Goal: Task Accomplishment & Management: Manage account settings

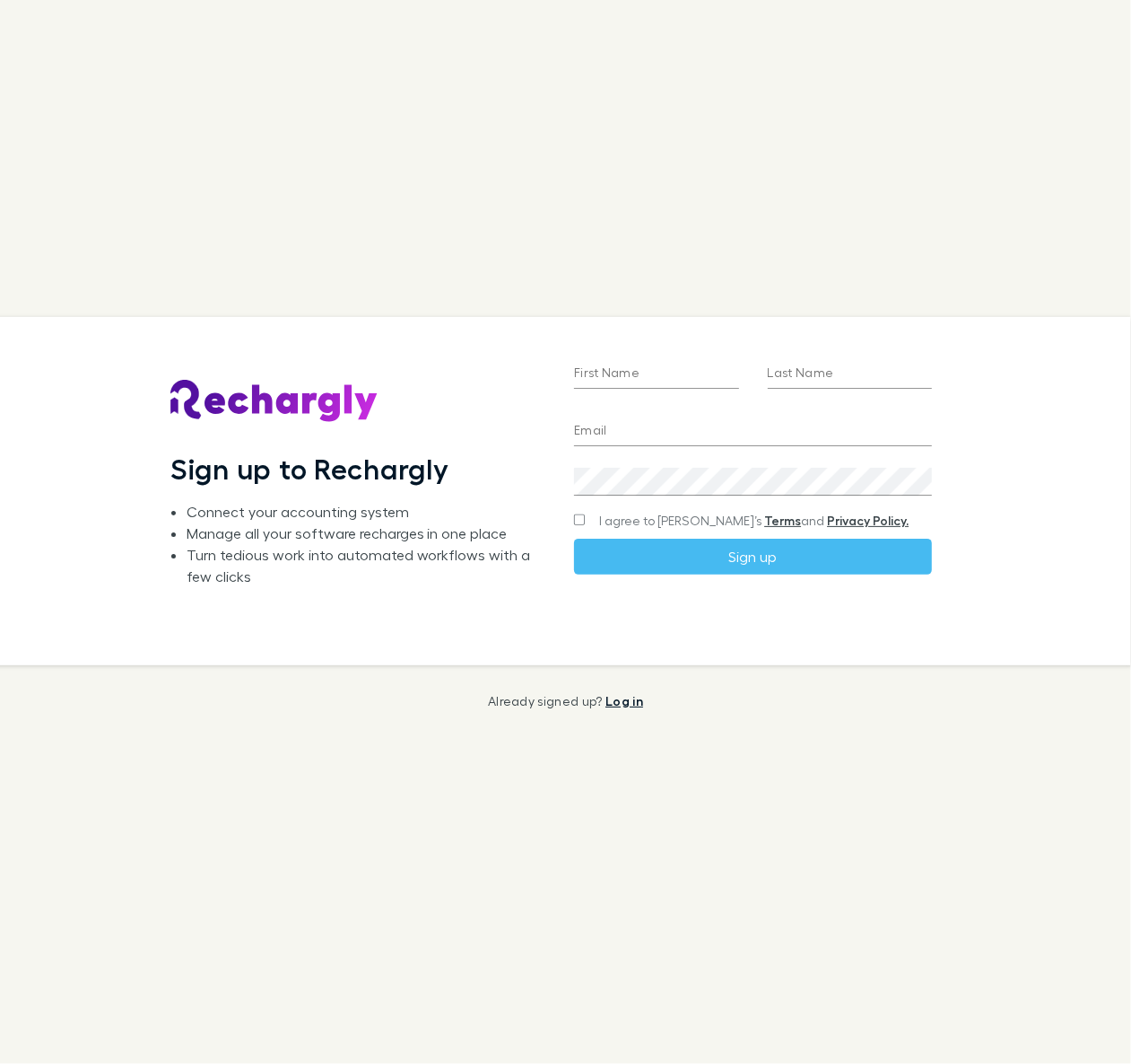
click at [615, 696] on link "Log in" at bounding box center [625, 700] width 38 height 15
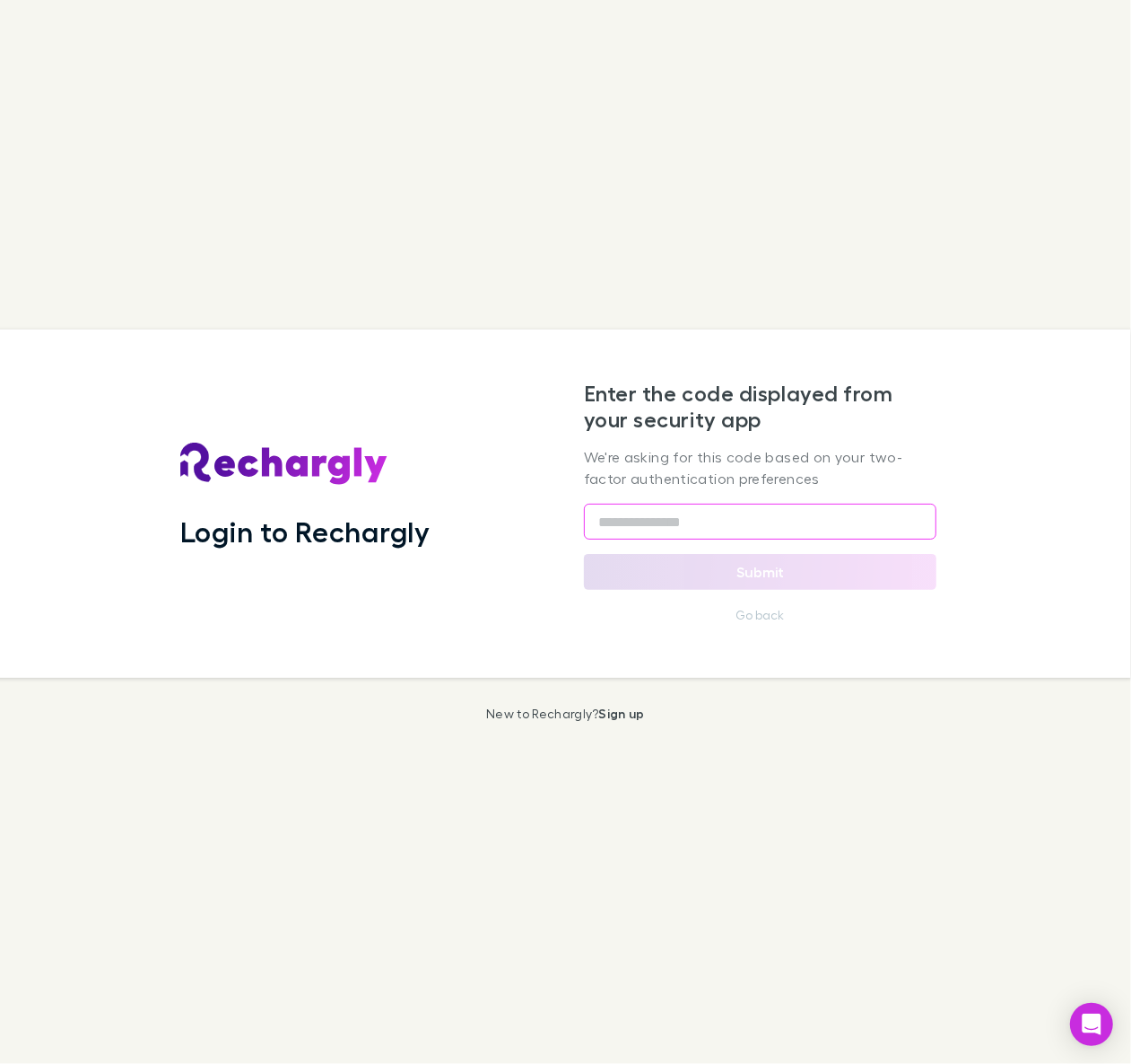
click at [789, 523] on input "text" at bounding box center [761, 522] width 353 height 36
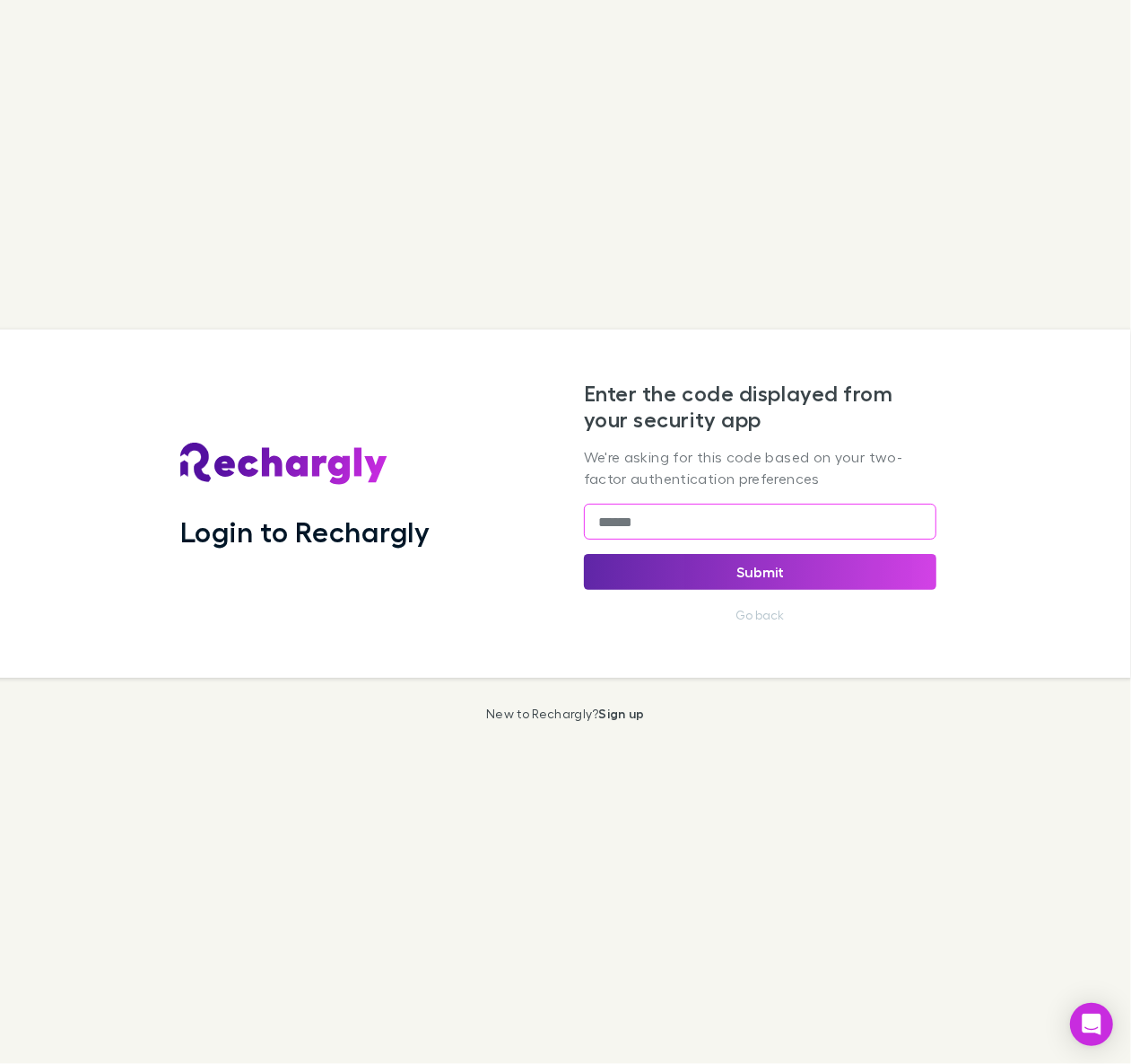
type input "******"
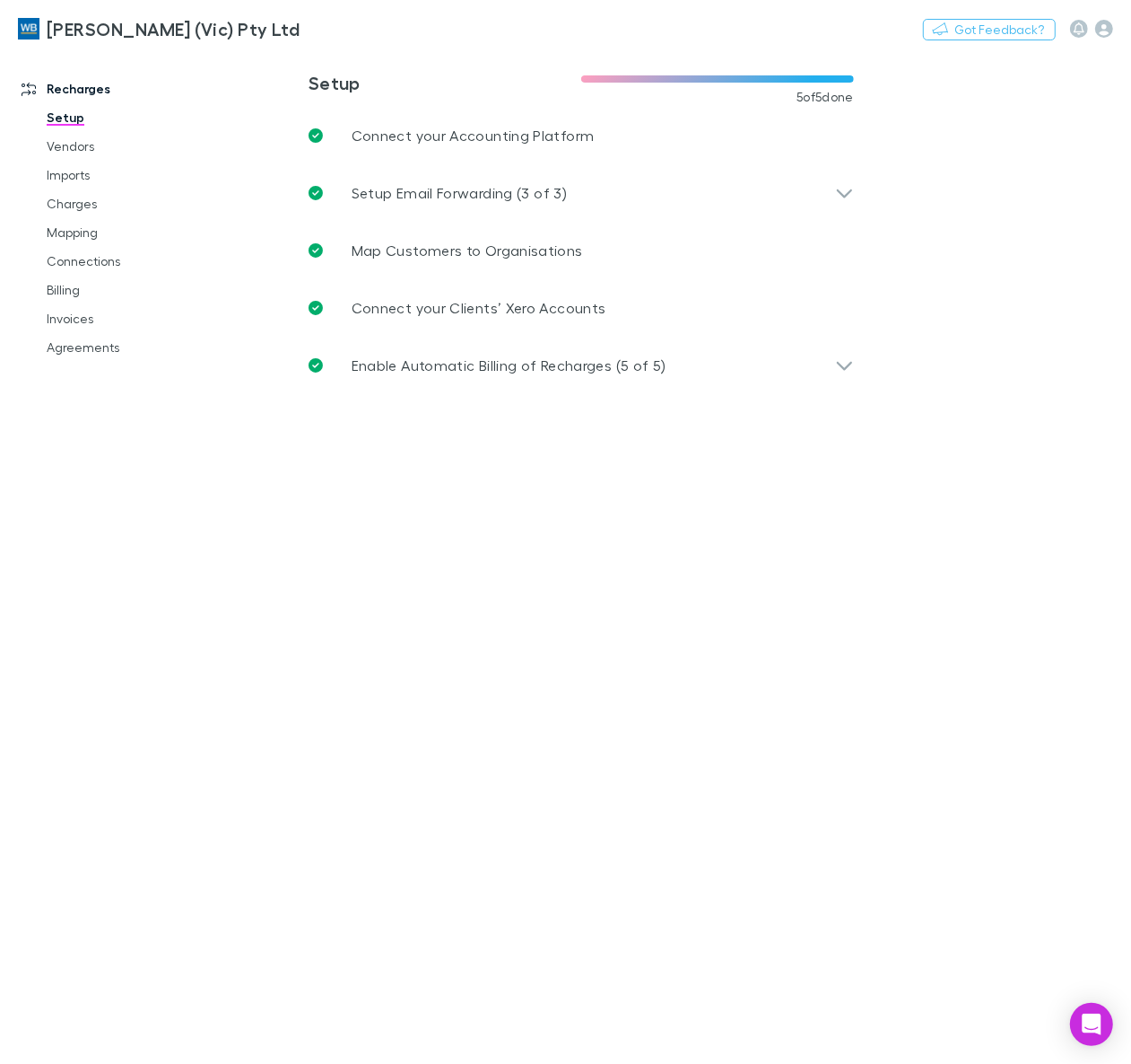
click at [66, 201] on link "Charges" at bounding box center [129, 204] width 202 height 29
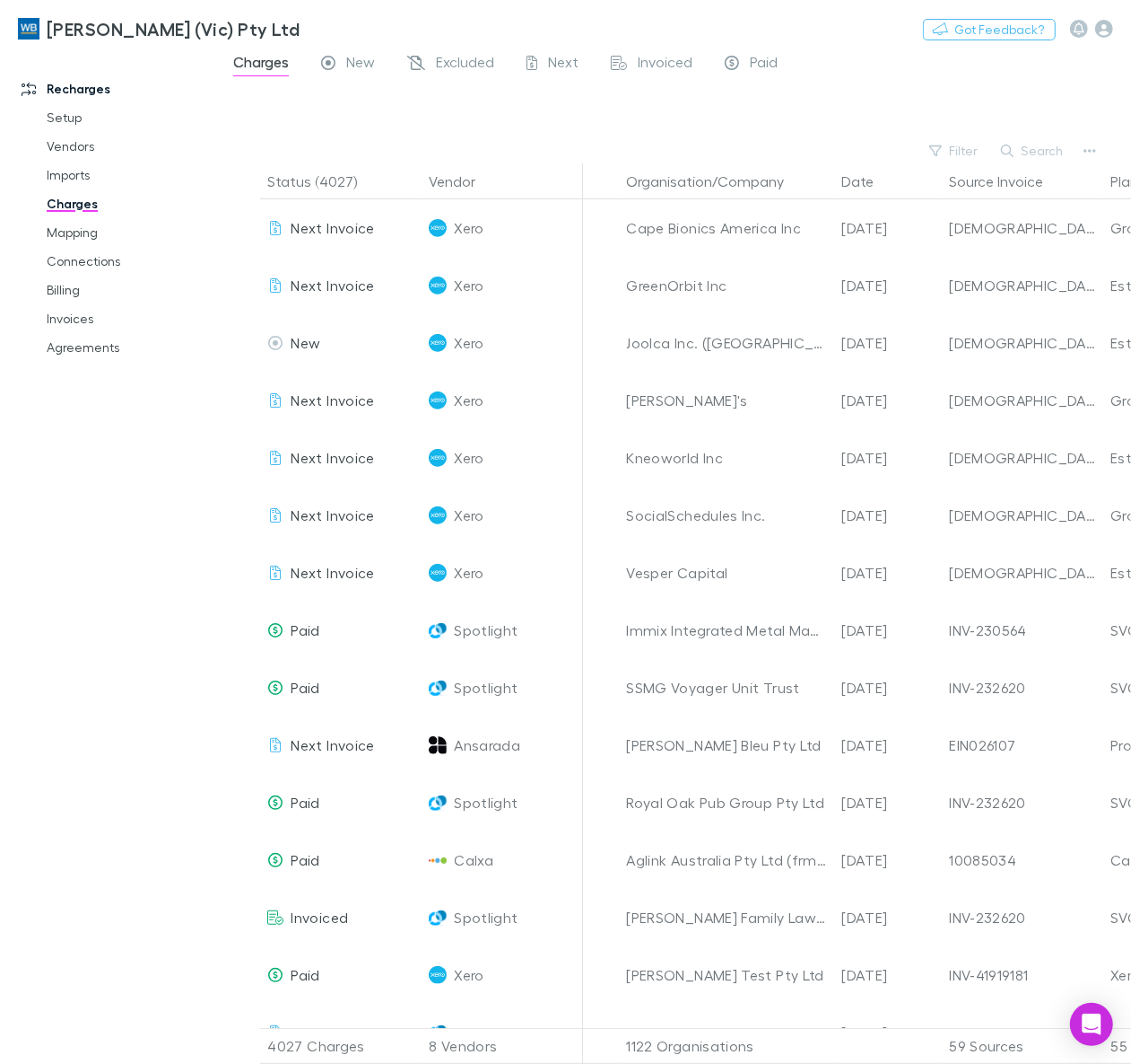
drag, startPoint x: 79, startPoint y: 176, endPoint x: 337, endPoint y: 174, distance: 258.0
click at [79, 176] on link "Imports" at bounding box center [129, 175] width 202 height 29
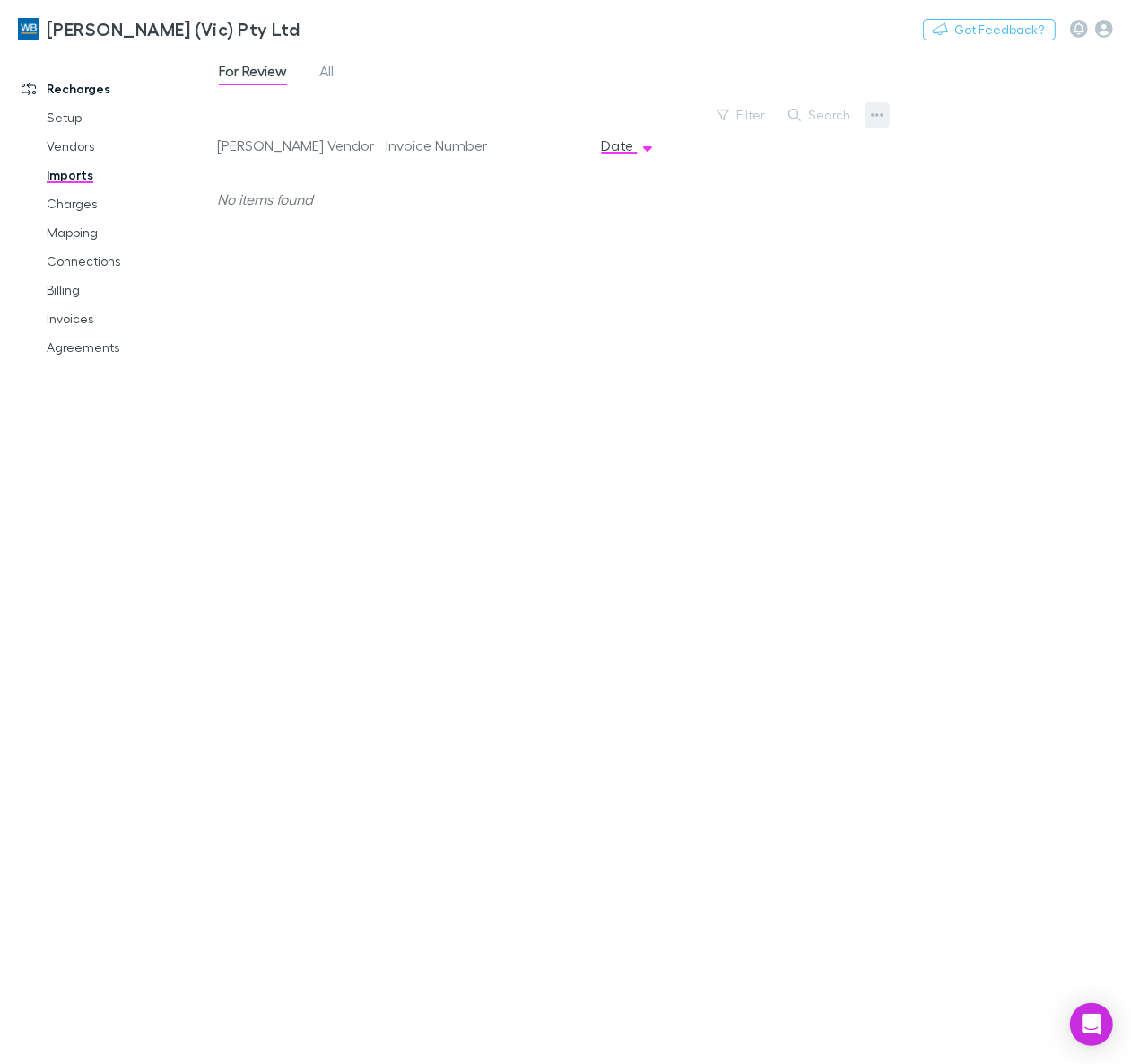
click at [877, 112] on icon "button" at bounding box center [877, 115] width 13 height 14
click at [817, 144] on p "Custom CSV Import" at bounding box center [767, 151] width 218 height 22
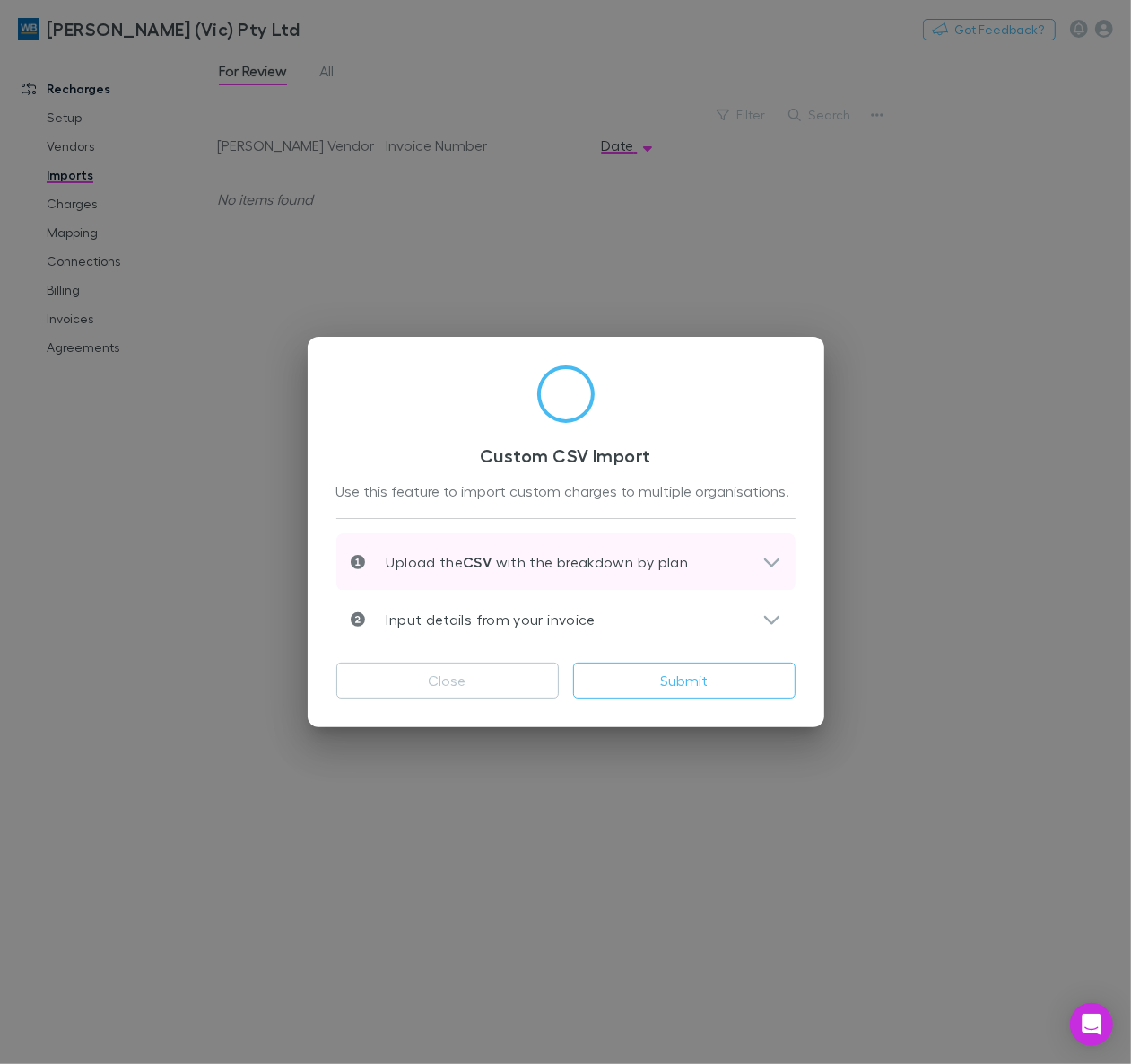
click at [717, 576] on div "Upload the CSV with the breakdown by plan" at bounding box center [566, 562] width 459 height 58
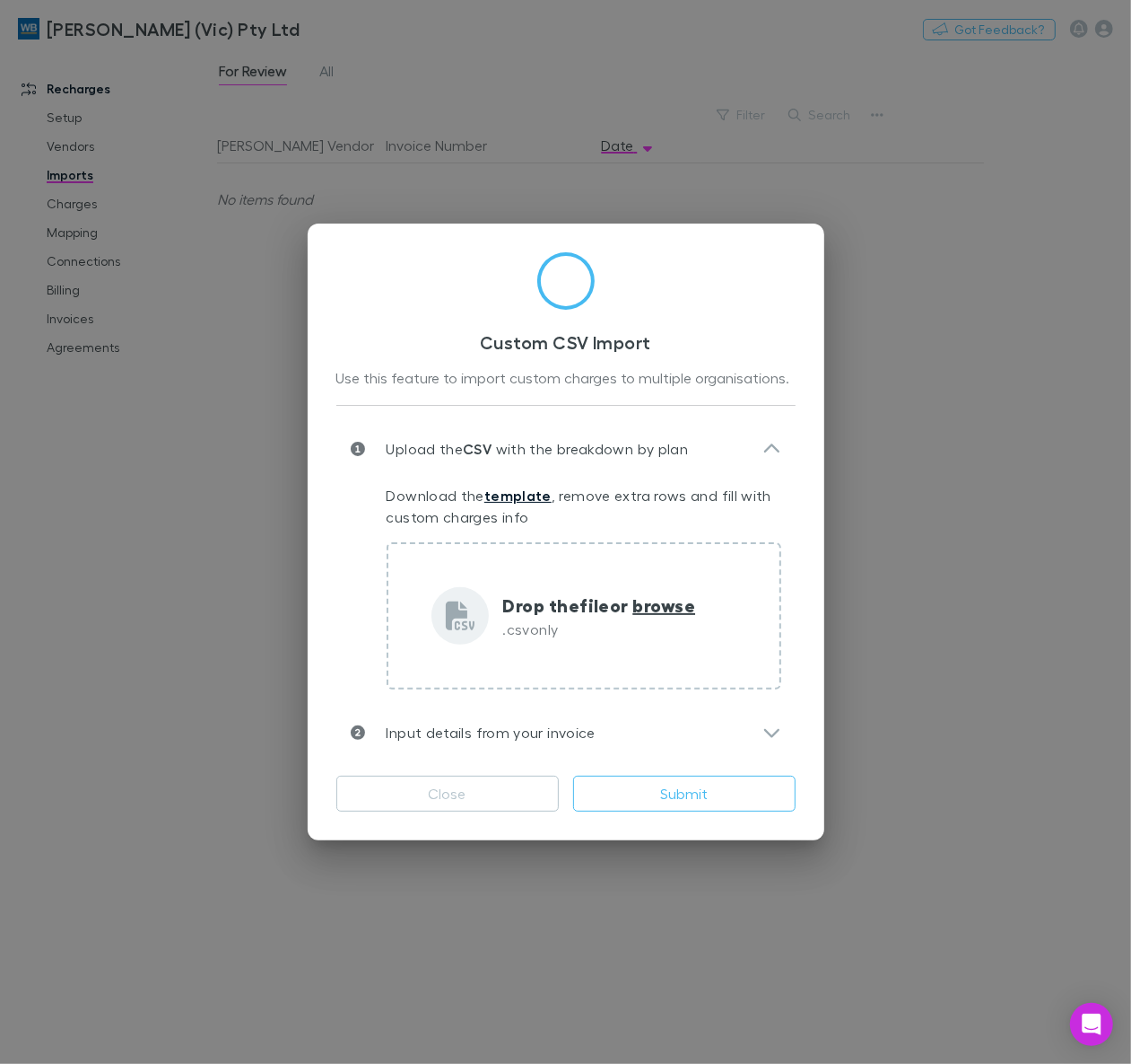
click at [537, 496] on link "template" at bounding box center [518, 496] width 67 height 18
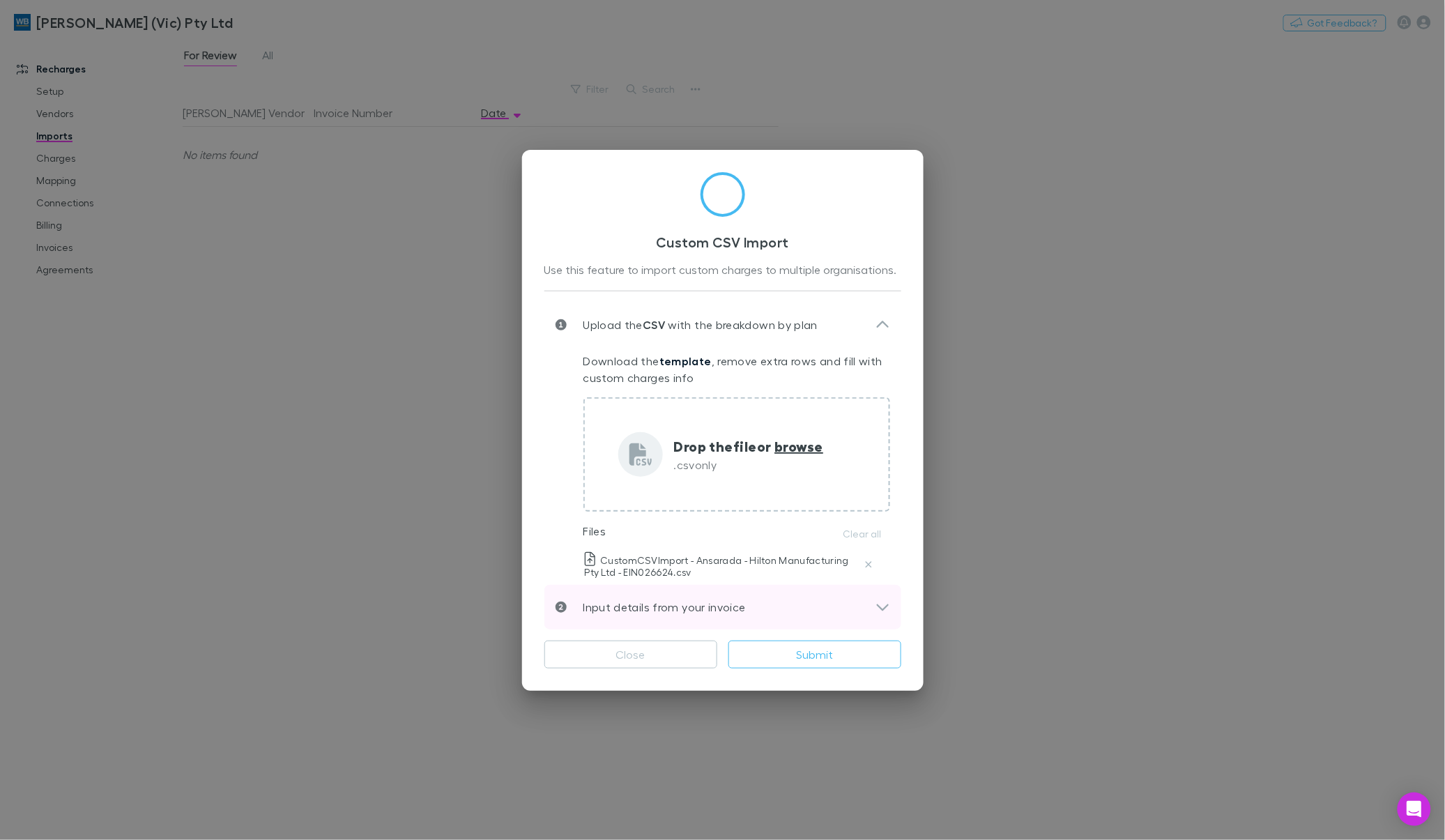
click at [878, 617] on div "Input details from your invoice" at bounding box center [722, 607] width 357 height 45
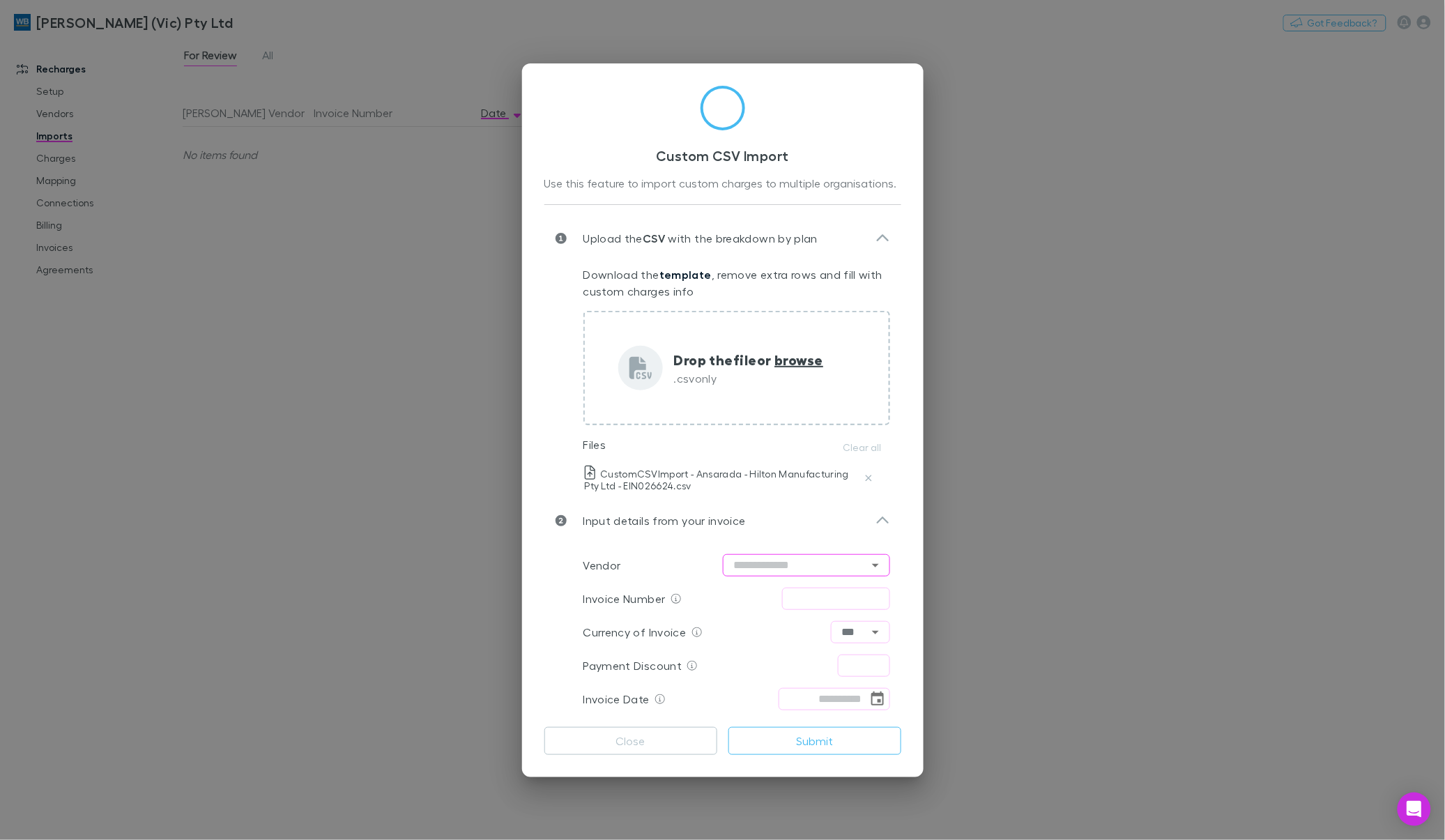
click at [756, 566] on input "text" at bounding box center [807, 565] width 168 height 22
click at [757, 586] on li "Ansarada" at bounding box center [807, 593] width 168 height 25
type input "********"
click at [842, 596] on input "text" at bounding box center [836, 598] width 108 height 22
type input "*********"
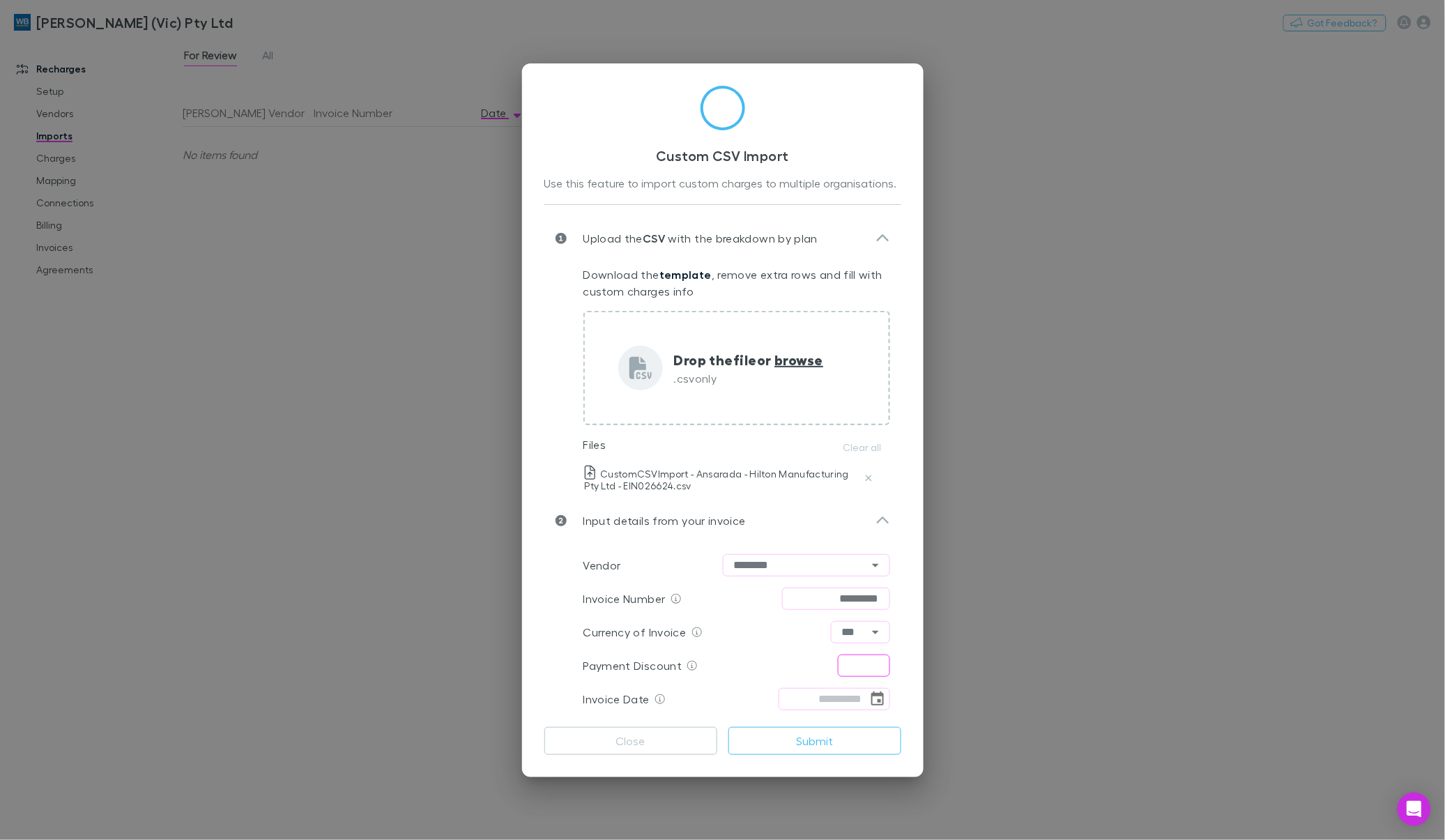
click at [866, 660] on input "text" at bounding box center [864, 665] width 52 height 22
type input "****"
click at [878, 700] on icon "Choose date" at bounding box center [877, 699] width 17 height 17
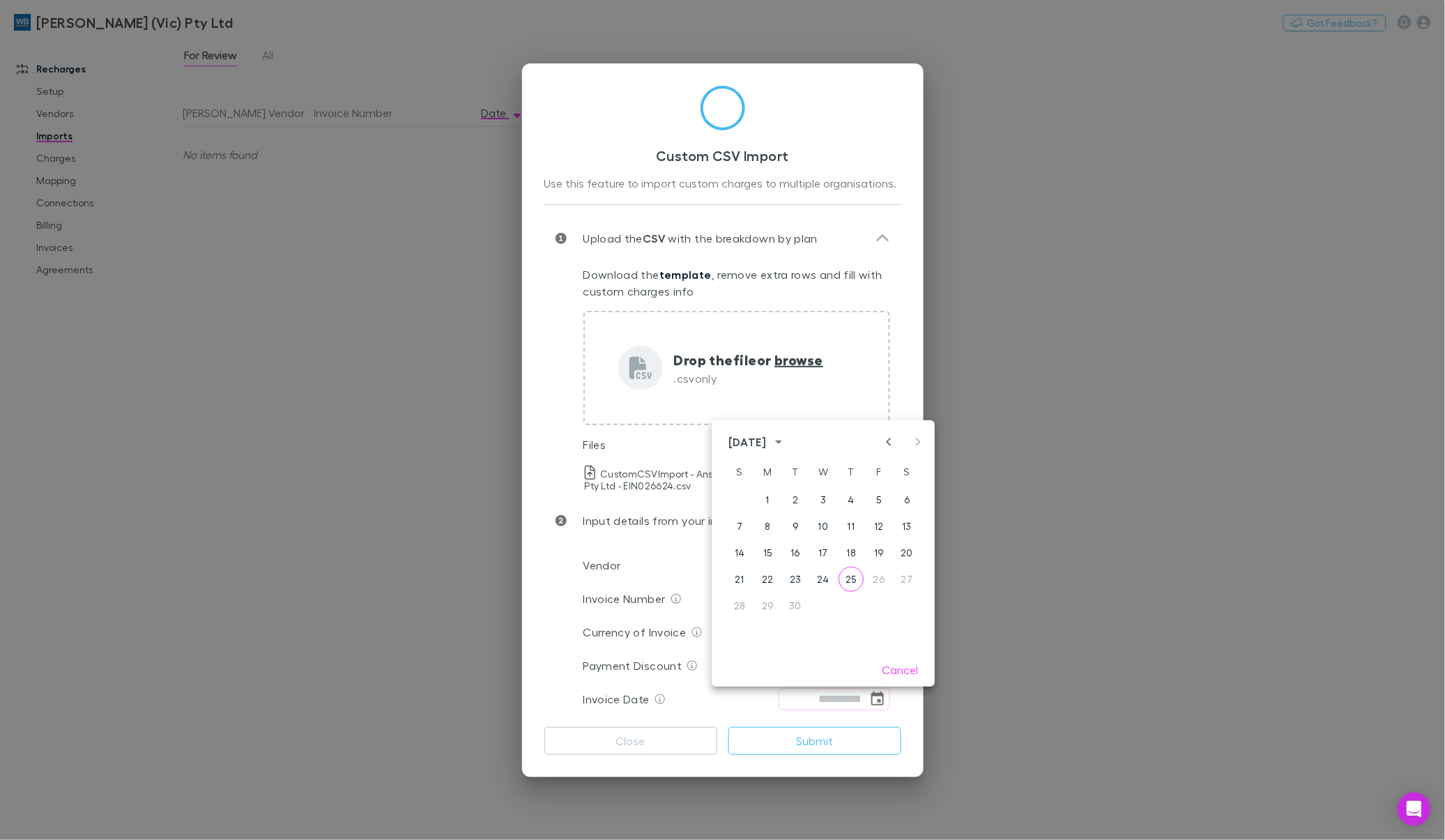
click at [813, 563] on div "14 15 16 17 18 19 20" at bounding box center [823, 552] width 223 height 25
click at [818, 573] on button "24" at bounding box center [823, 579] width 25 height 25
type input "**********"
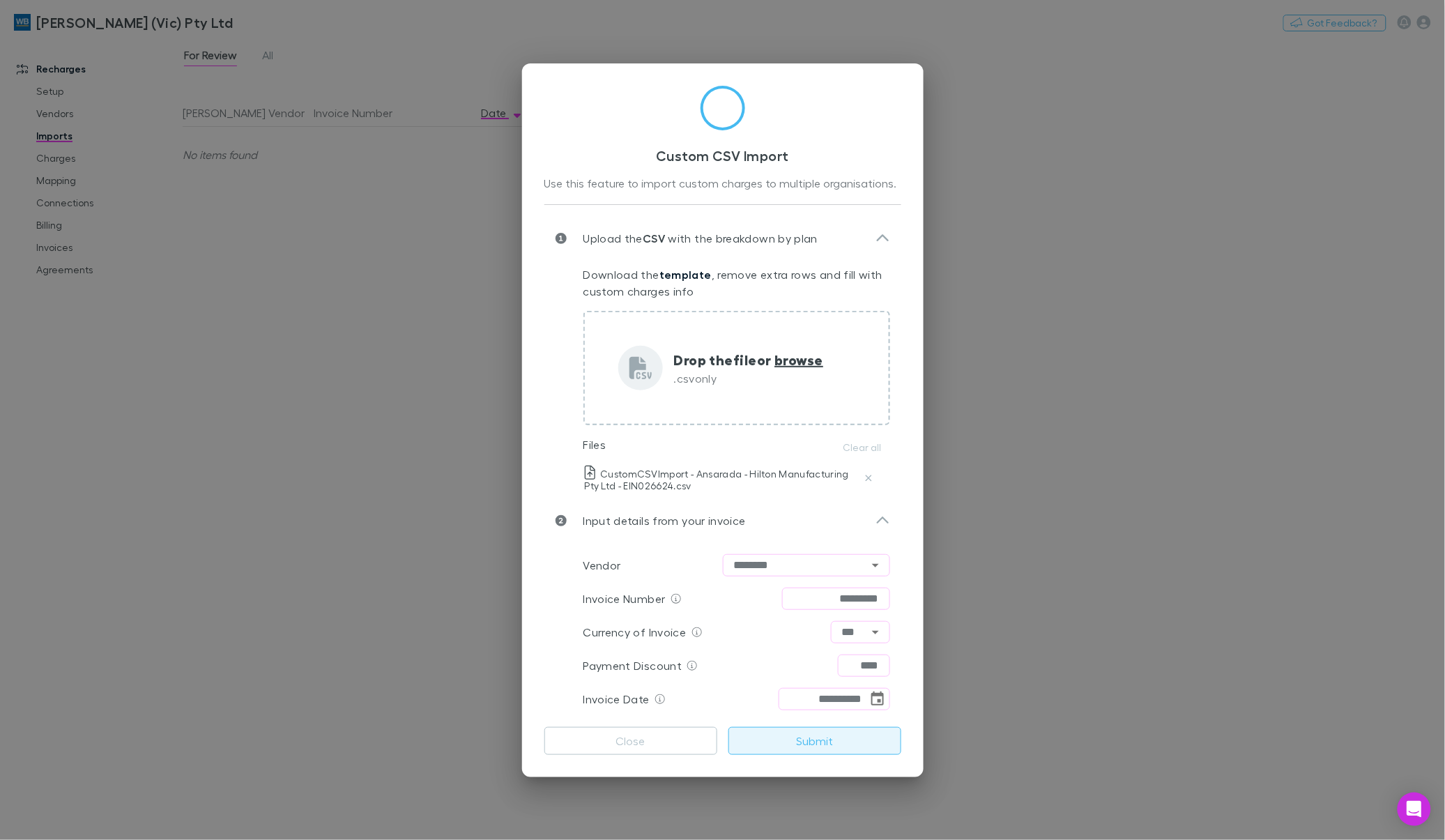
click at [765, 727] on button "Submit" at bounding box center [814, 741] width 173 height 28
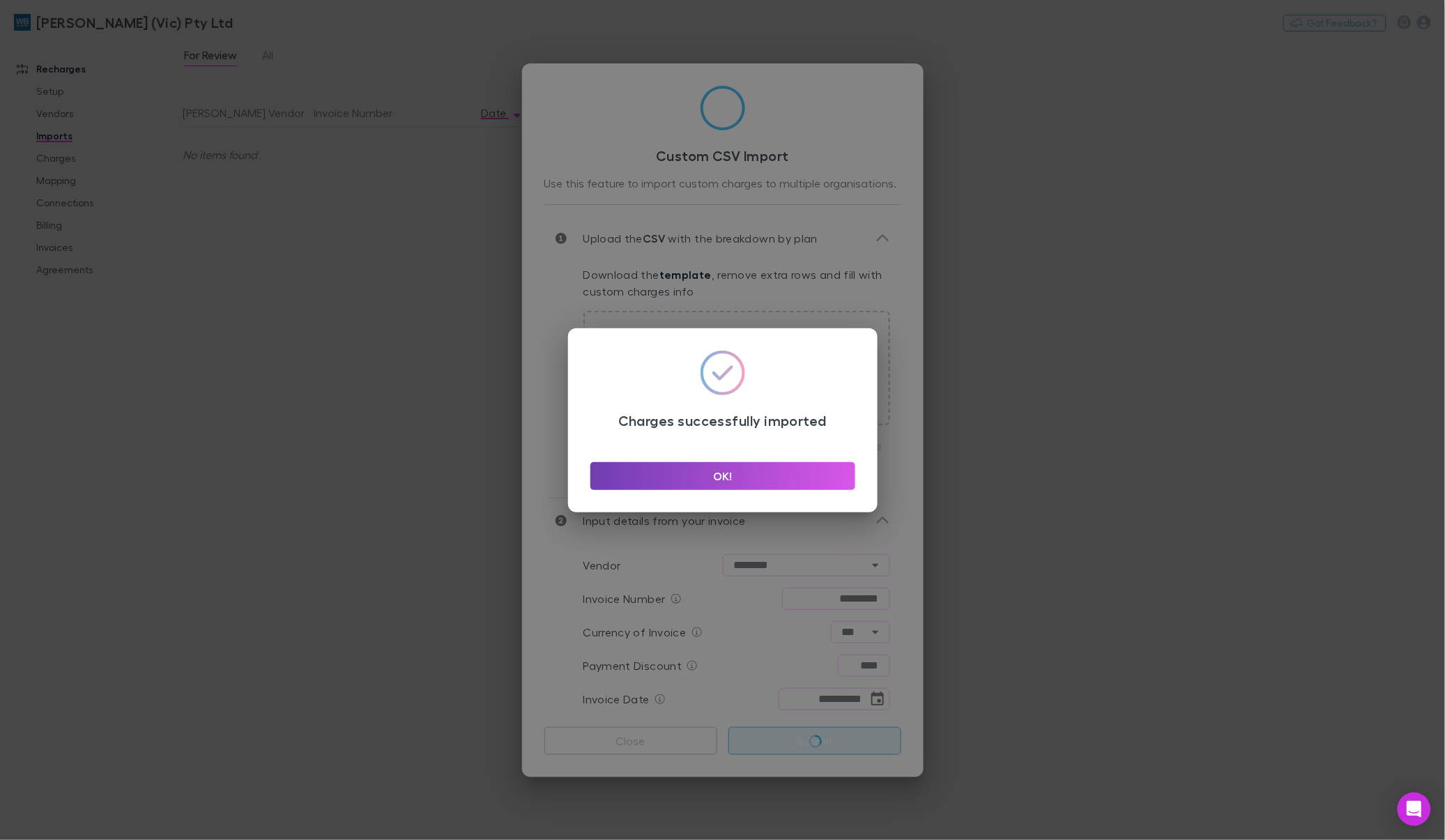
click at [727, 481] on button "OK!" at bounding box center [722, 476] width 265 height 28
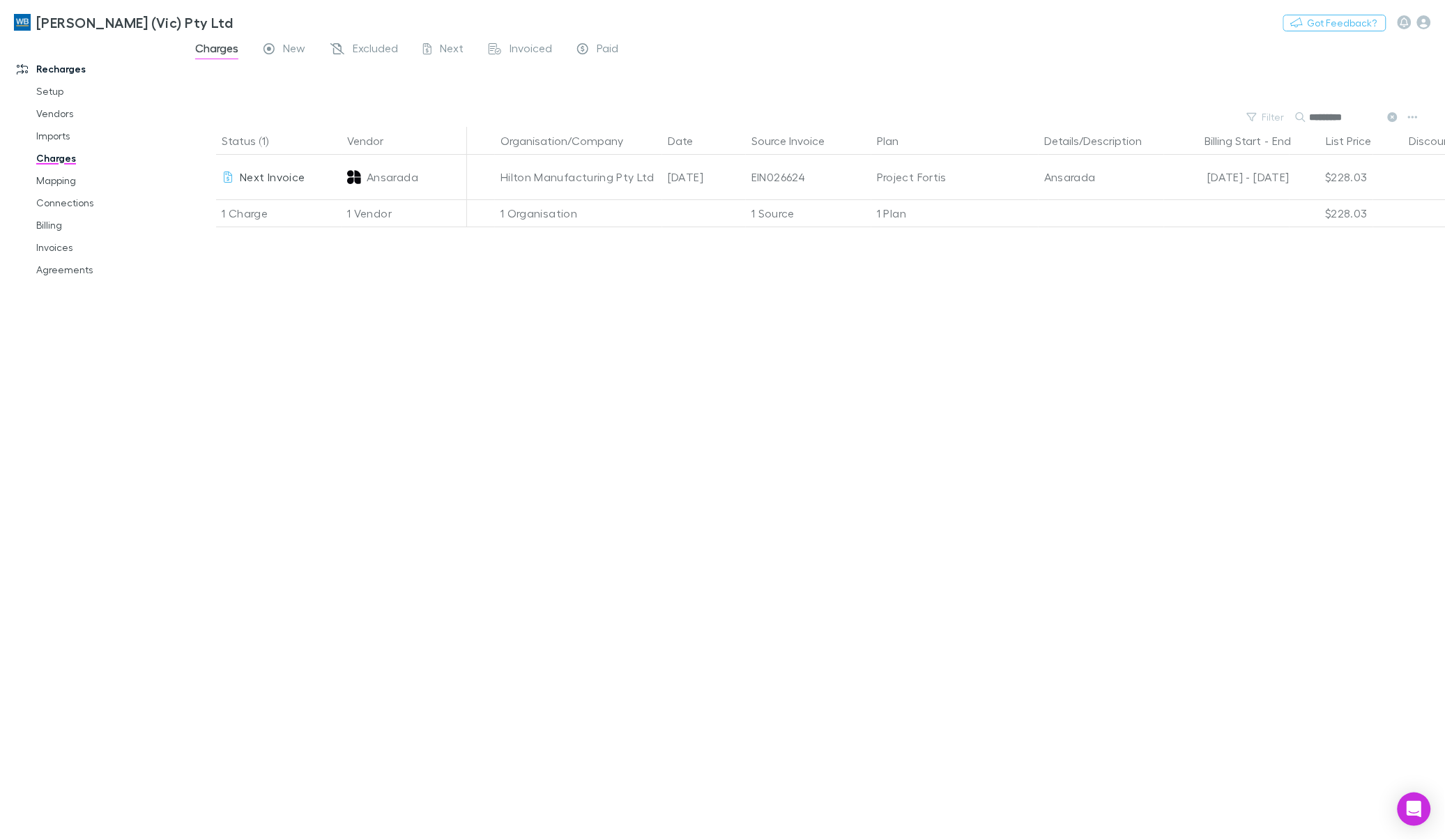
click at [64, 161] on link "Charges" at bounding box center [108, 159] width 171 height 22
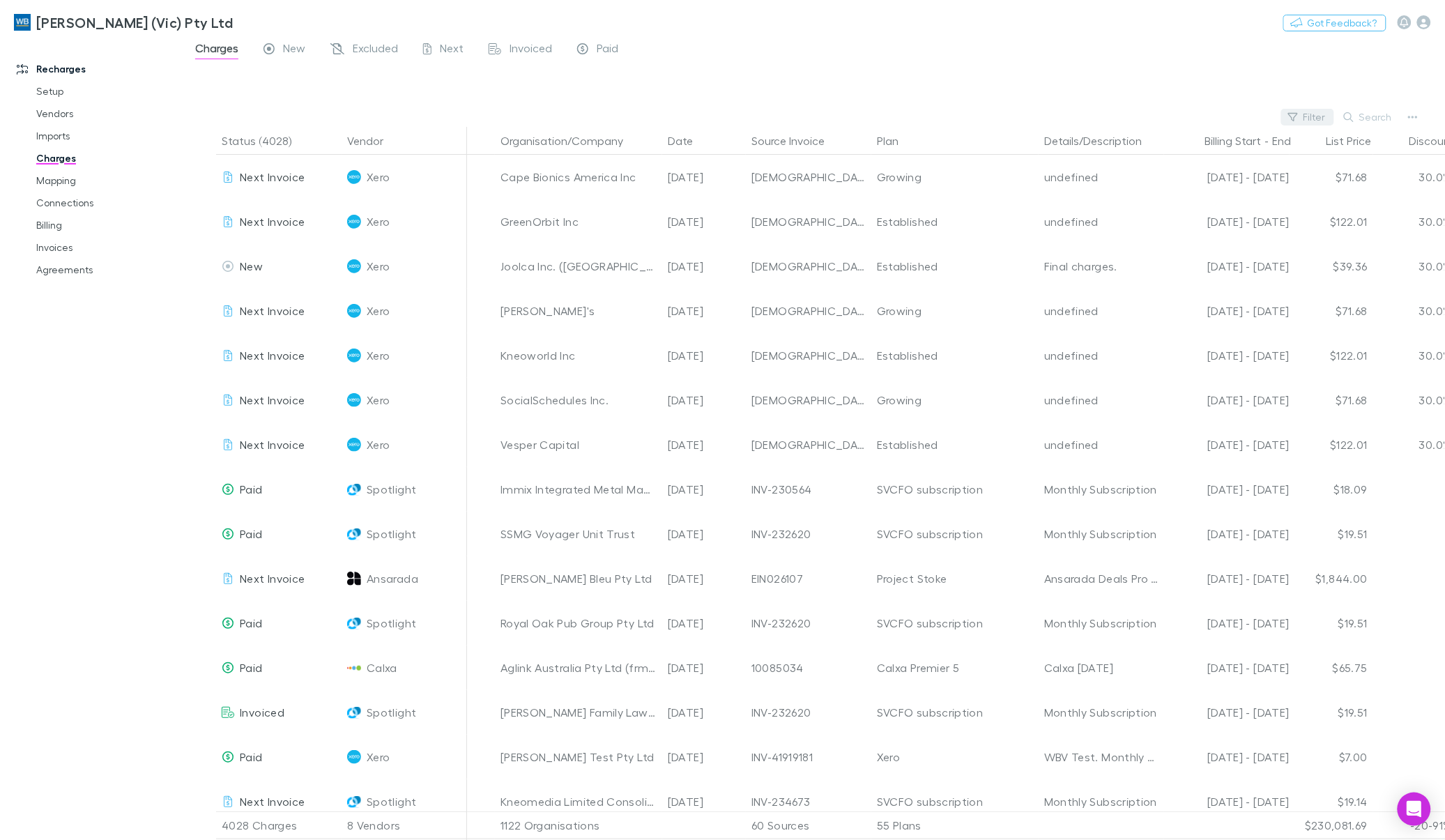
click at [878, 117] on button "Filter" at bounding box center [1307, 117] width 53 height 17
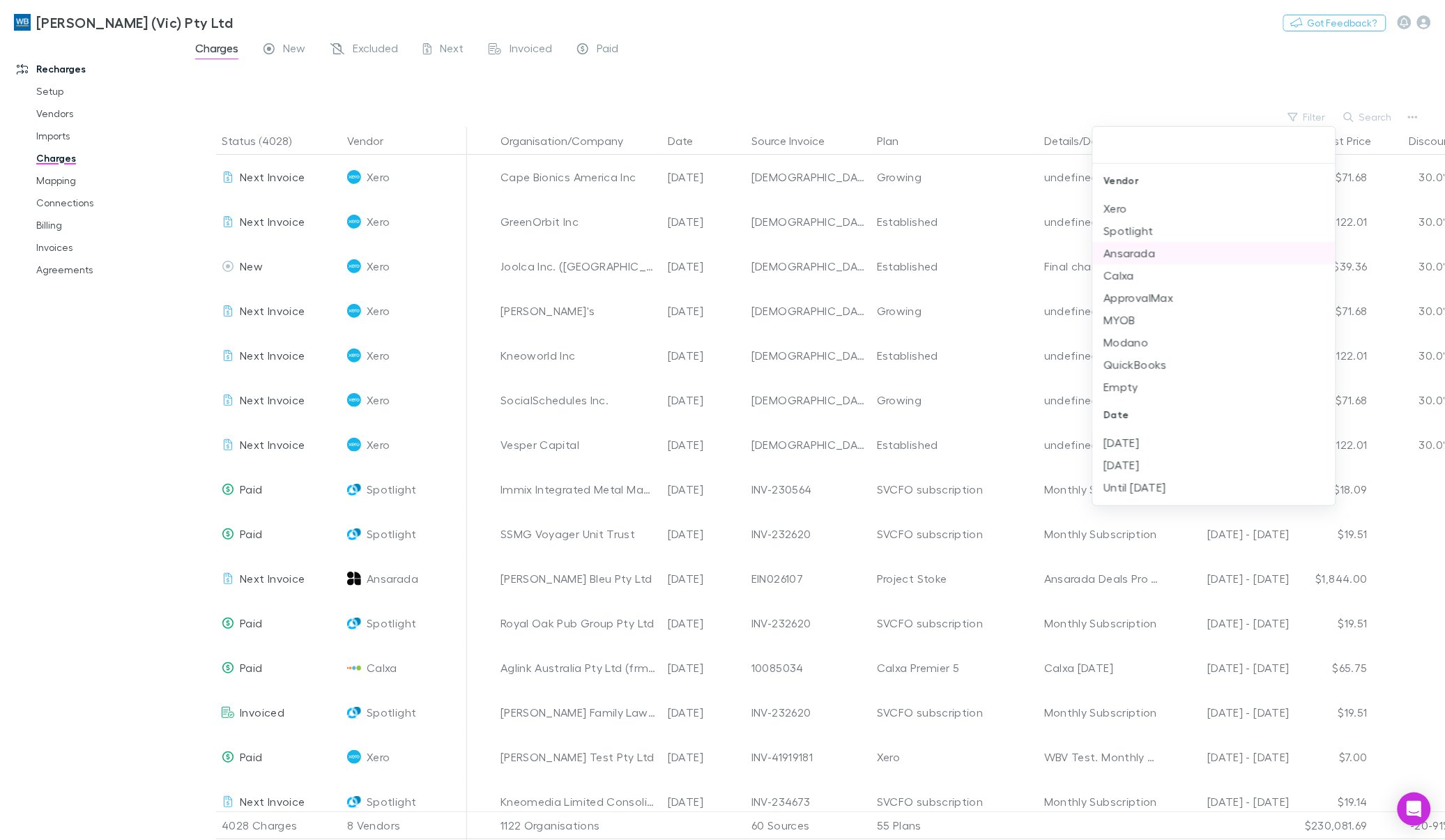
click at [878, 256] on li "Ansarada" at bounding box center [1214, 253] width 242 height 22
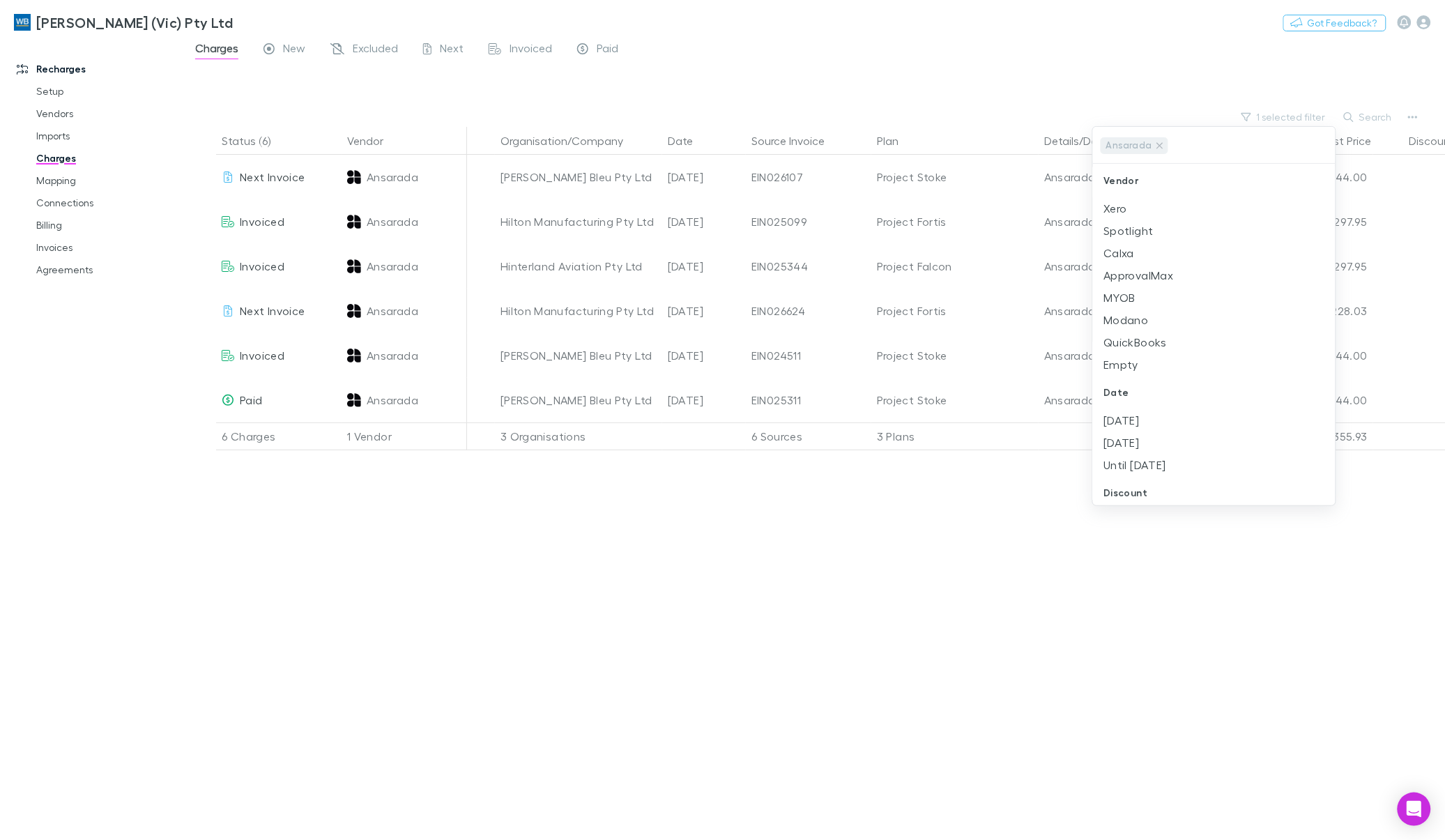
click at [833, 614] on div at bounding box center [722, 420] width 1445 height 840
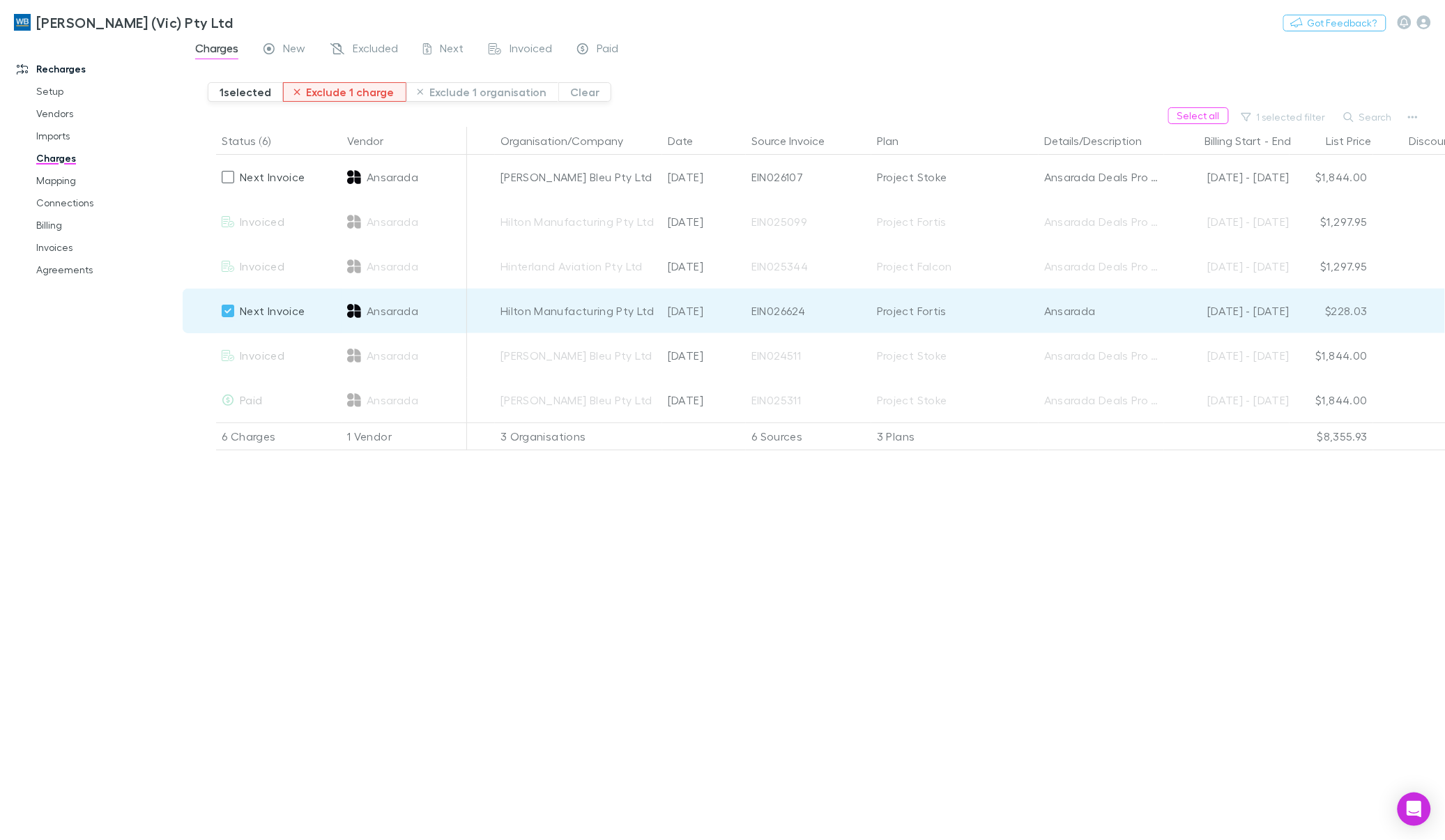
click at [353, 96] on button "Exclude 1 charge" at bounding box center [344, 92] width 124 height 20
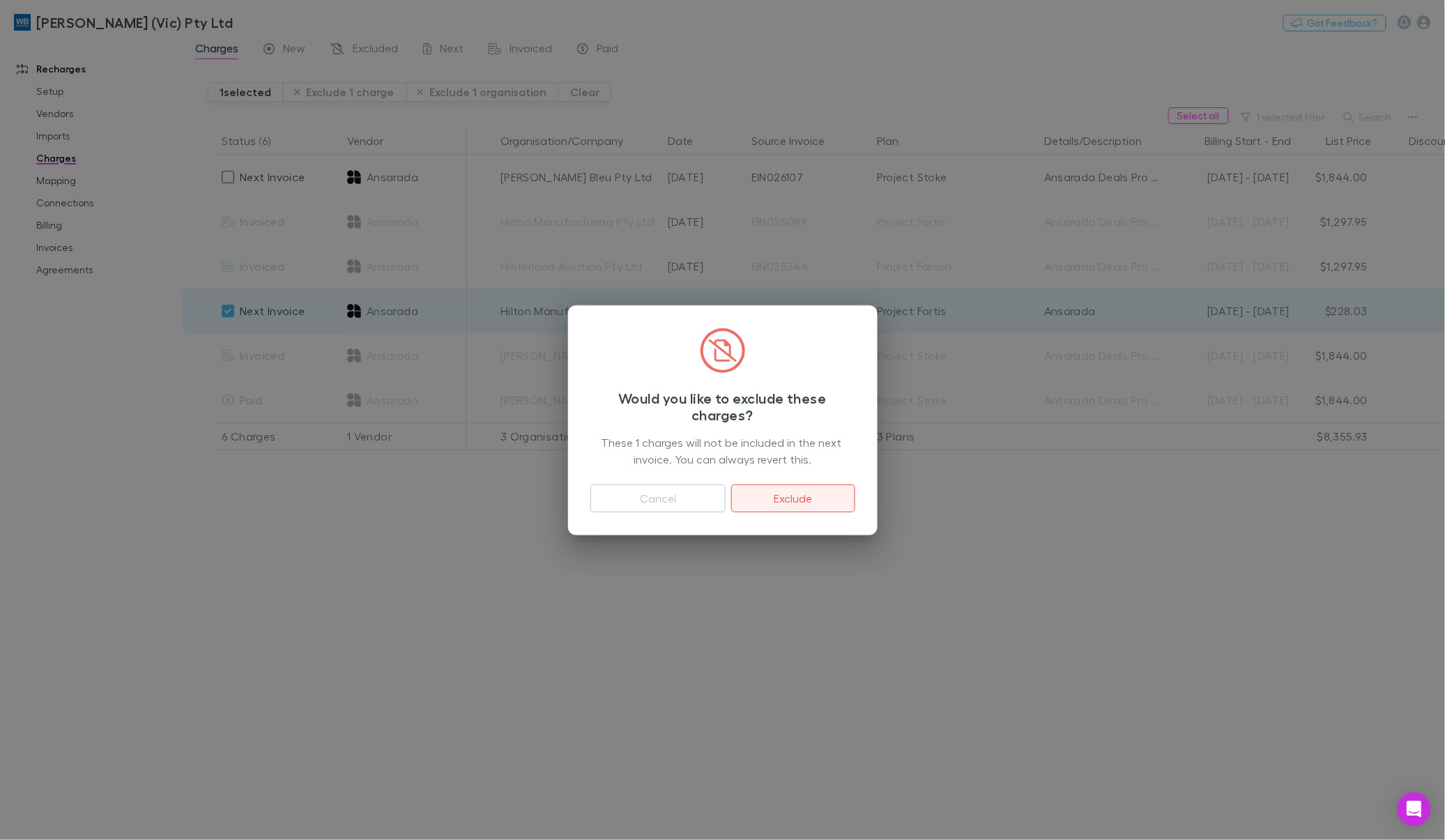
click at [782, 497] on button "Exclude" at bounding box center [793, 499] width 124 height 28
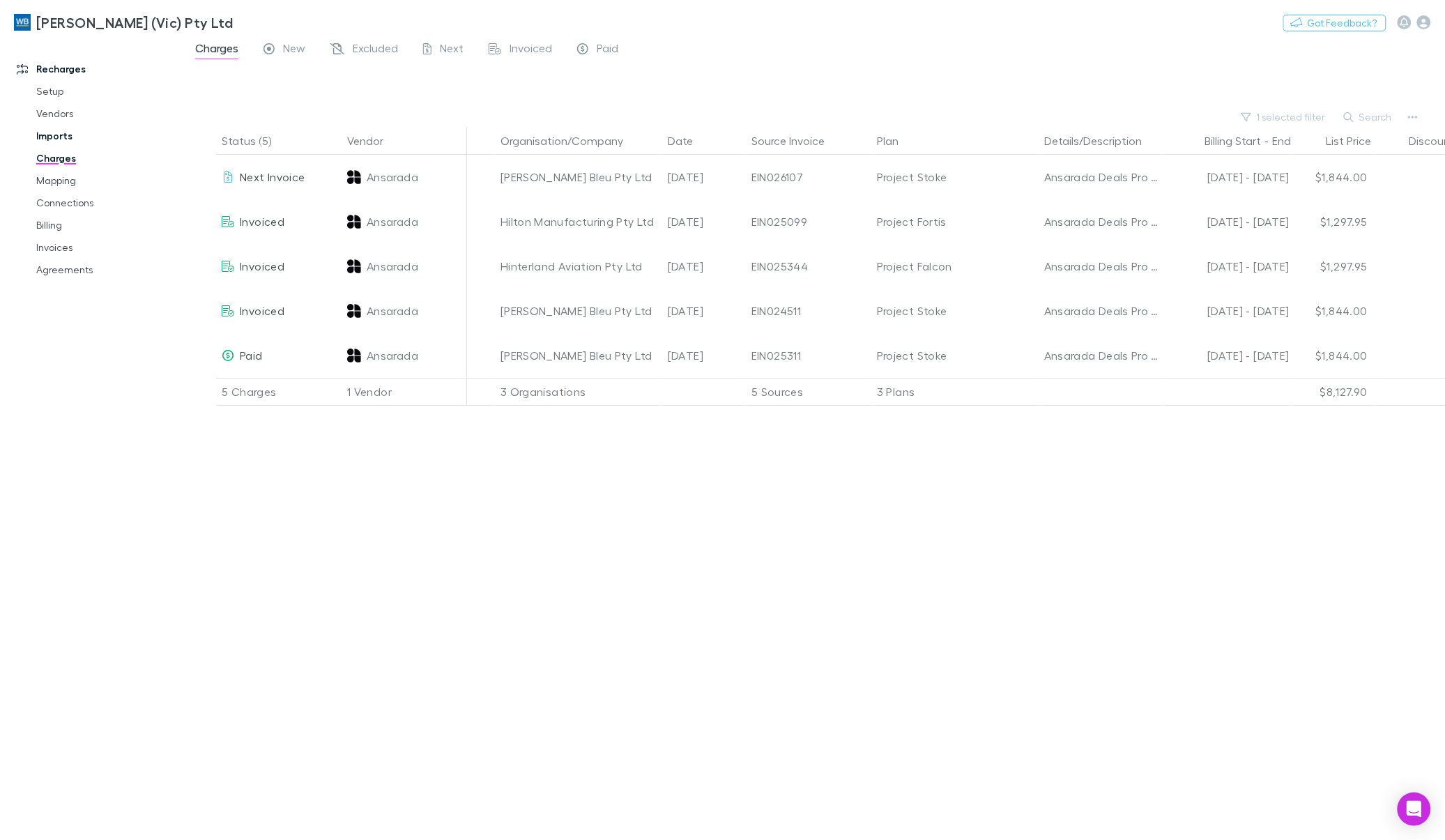
click at [53, 134] on link "Imports" at bounding box center [108, 136] width 171 height 22
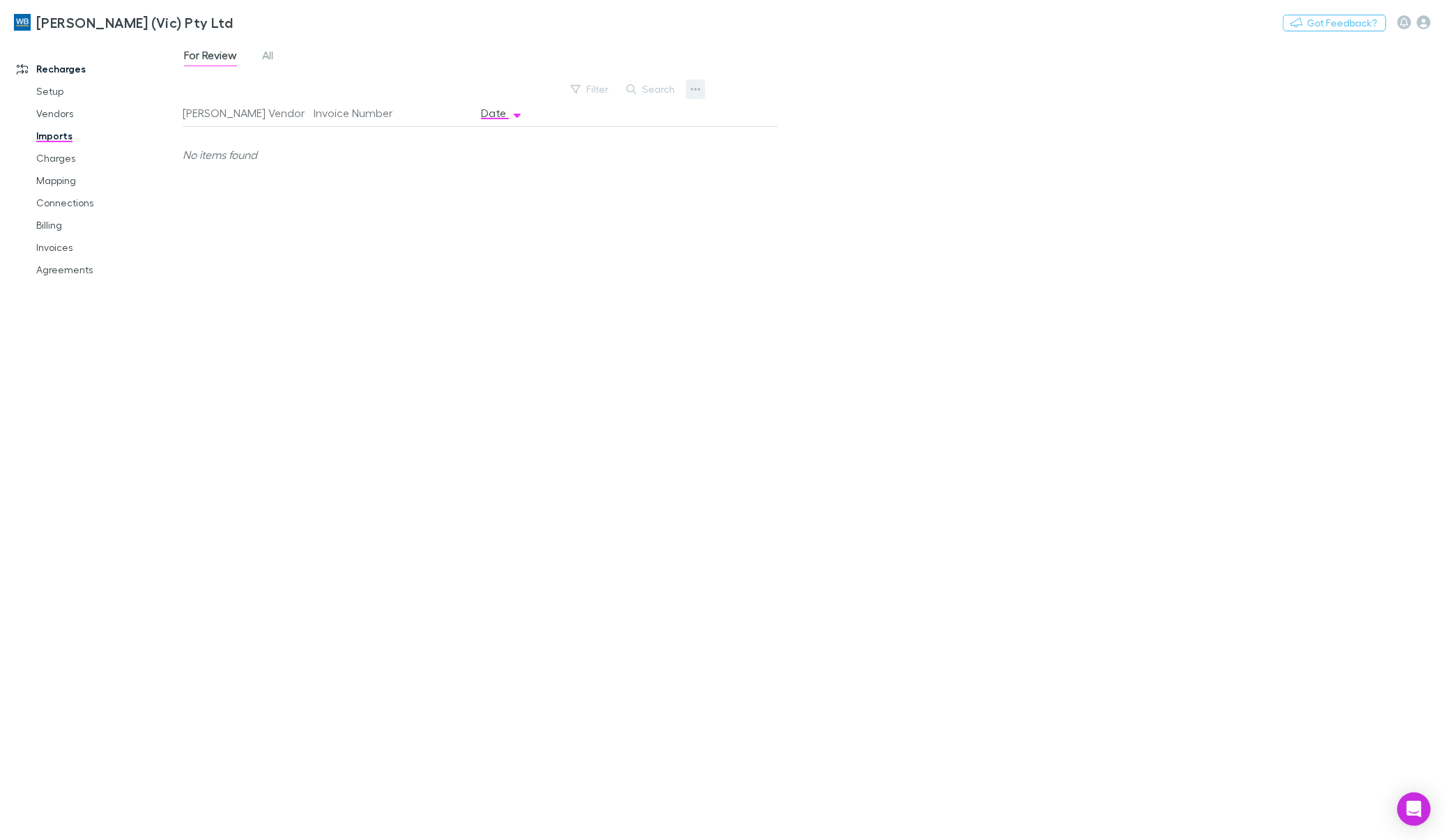
click at [702, 89] on button "button" at bounding box center [696, 89] width 20 height 20
click at [596, 115] on p "Custom CSV Import" at bounding box center [609, 117] width 170 height 17
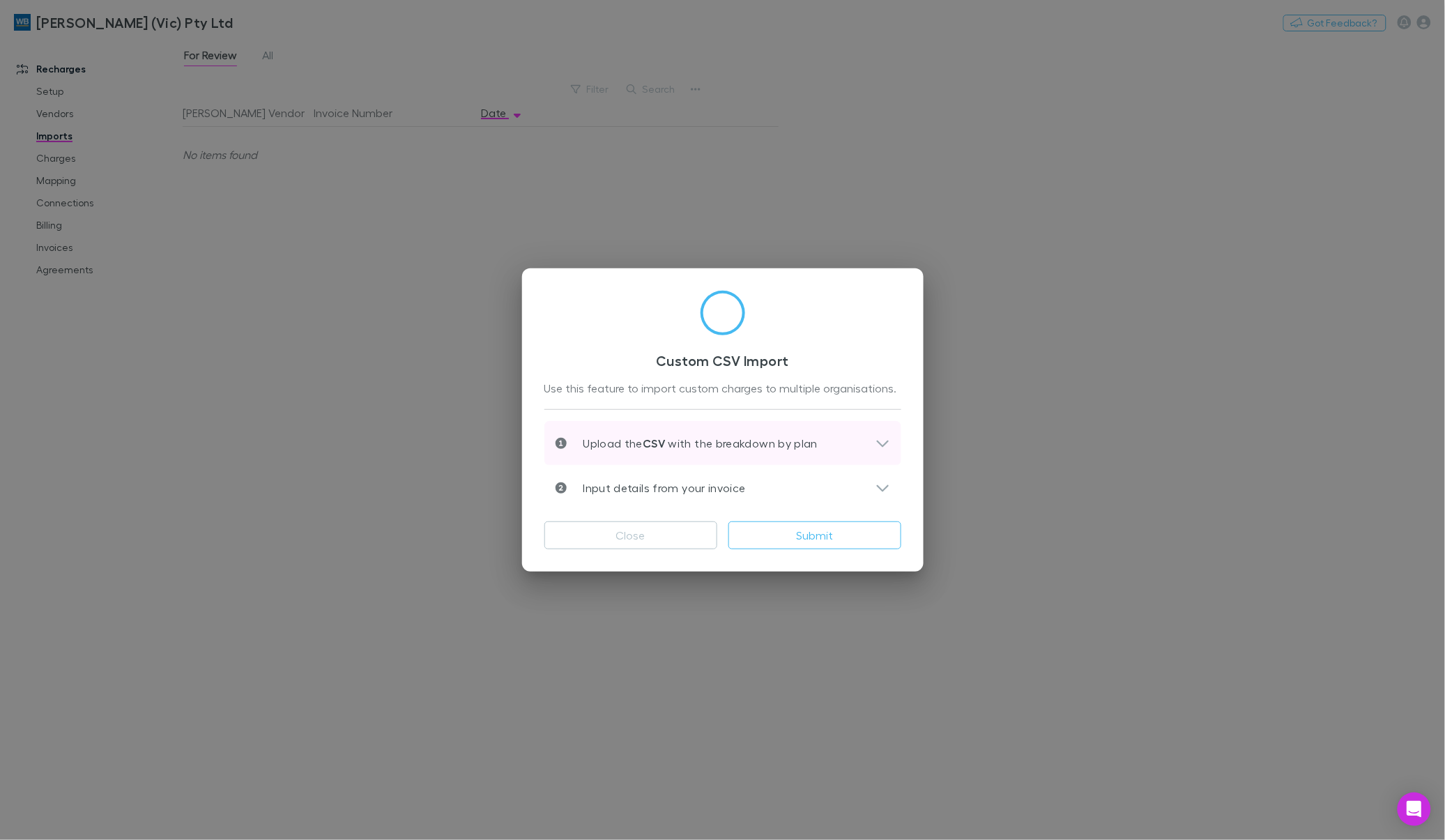
click at [875, 440] on icon at bounding box center [882, 443] width 15 height 17
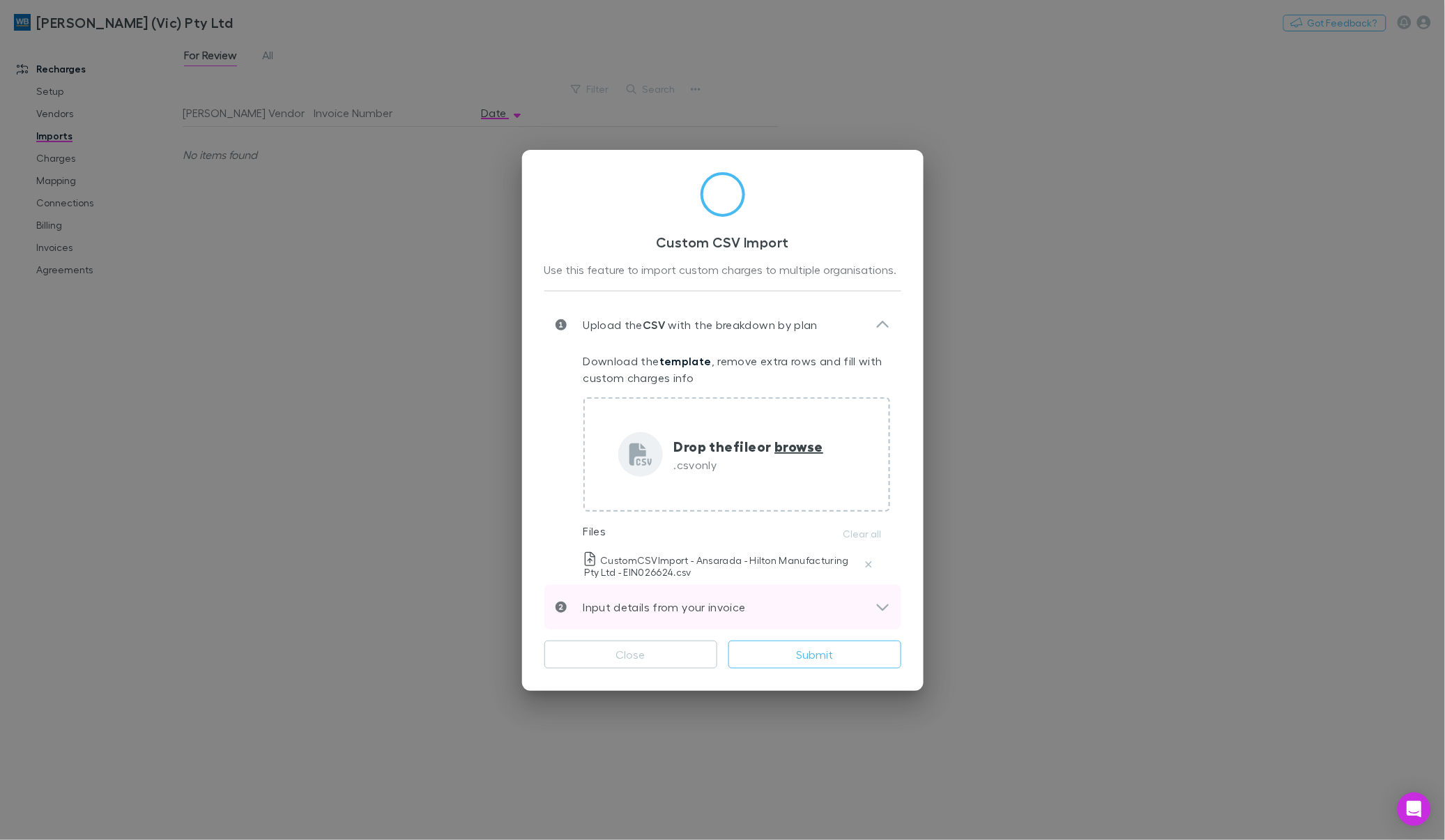
click at [878, 596] on div "Input details from your invoice" at bounding box center [722, 607] width 357 height 45
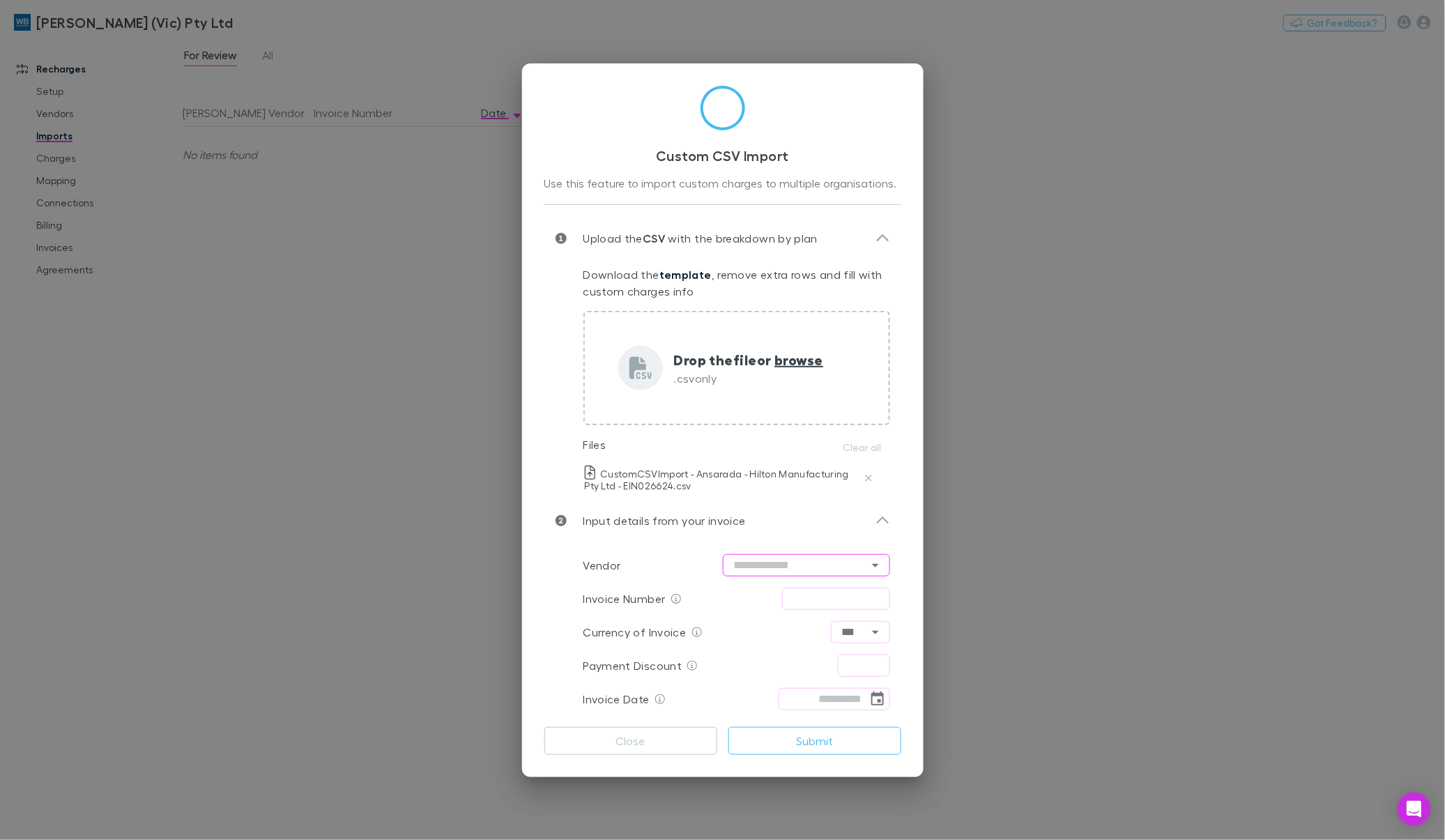
click at [828, 563] on input "text" at bounding box center [807, 565] width 168 height 22
click at [765, 314] on li "Ansarada" at bounding box center [807, 311] width 168 height 25
type input "********"
click at [824, 597] on input "text" at bounding box center [836, 598] width 108 height 22
type input "*********"
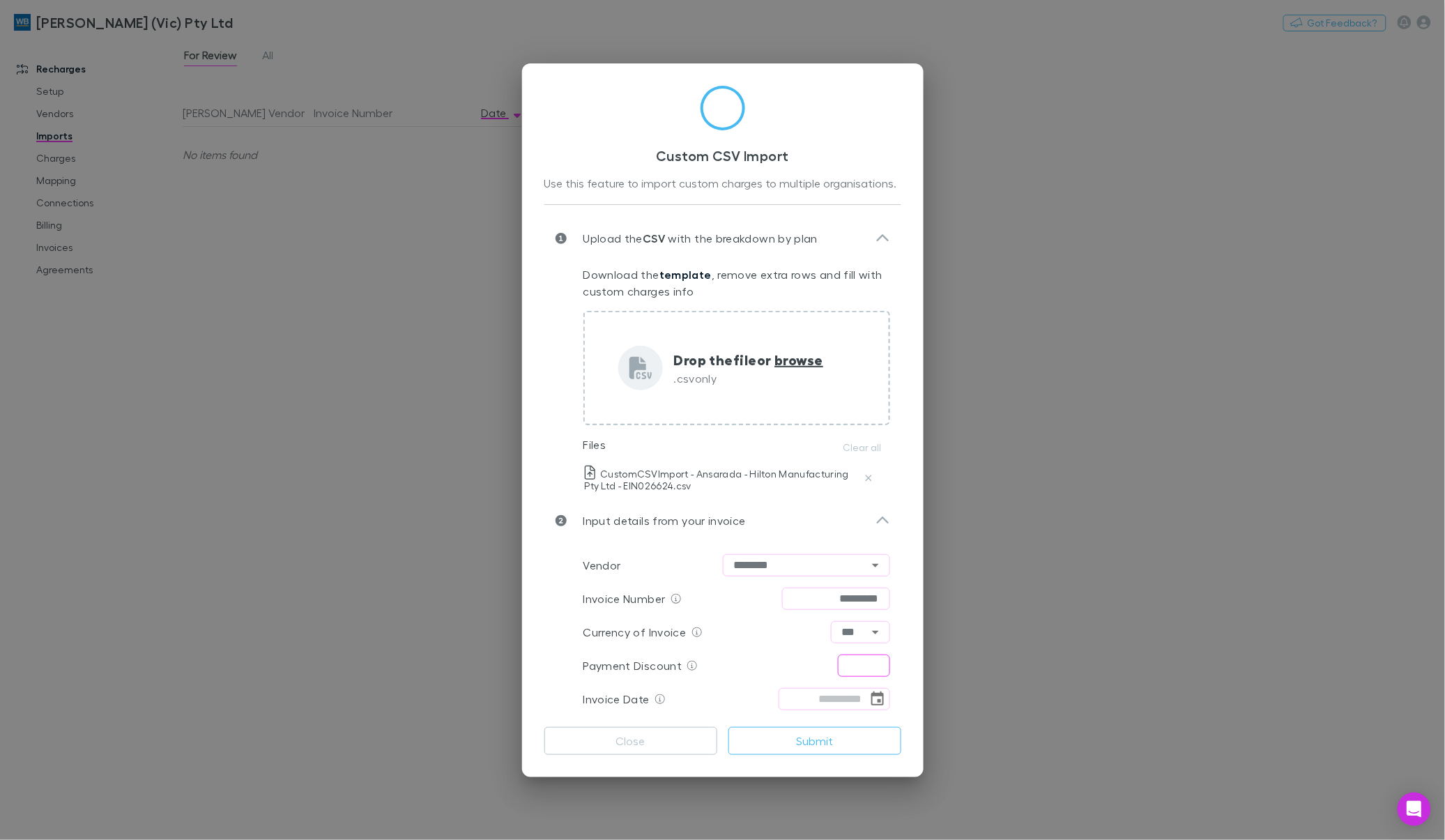
click at [878, 664] on input "text" at bounding box center [864, 665] width 52 height 22
type input "****"
click at [878, 701] on icon "Choose date" at bounding box center [877, 699] width 17 height 17
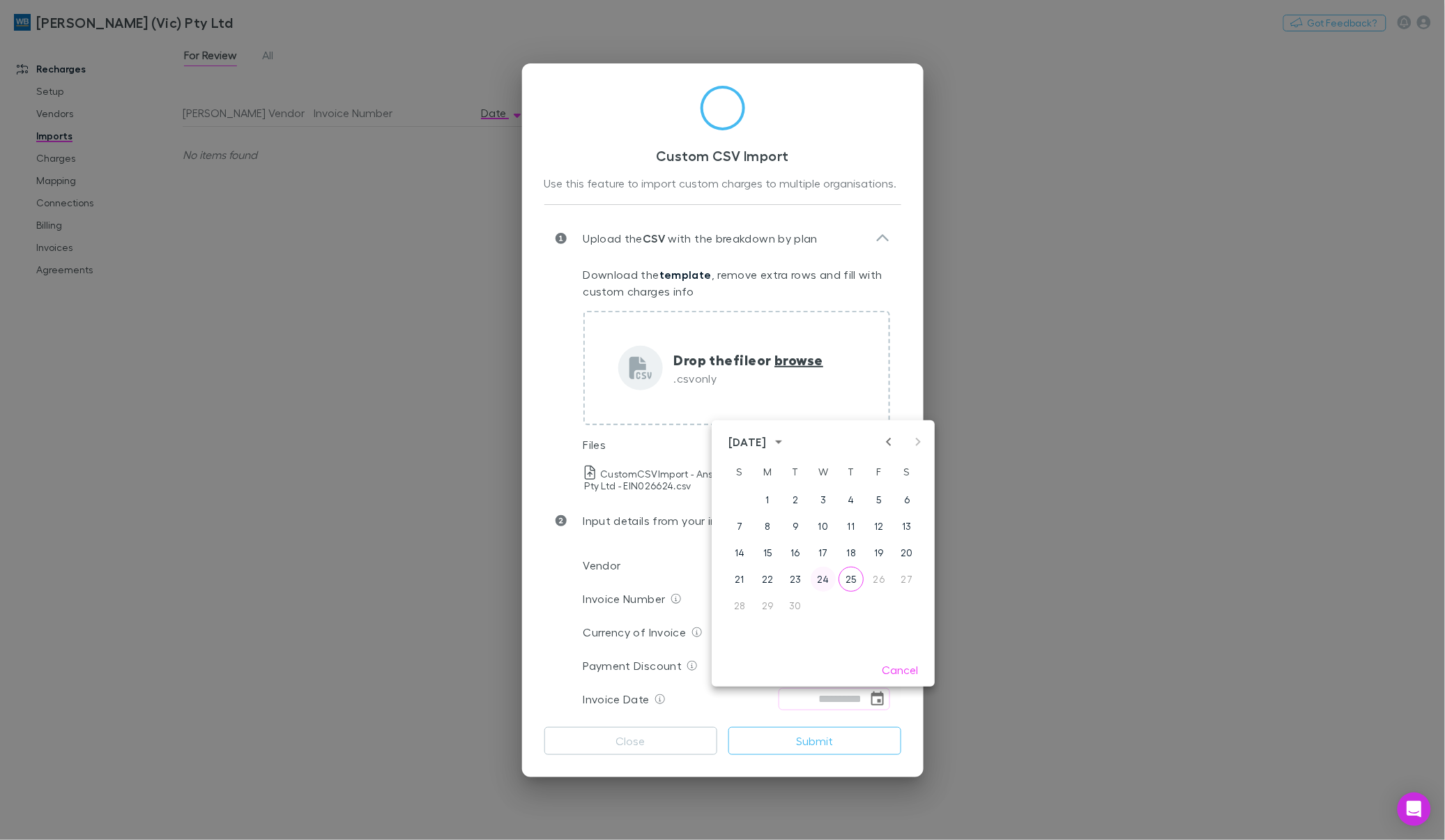
click at [825, 582] on button "24" at bounding box center [823, 579] width 25 height 25
type input "**********"
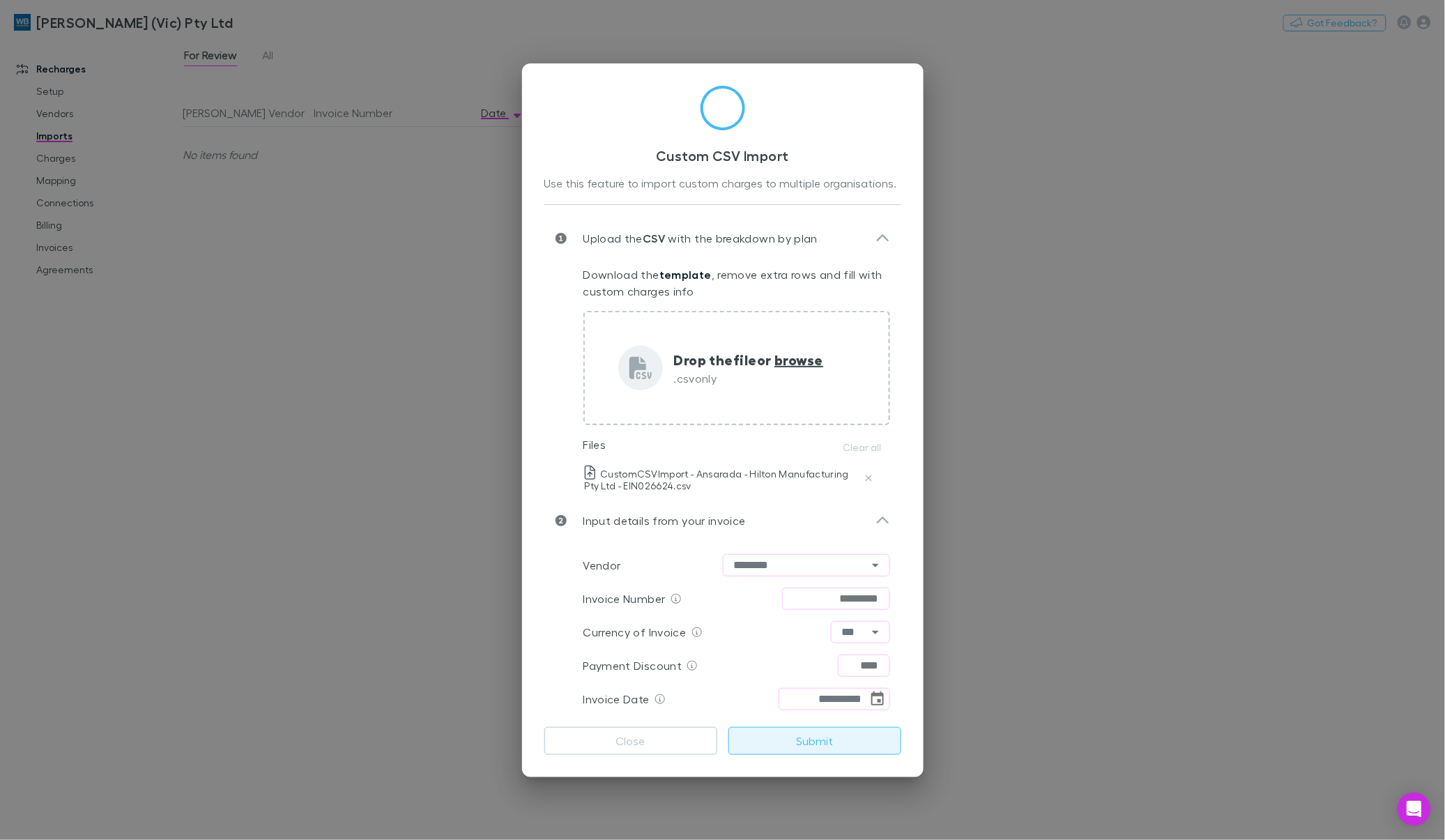
click at [786, 737] on button "Submit" at bounding box center [814, 741] width 173 height 28
click at [816, 746] on button "Submit" at bounding box center [814, 741] width 173 height 28
click at [666, 739] on button "Close" at bounding box center [630, 741] width 173 height 28
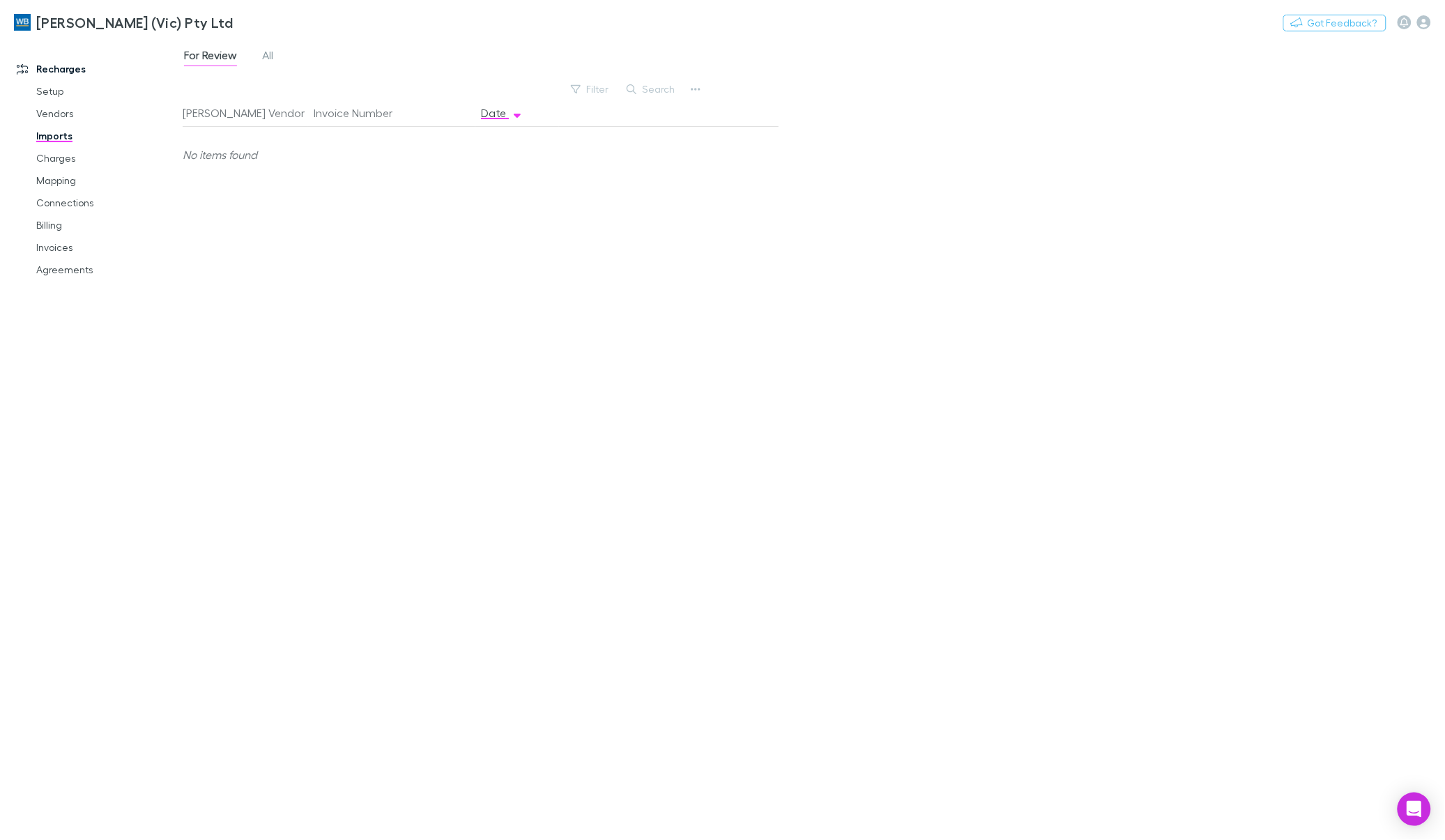
click at [59, 140] on link "Imports" at bounding box center [108, 136] width 171 height 22
click at [61, 159] on link "Charges" at bounding box center [108, 159] width 171 height 22
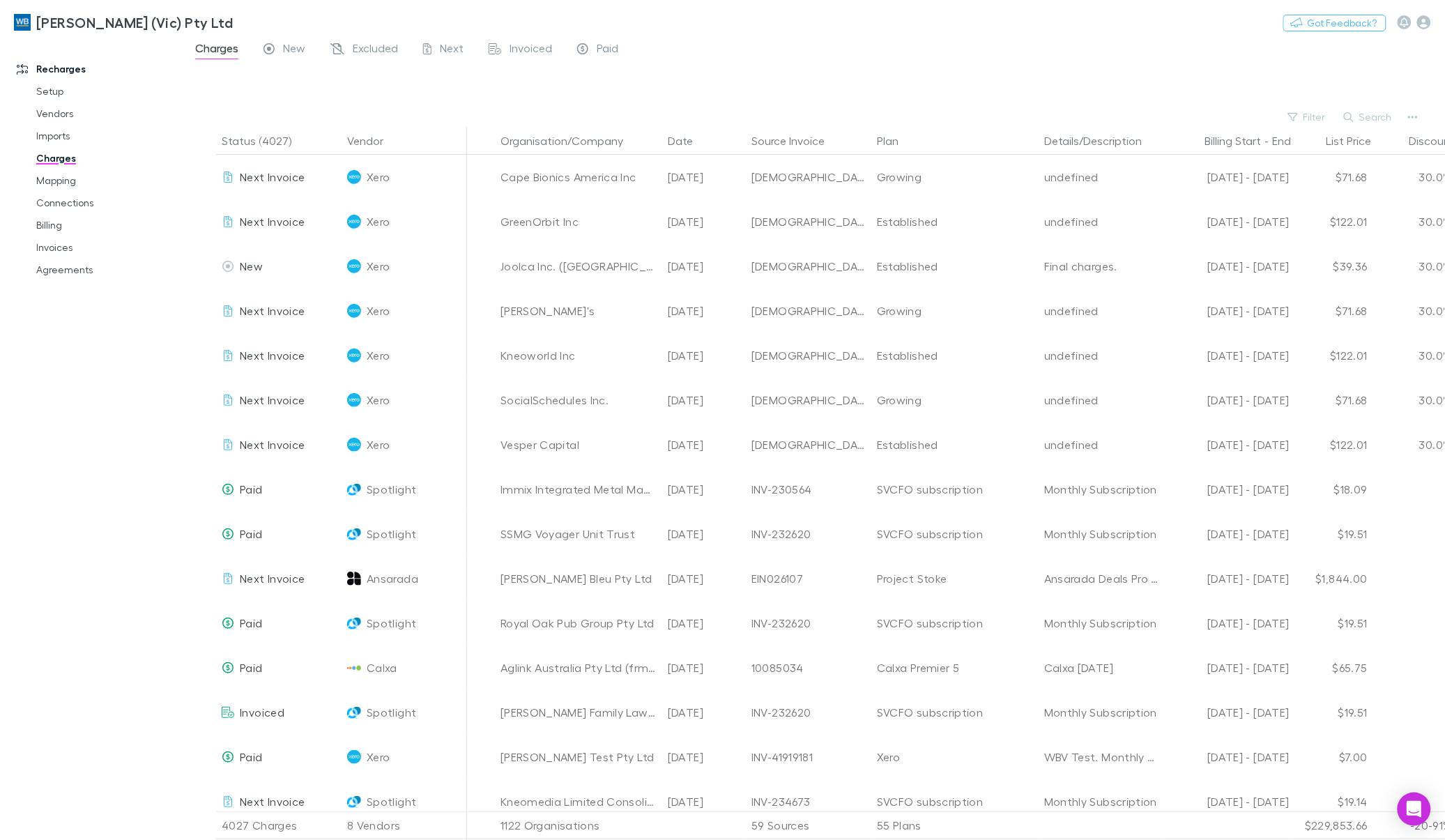
click at [362, 50] on span "Excluded" at bounding box center [375, 50] width 45 height 18
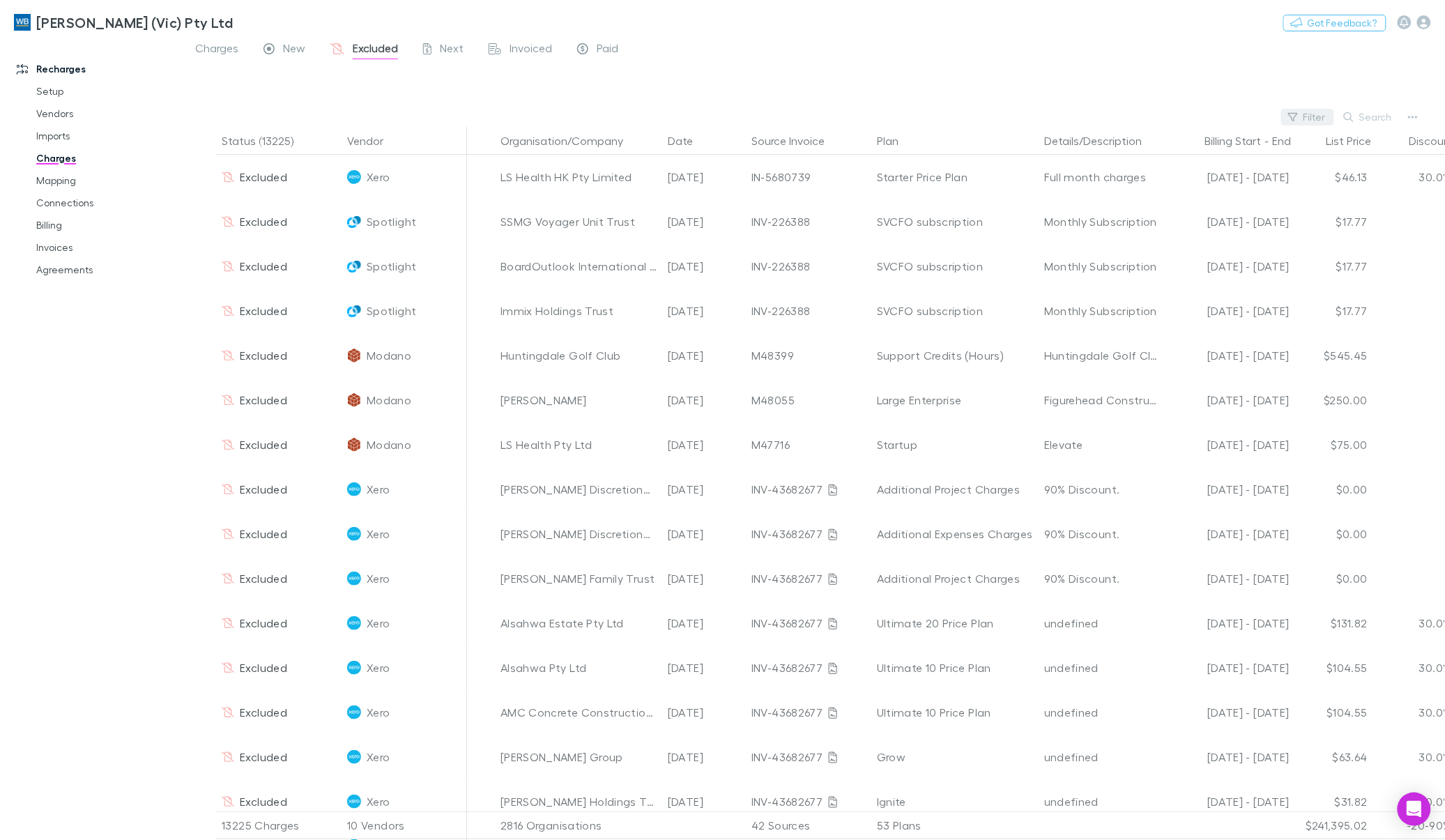
click at [878, 119] on button "Filter" at bounding box center [1307, 117] width 53 height 17
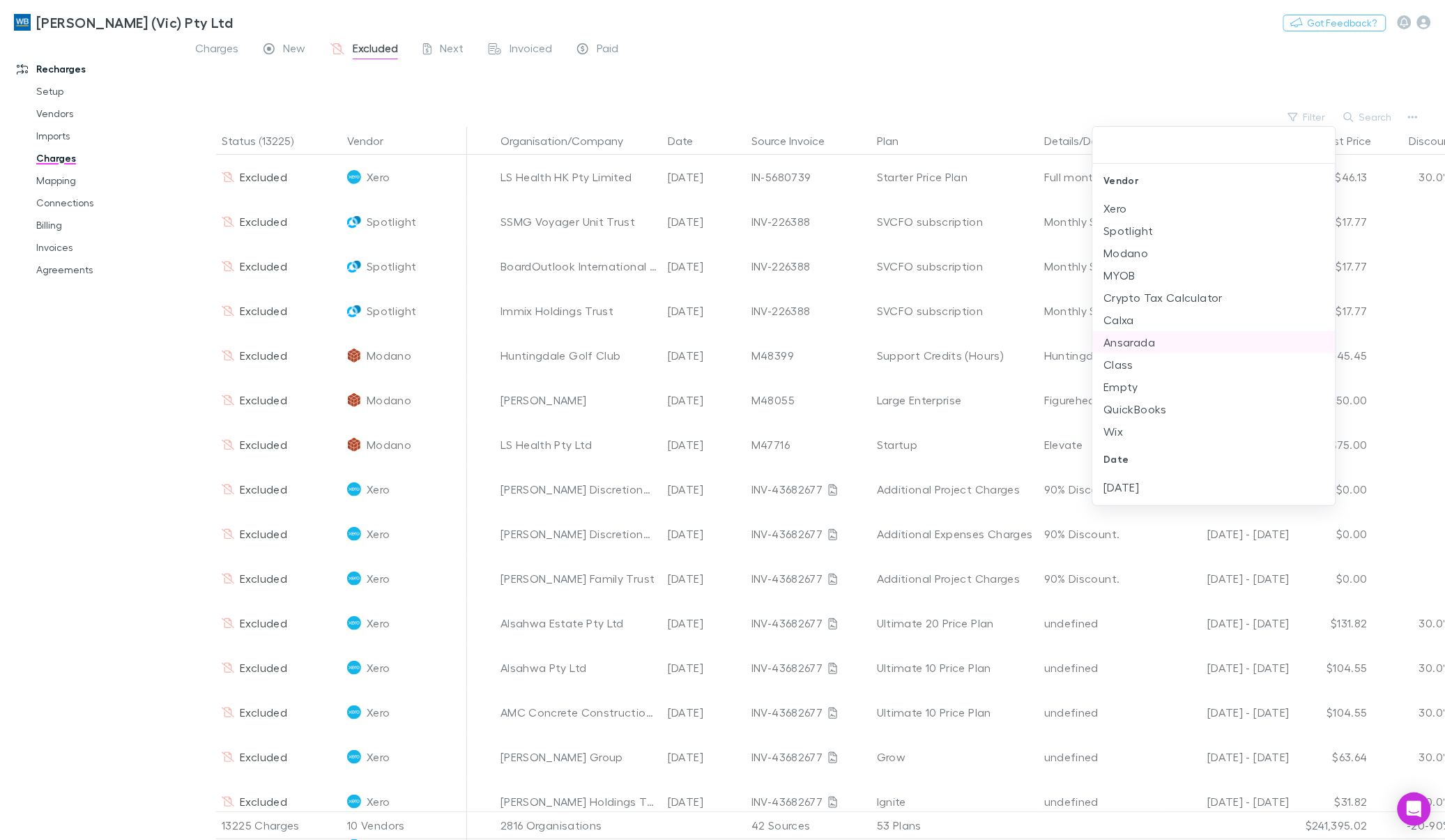
click at [878, 345] on li "Ansarada" at bounding box center [1214, 342] width 242 height 22
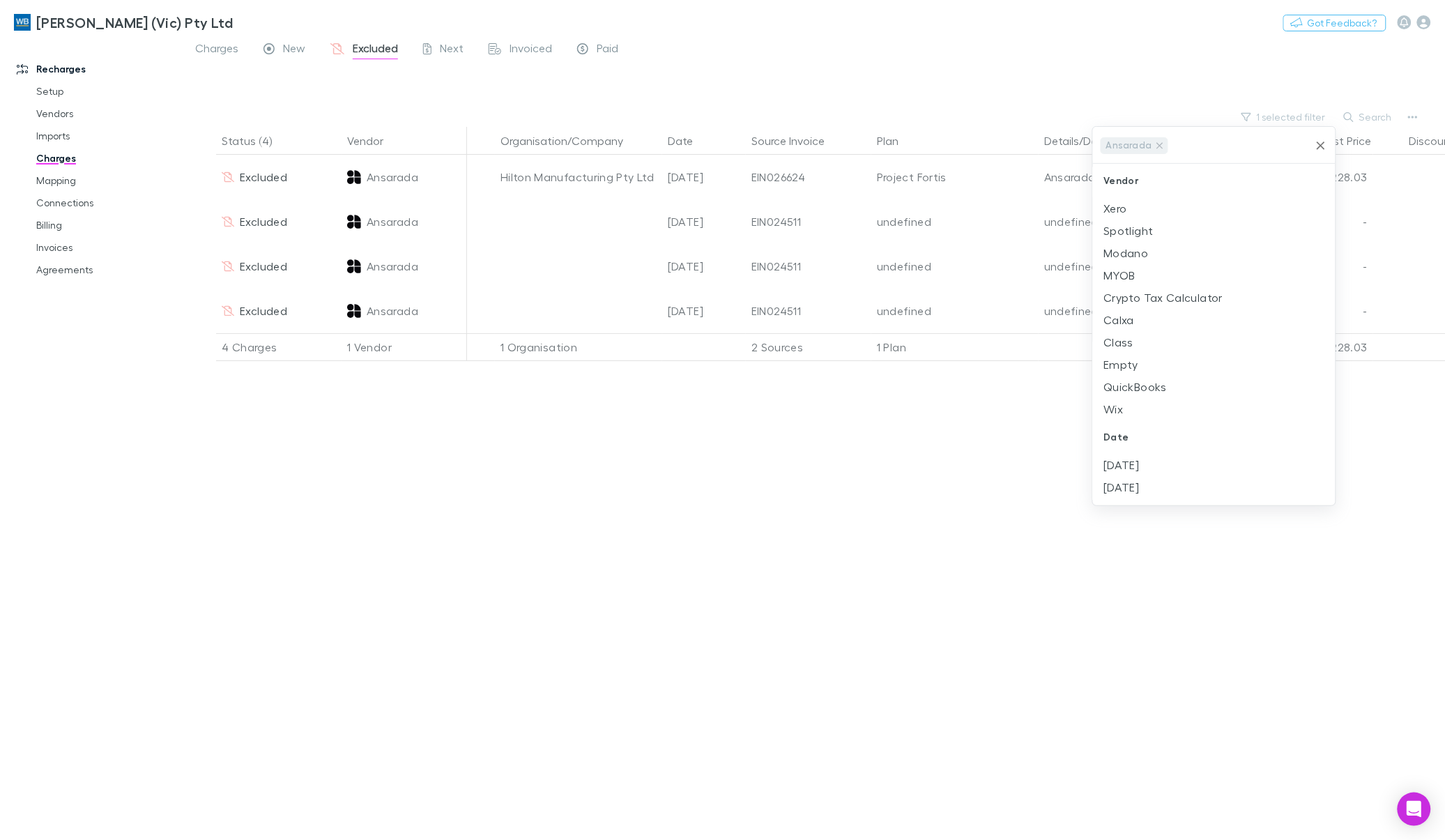
click at [800, 51] on div at bounding box center [722, 420] width 1445 height 840
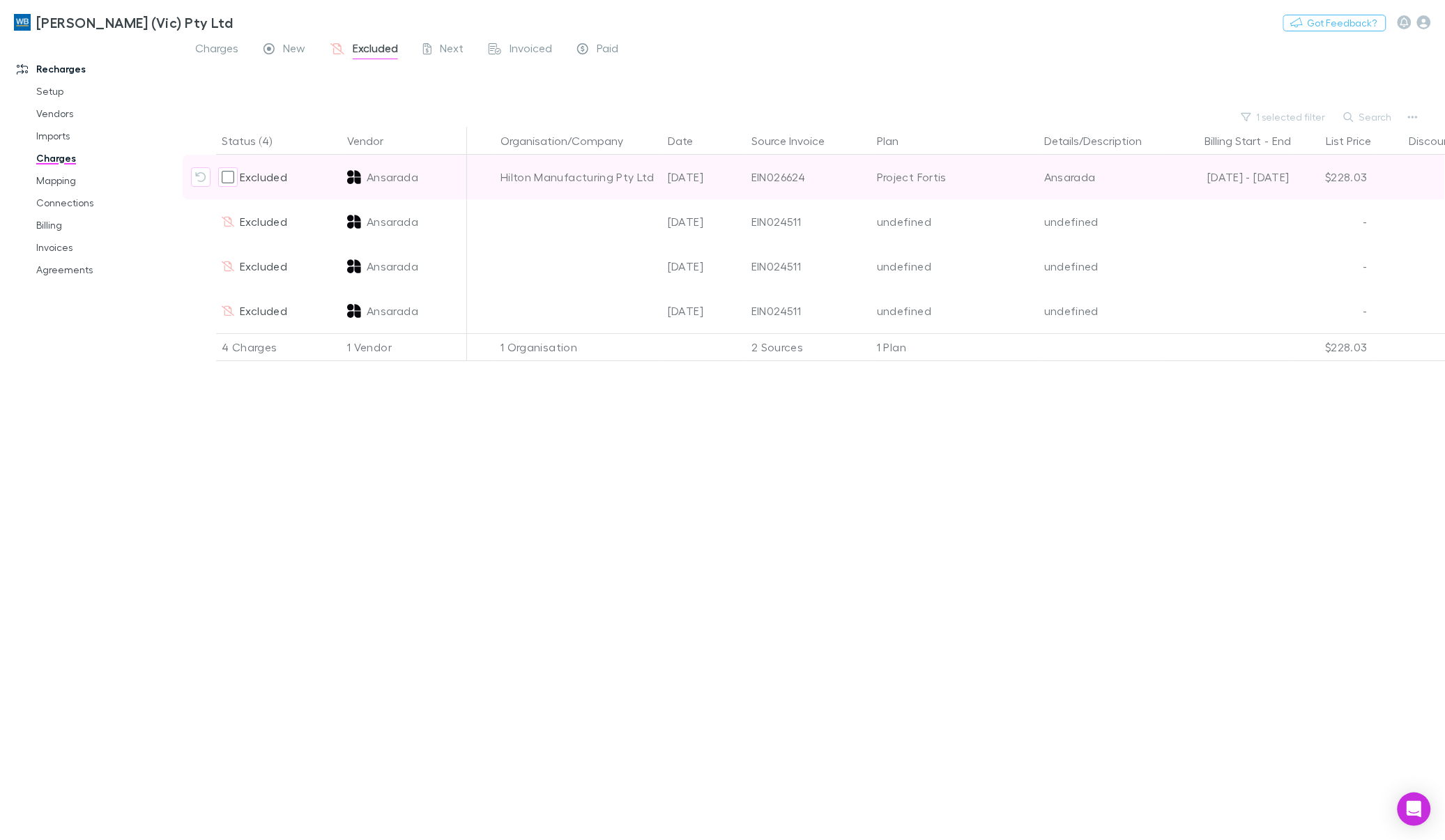
click at [878, 174] on div "[DATE] - [DATE]" at bounding box center [1230, 177] width 120 height 45
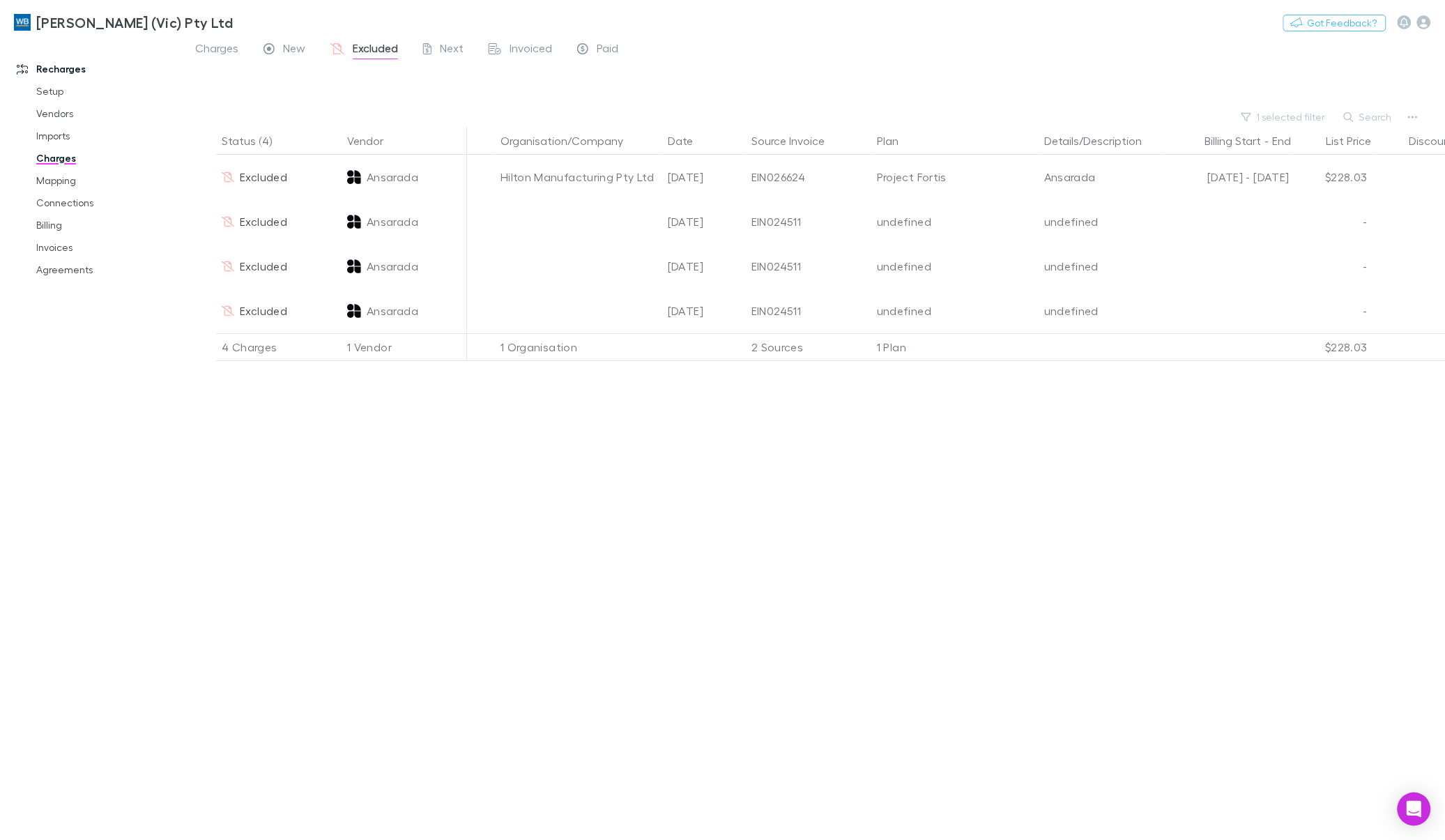
click at [66, 162] on link "Charges" at bounding box center [108, 159] width 171 height 22
click at [225, 52] on main "Charges New Excluded Next Invoiced Paid 1 selected filter Search Status (4) Ven…" at bounding box center [813, 439] width 1262 height 801
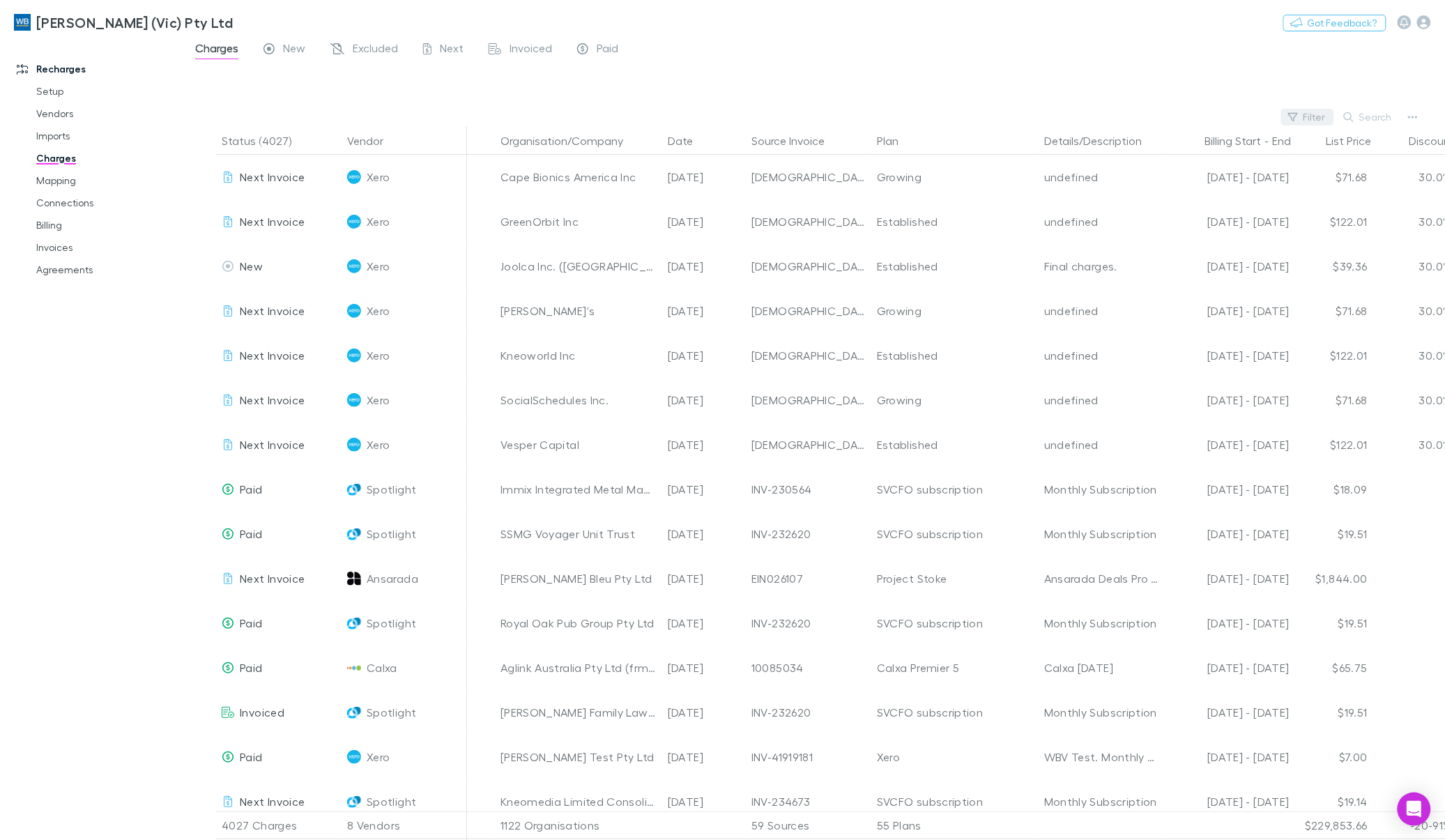
click at [878, 117] on button "Filter" at bounding box center [1307, 117] width 53 height 17
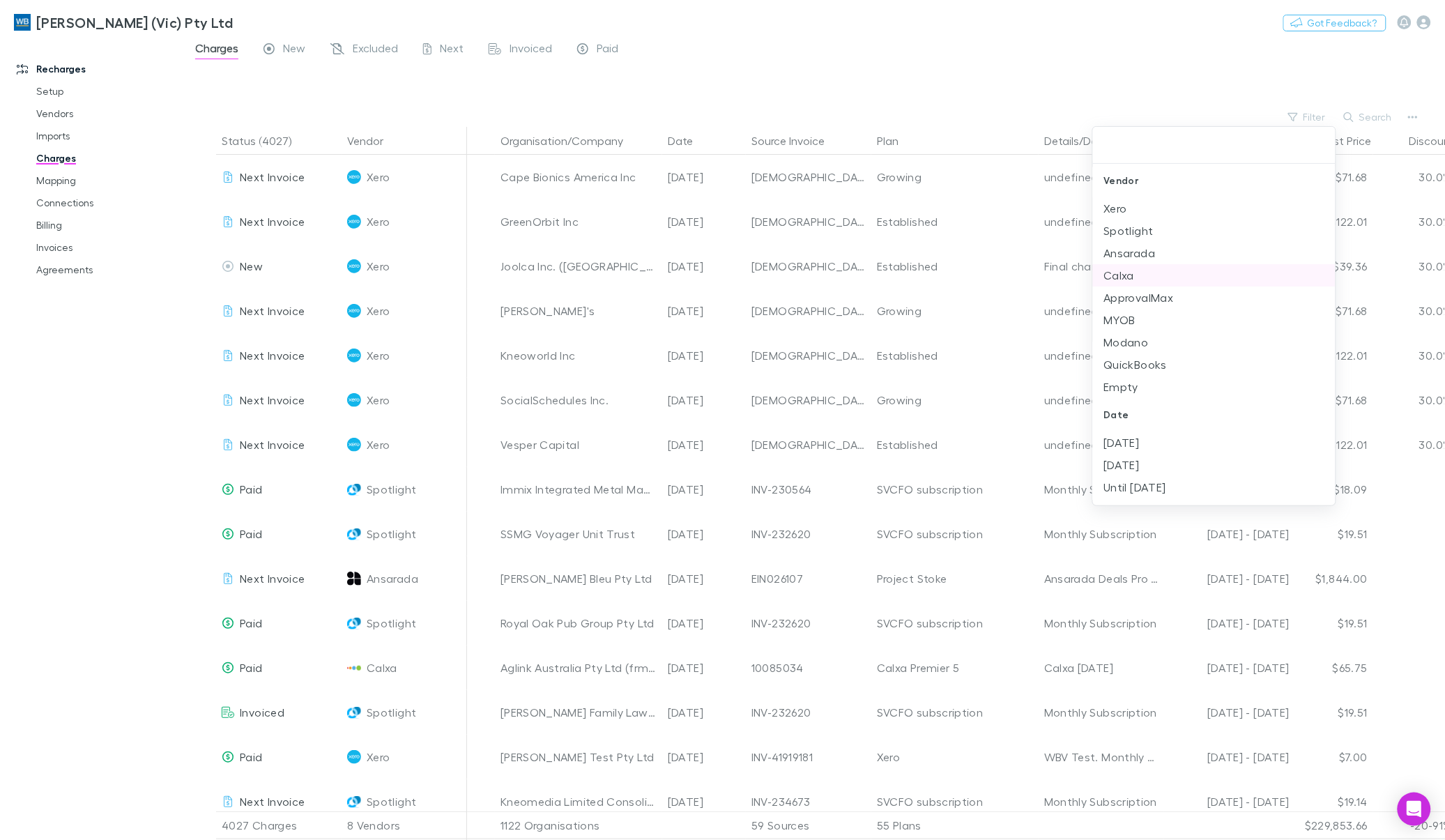
click at [878, 249] on li "Ansarada" at bounding box center [1214, 253] width 242 height 22
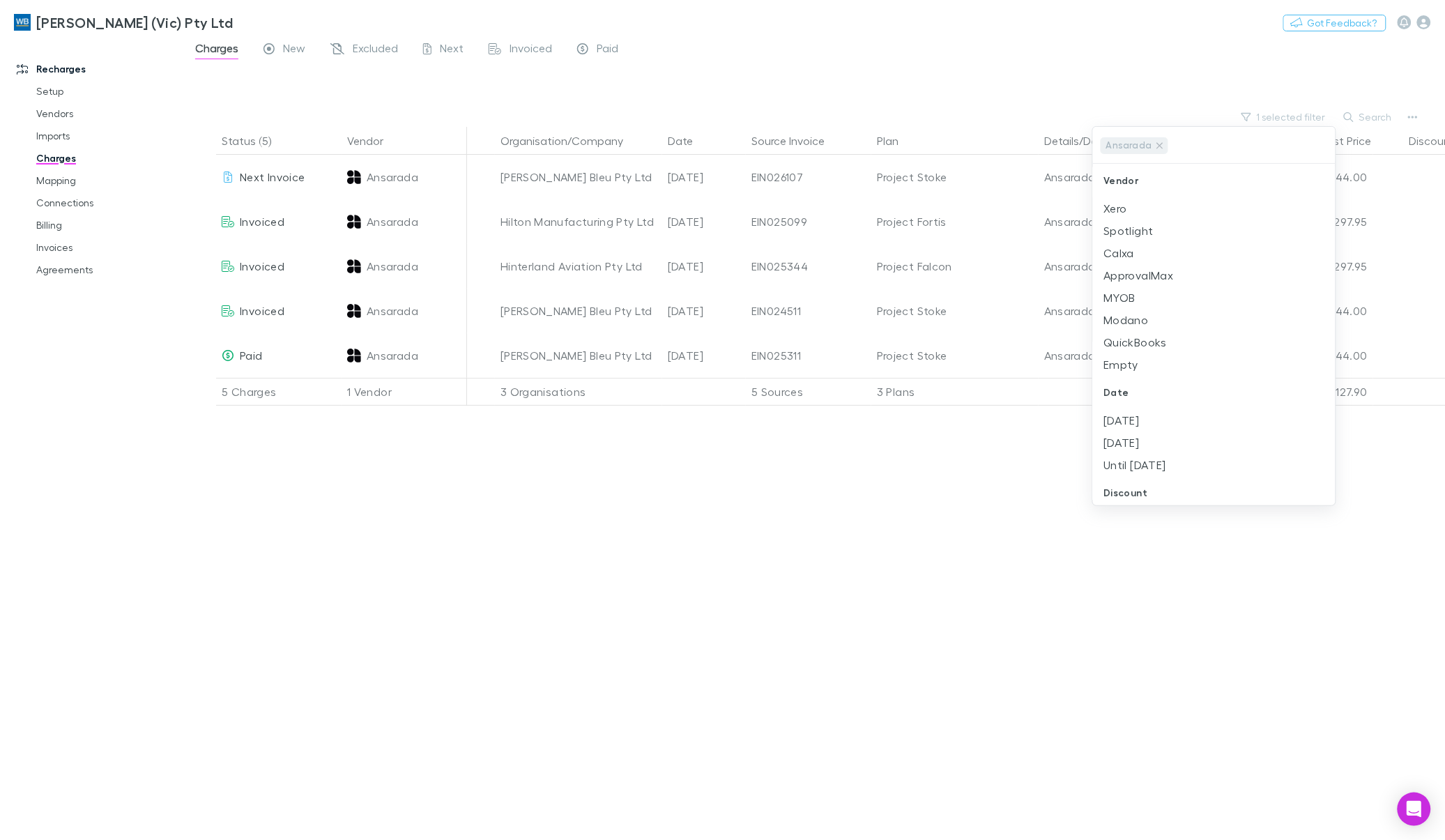
click at [878, 561] on div at bounding box center [722, 420] width 1445 height 840
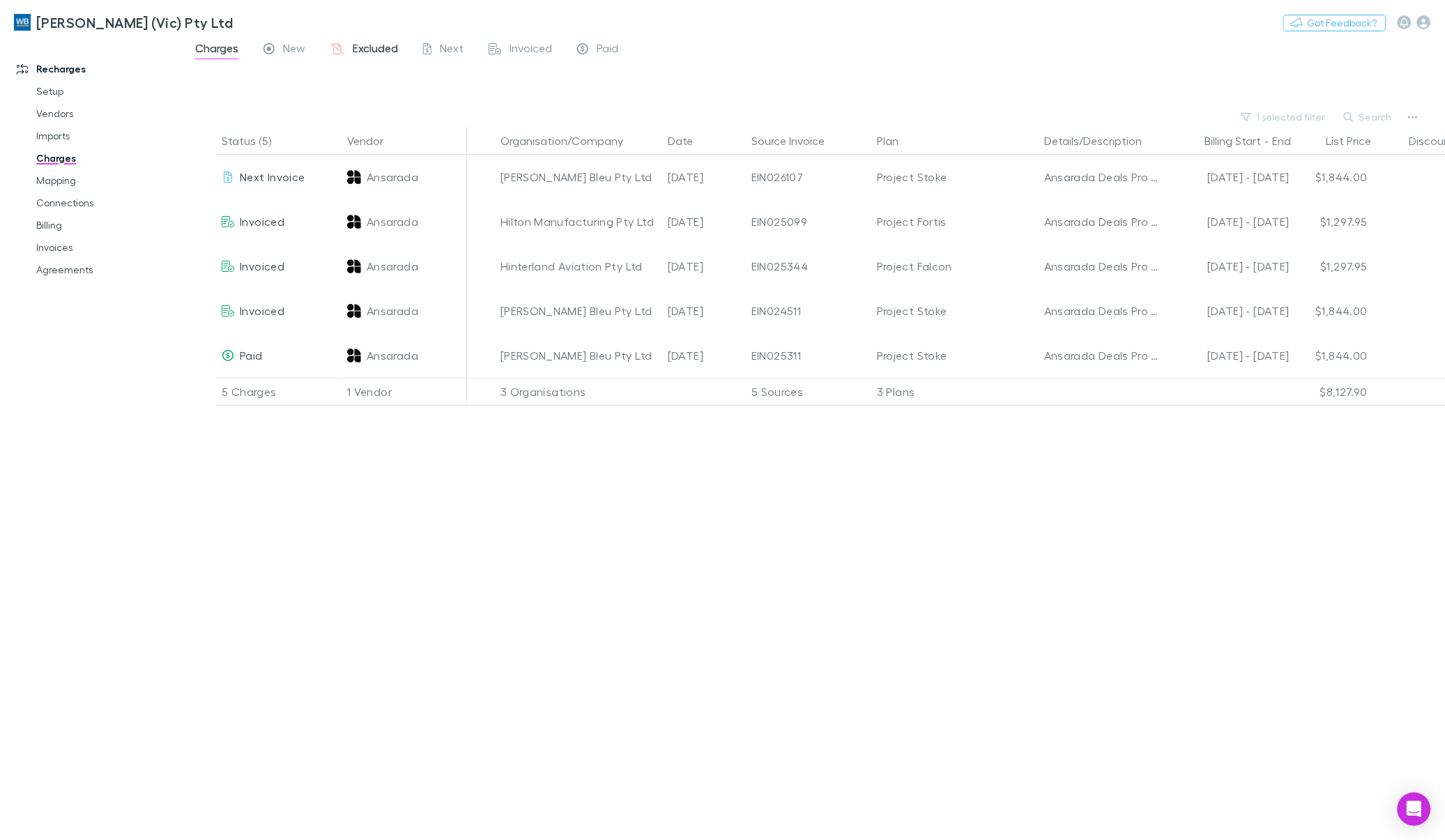
click at [354, 50] on span "Excluded" at bounding box center [375, 50] width 45 height 18
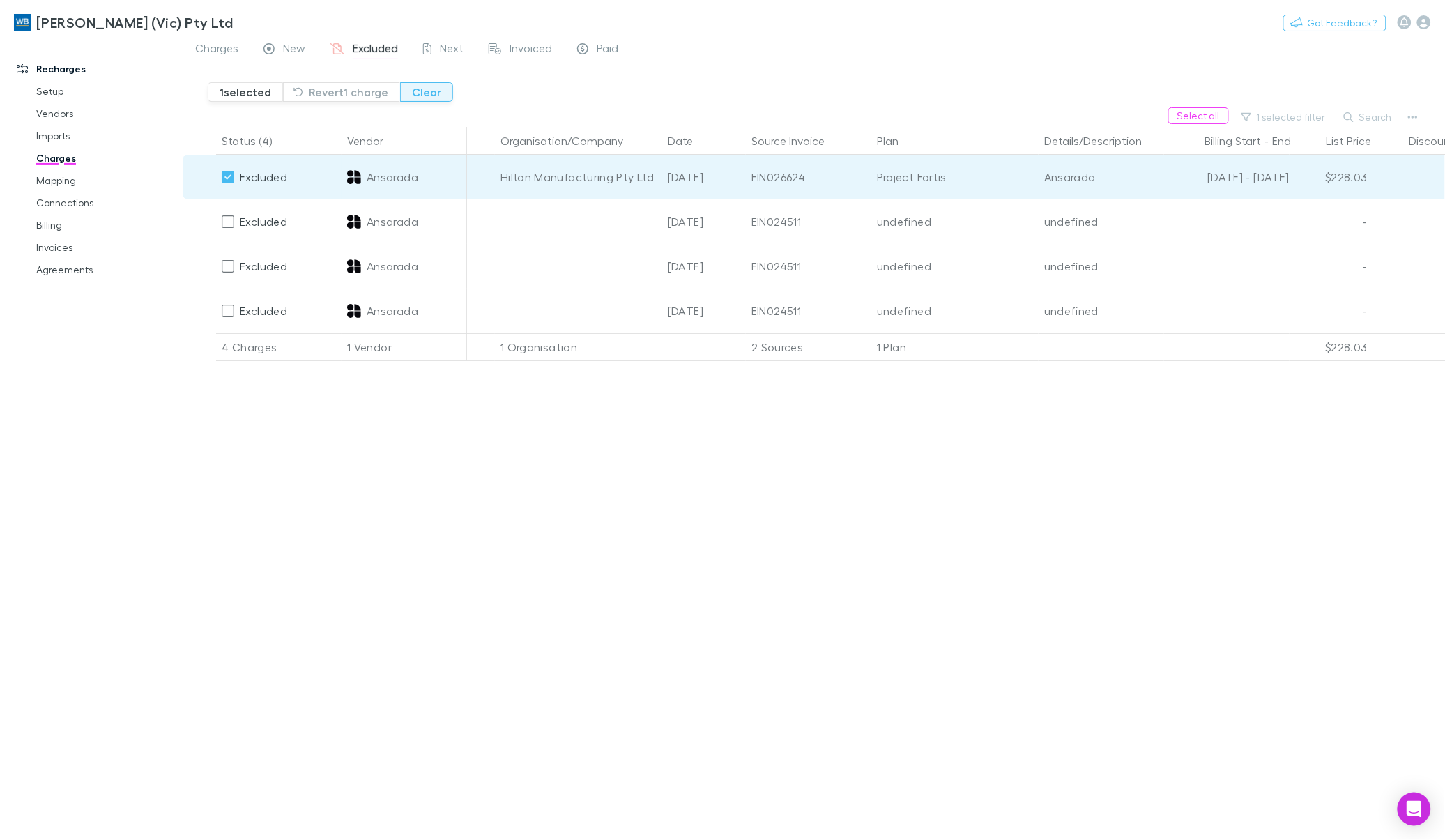
click at [424, 93] on button "Clear" at bounding box center [427, 92] width 53 height 20
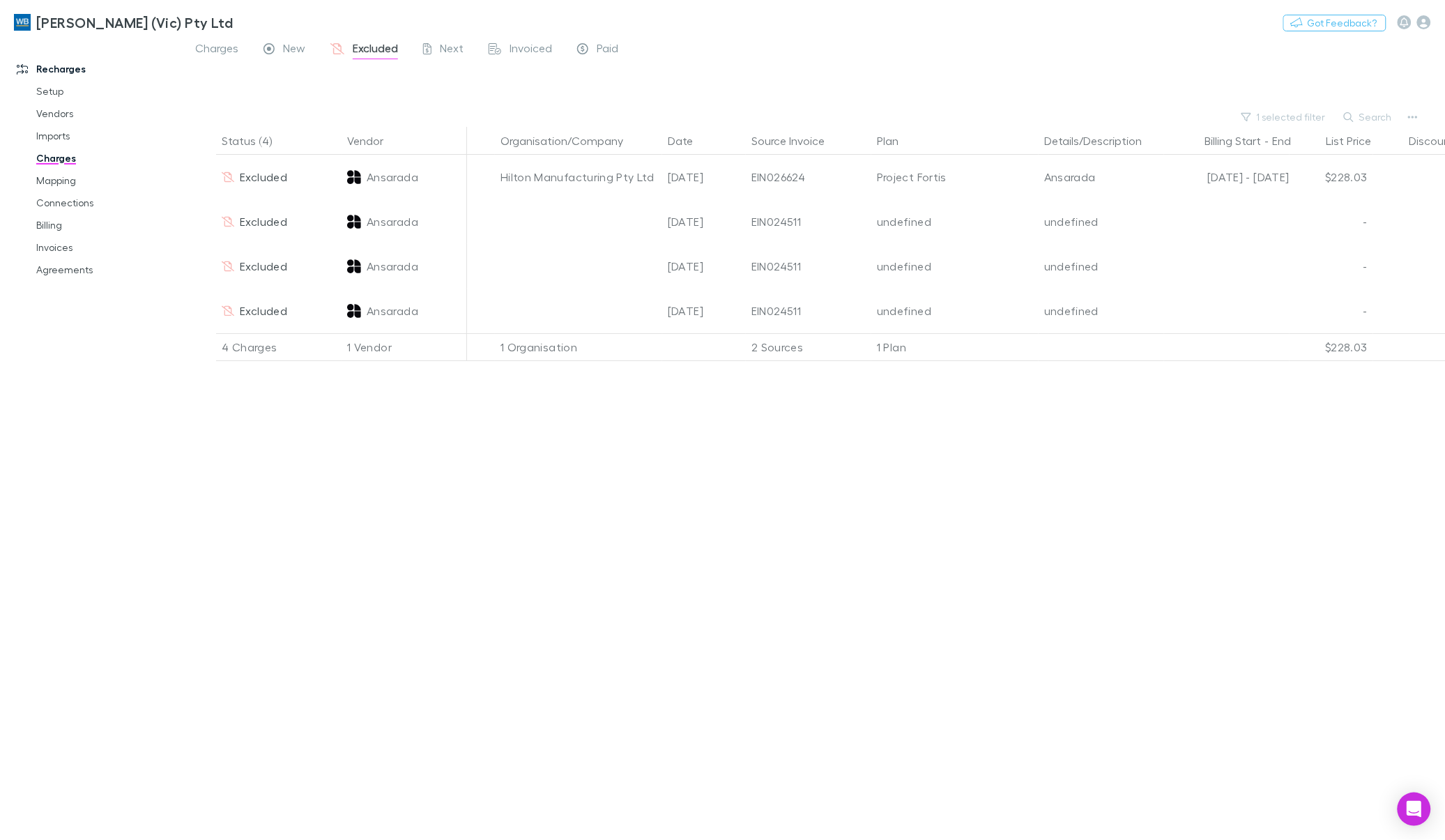
drag, startPoint x: 737, startPoint y: 172, endPoint x: 559, endPoint y: 460, distance: 338.6
click at [559, 460] on div "Status (4) Vendor Organisation/Company Date Source Invoice Plan Details/Descrip…" at bounding box center [813, 483] width 1262 height 713
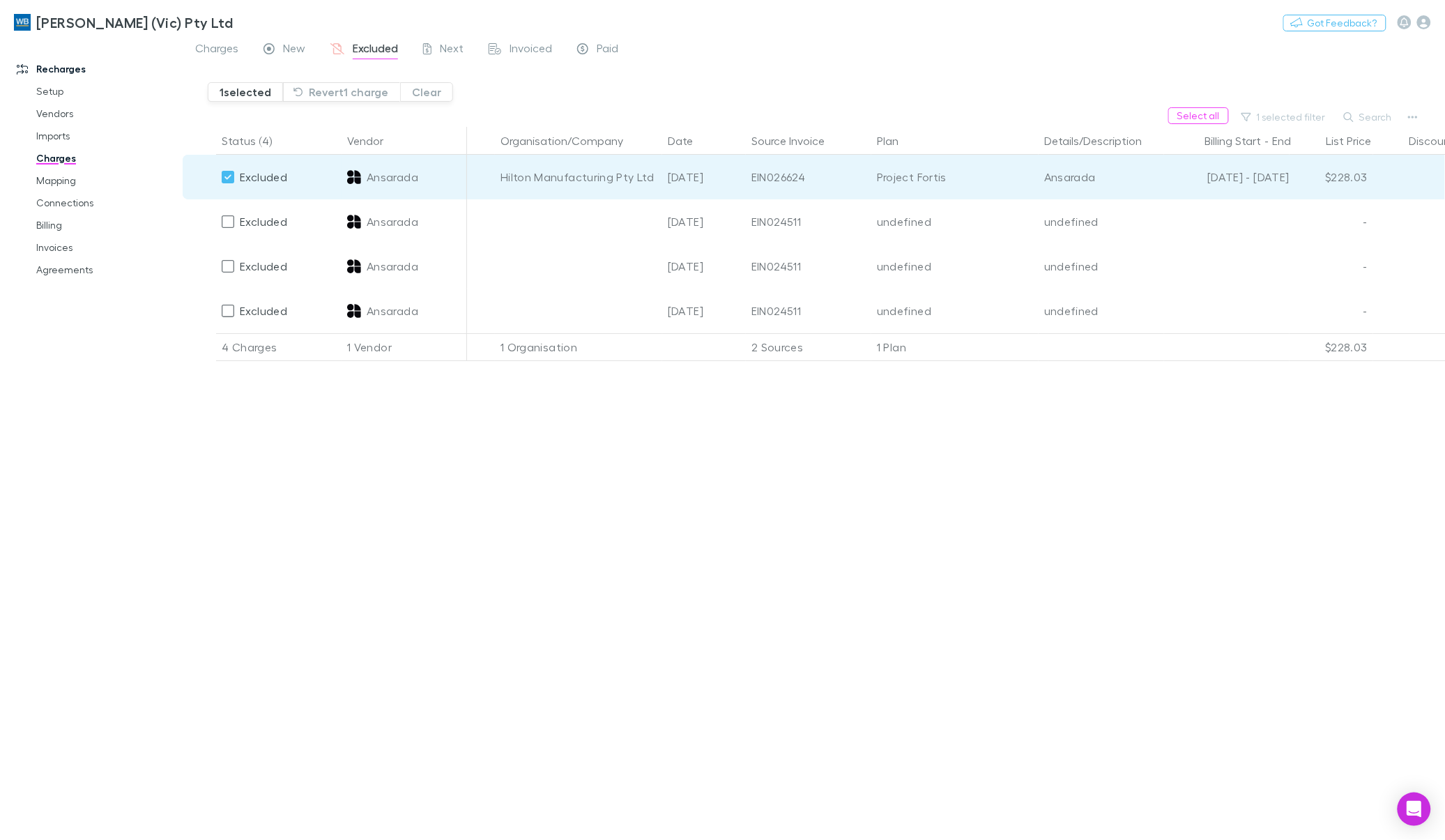
click at [293, 478] on div "Status (4) Vendor Organisation/Company Date Source Invoice Plan Details/Descrip…" at bounding box center [813, 483] width 1262 height 713
click at [220, 175] on div at bounding box center [228, 177] width 20 height 20
click at [195, 520] on div "Status (4) Vendor Organisation/Company Date Source Invoice Plan Details/Descrip…" at bounding box center [813, 483] width 1262 height 713
click at [78, 270] on link "Agreements" at bounding box center [108, 270] width 171 height 22
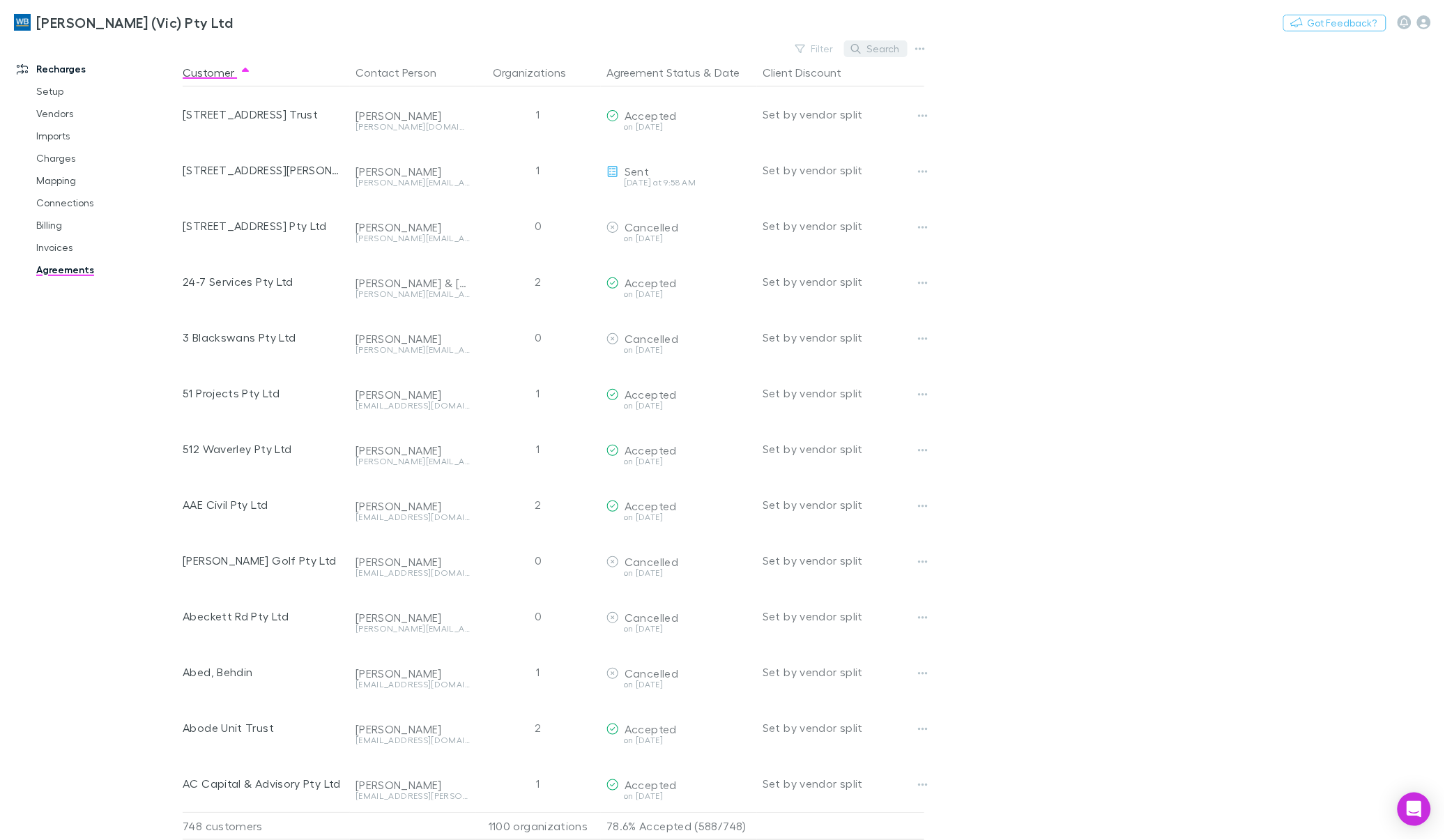
click at [878, 45] on button "Search" at bounding box center [876, 49] width 64 height 17
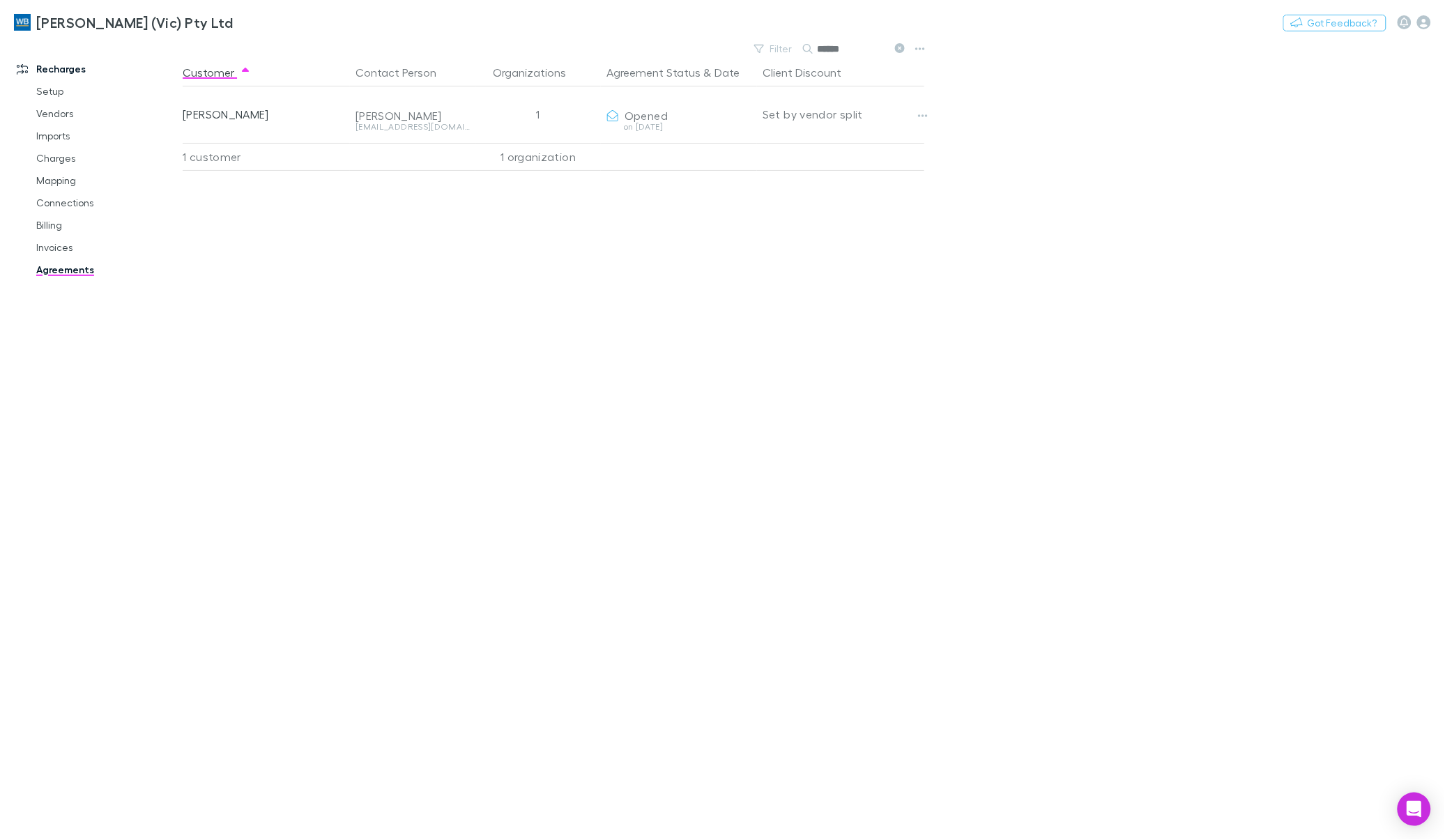
type input "******"
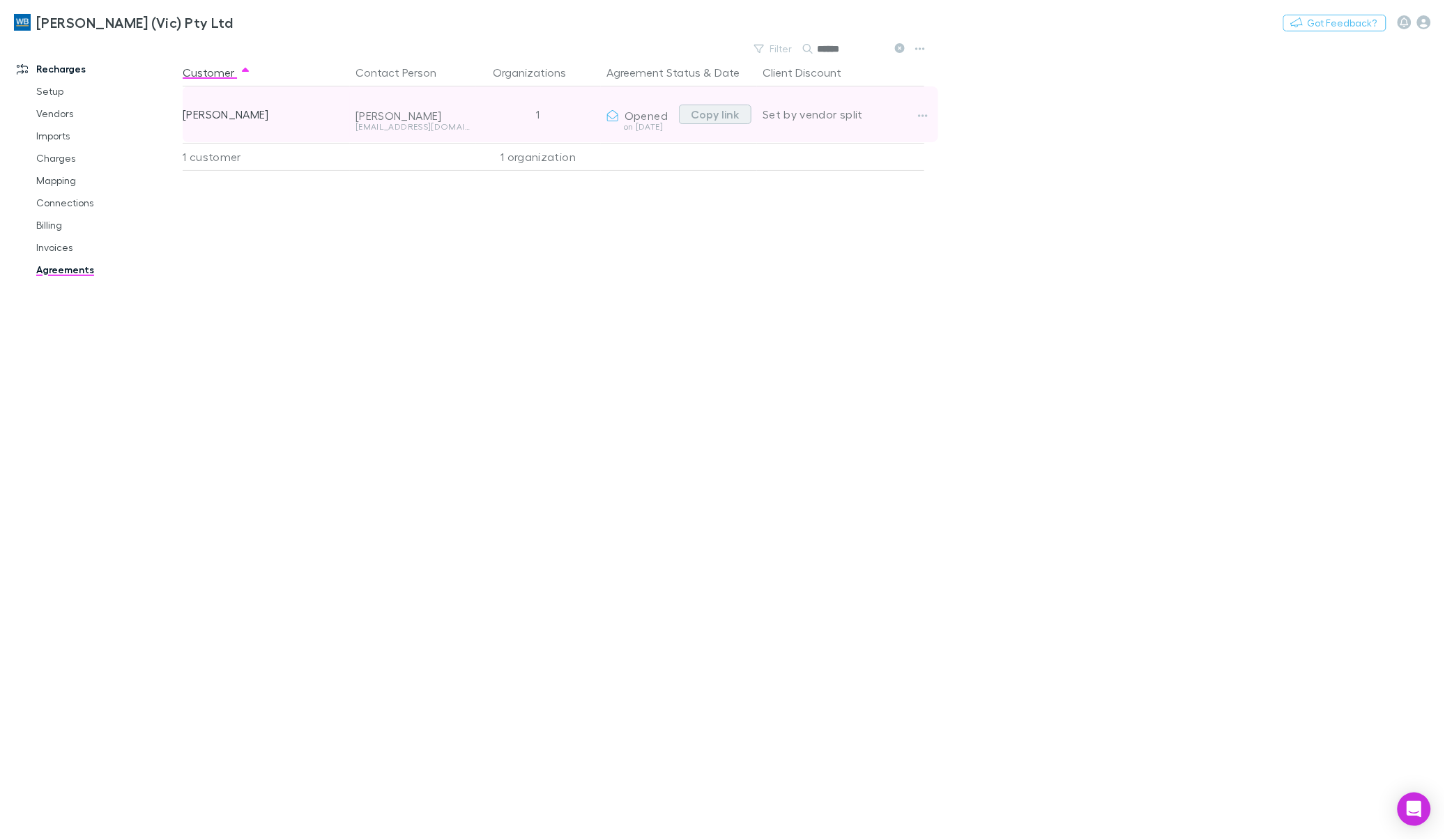
click at [728, 110] on button "Copy link" at bounding box center [715, 115] width 73 height 20
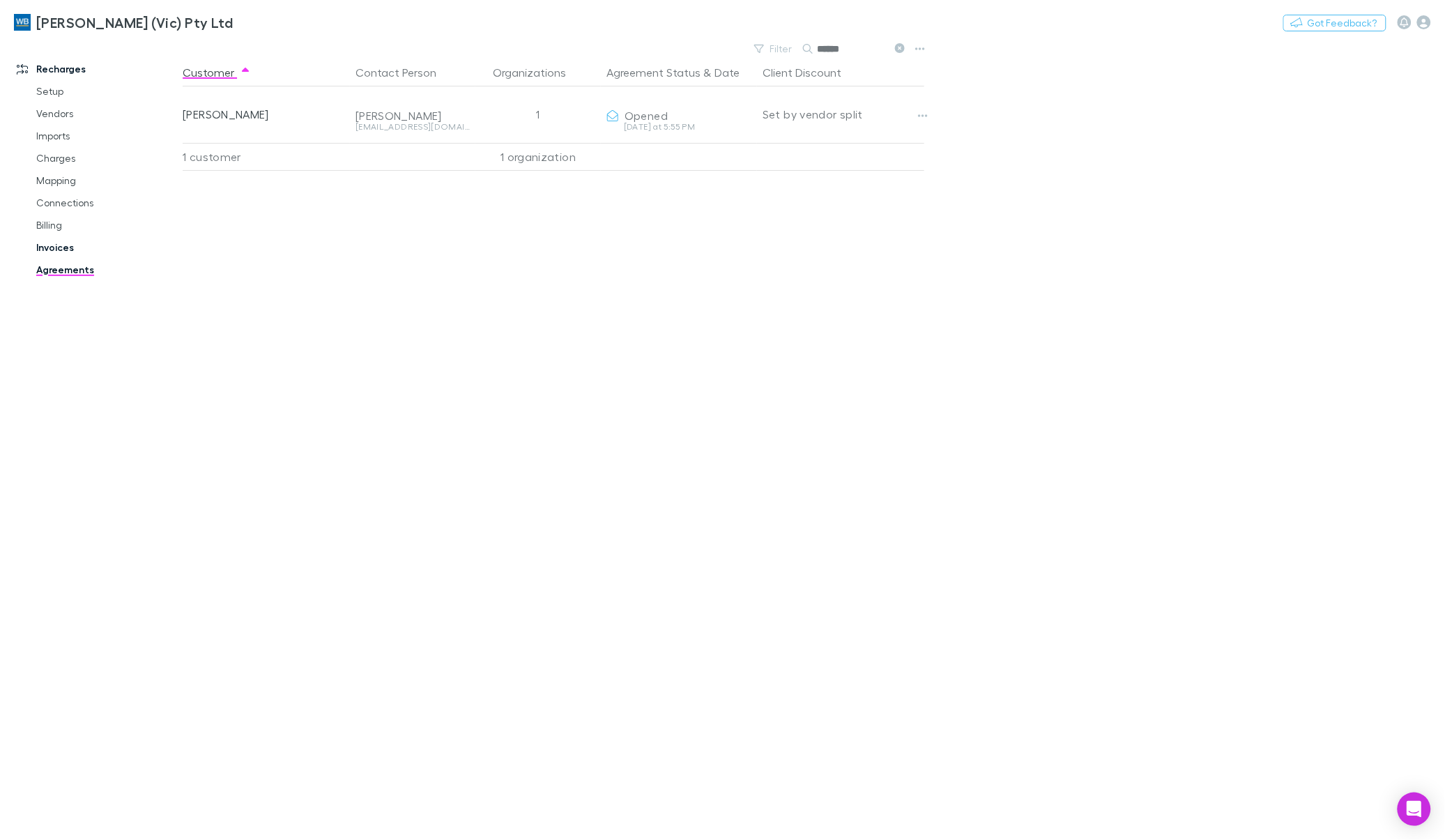
click at [57, 249] on link "Invoices" at bounding box center [108, 247] width 171 height 22
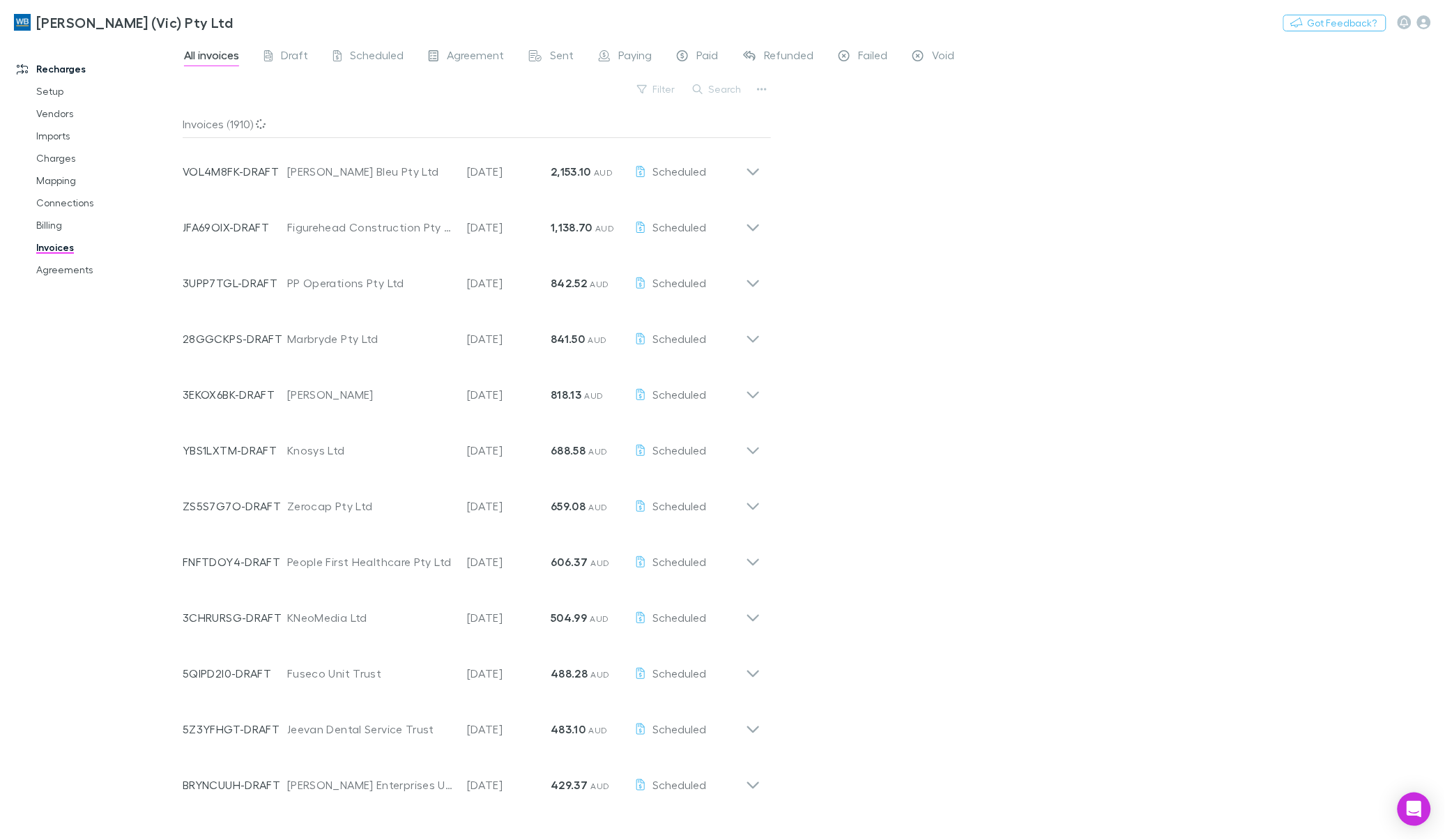
click at [717, 91] on button "Search" at bounding box center [717, 89] width 64 height 17
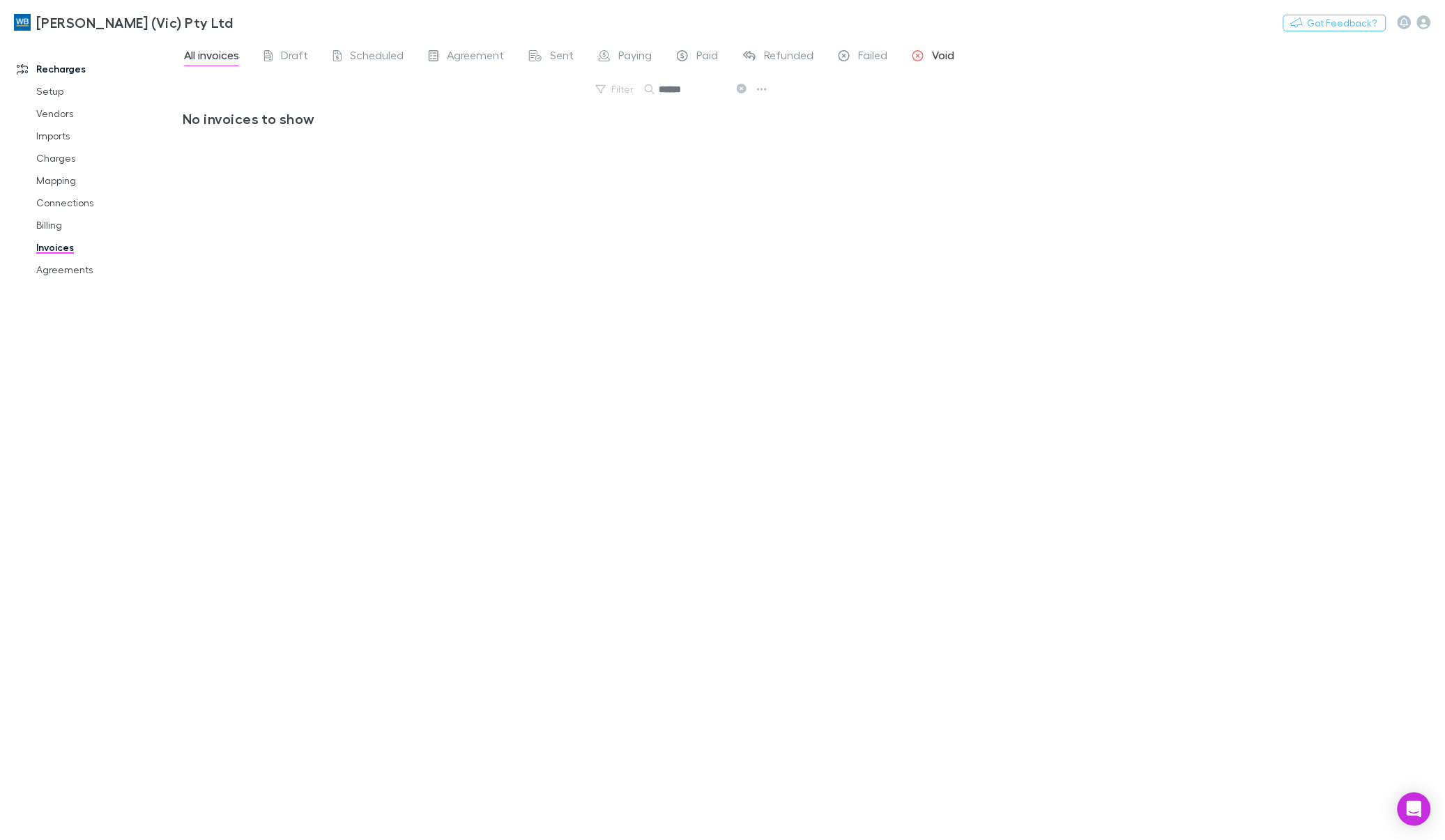
type input "******"
click at [878, 53] on span "Void" at bounding box center [943, 57] width 22 height 18
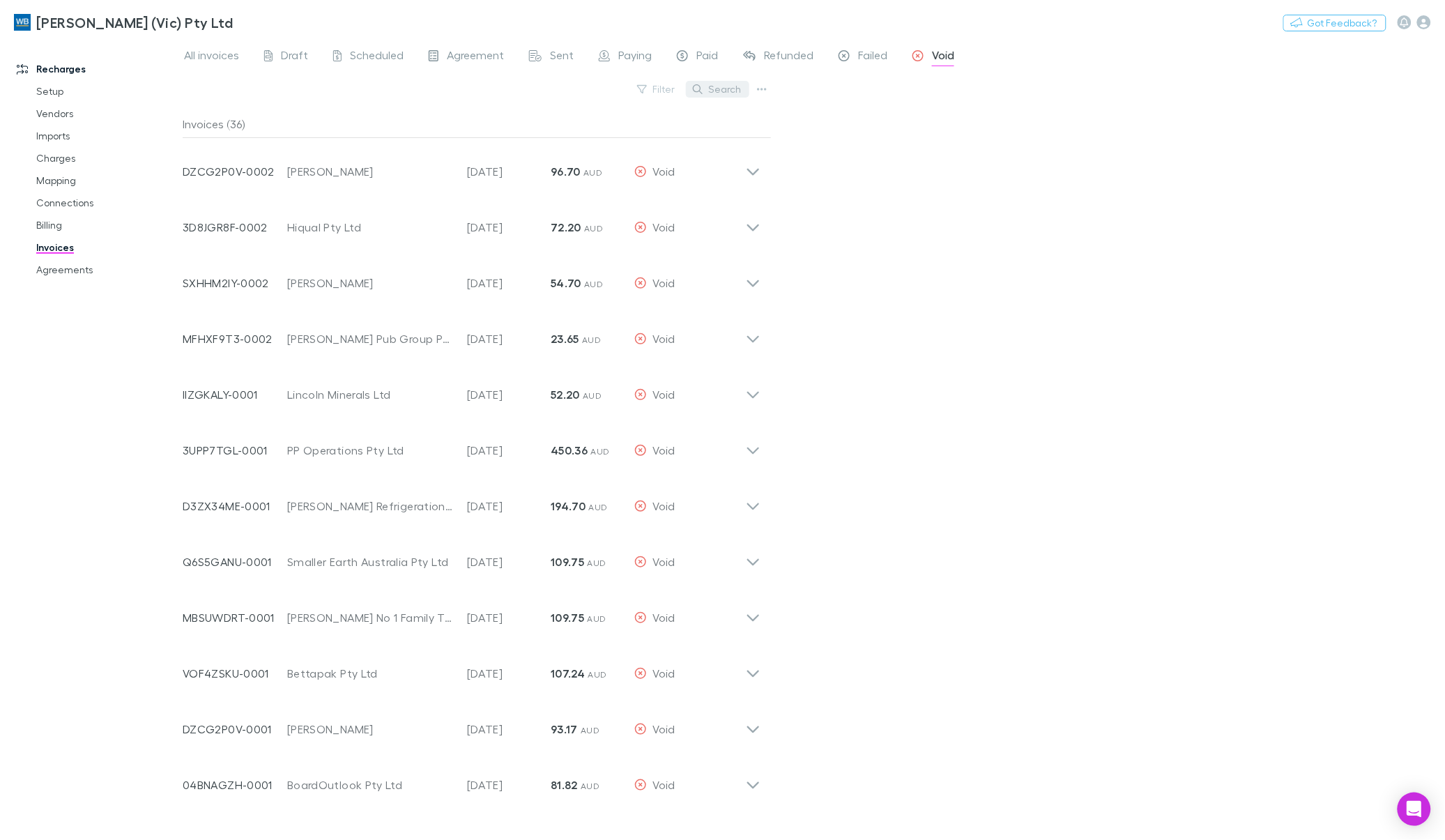
click at [724, 89] on button "Search" at bounding box center [717, 89] width 64 height 17
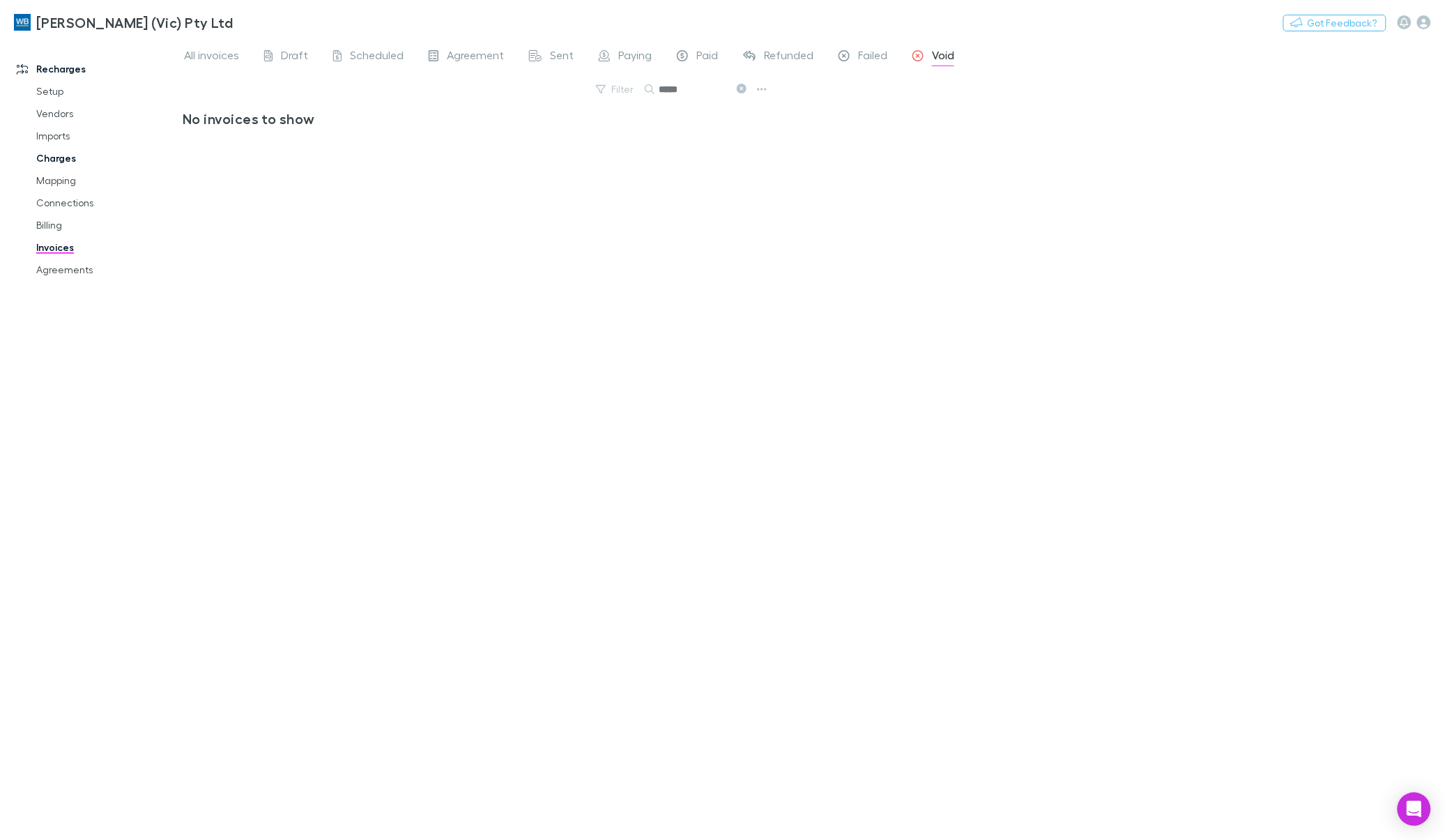
type input "*****"
click at [61, 162] on link "Charges" at bounding box center [108, 159] width 171 height 22
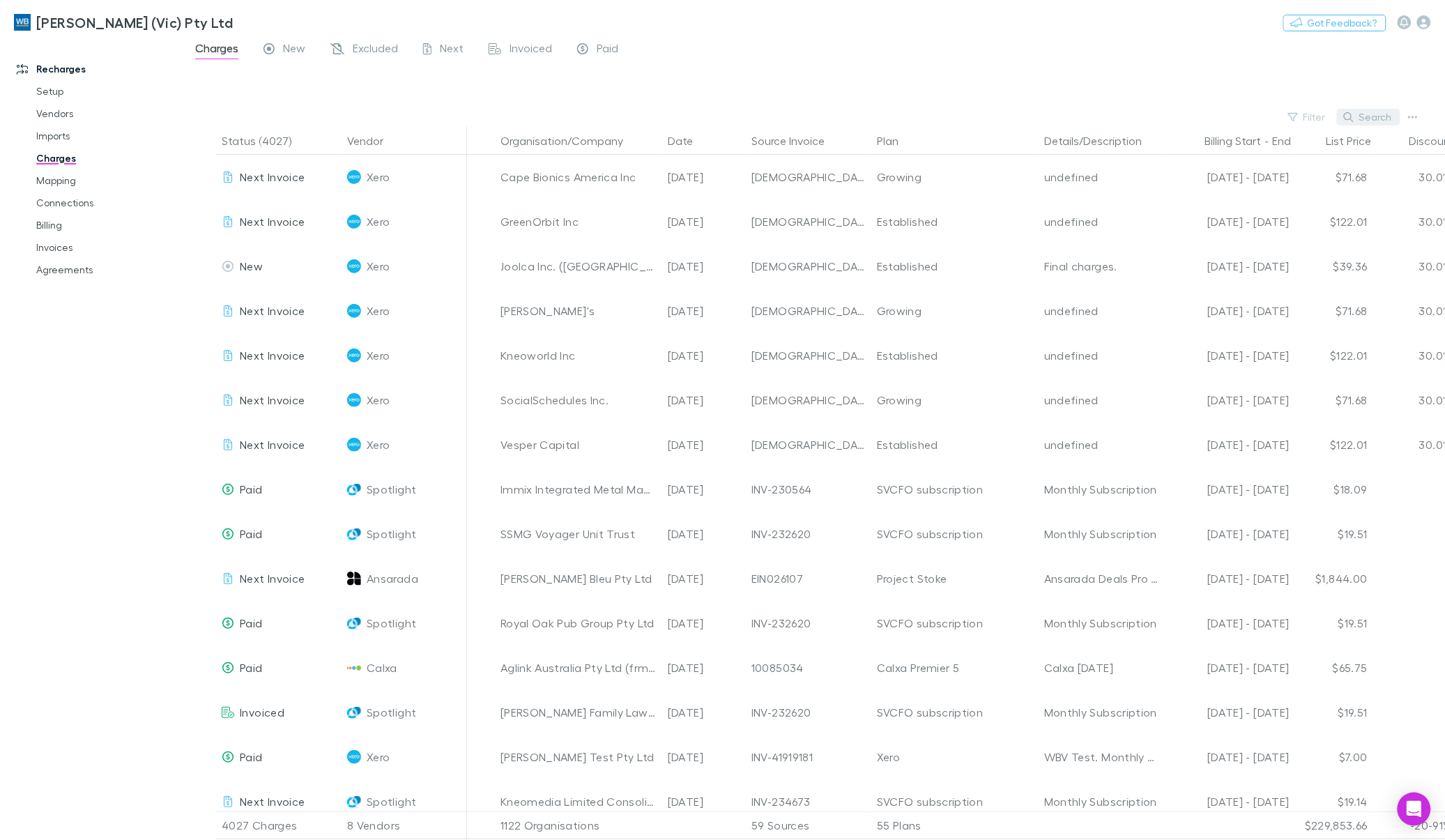
click at [878, 119] on button "Search" at bounding box center [1368, 117] width 64 height 17
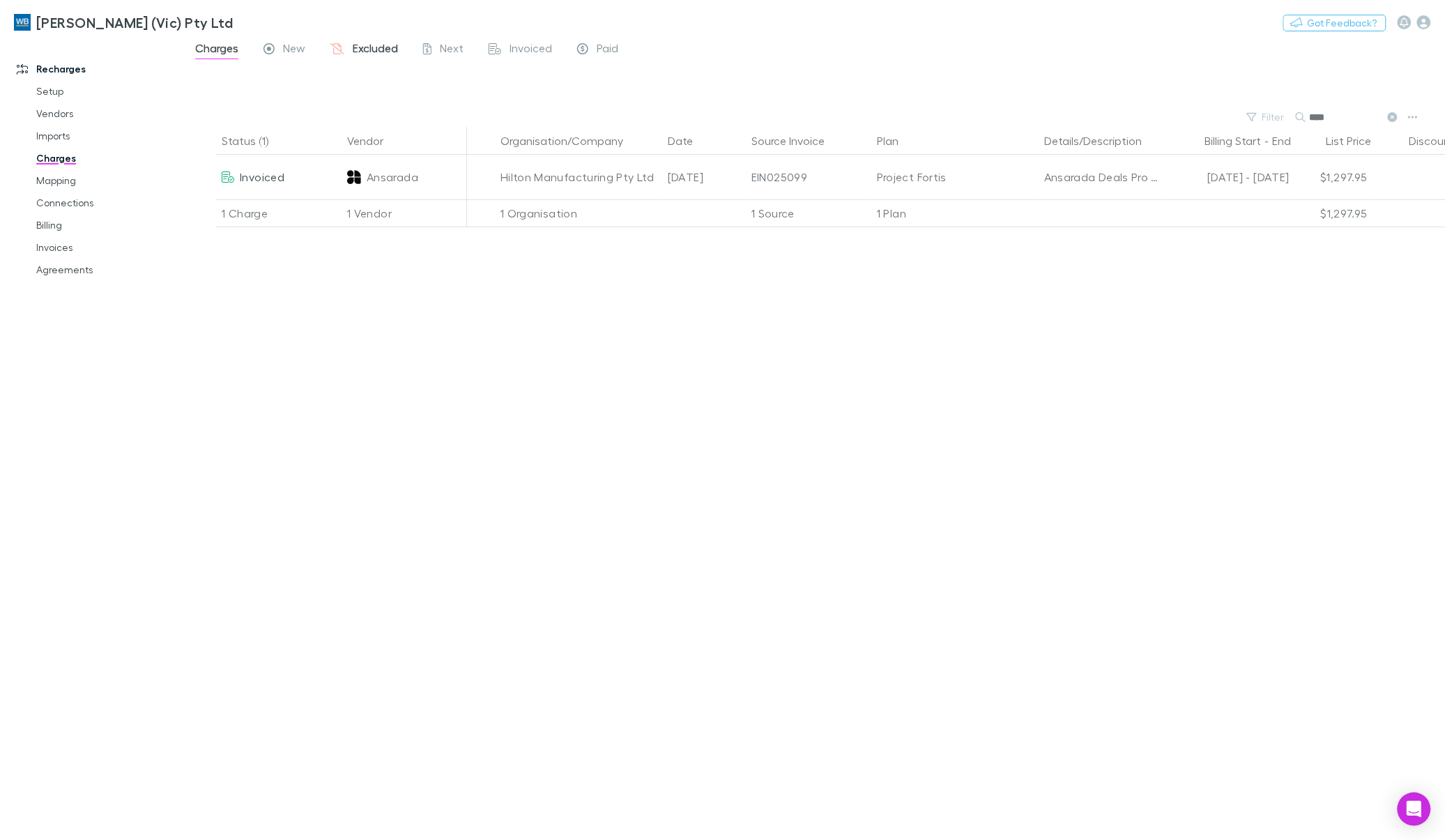
type input "****"
click at [370, 50] on span "Excluded" at bounding box center [375, 50] width 45 height 18
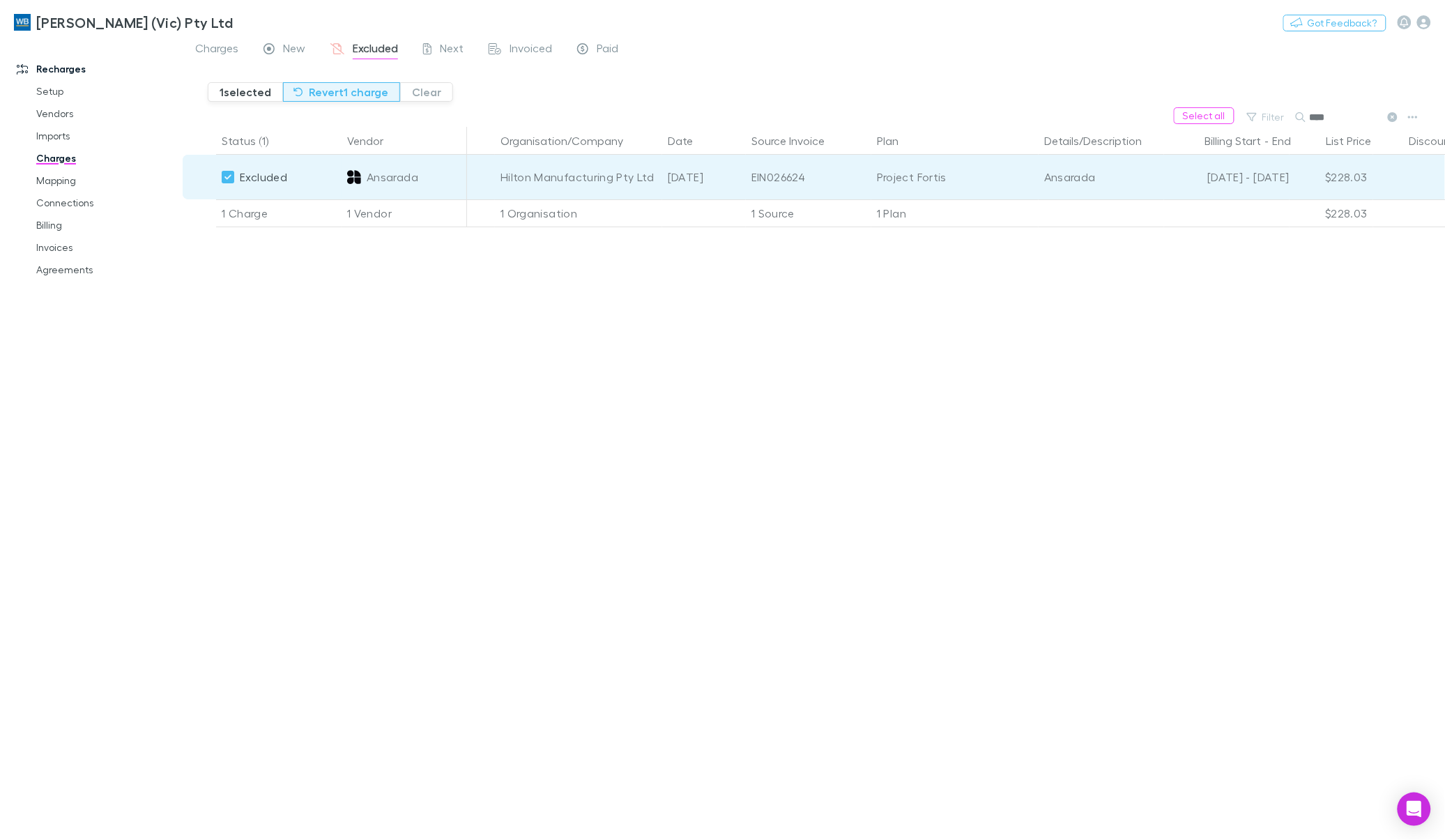
click at [346, 91] on button "Revert 1 charge" at bounding box center [342, 92] width 117 height 20
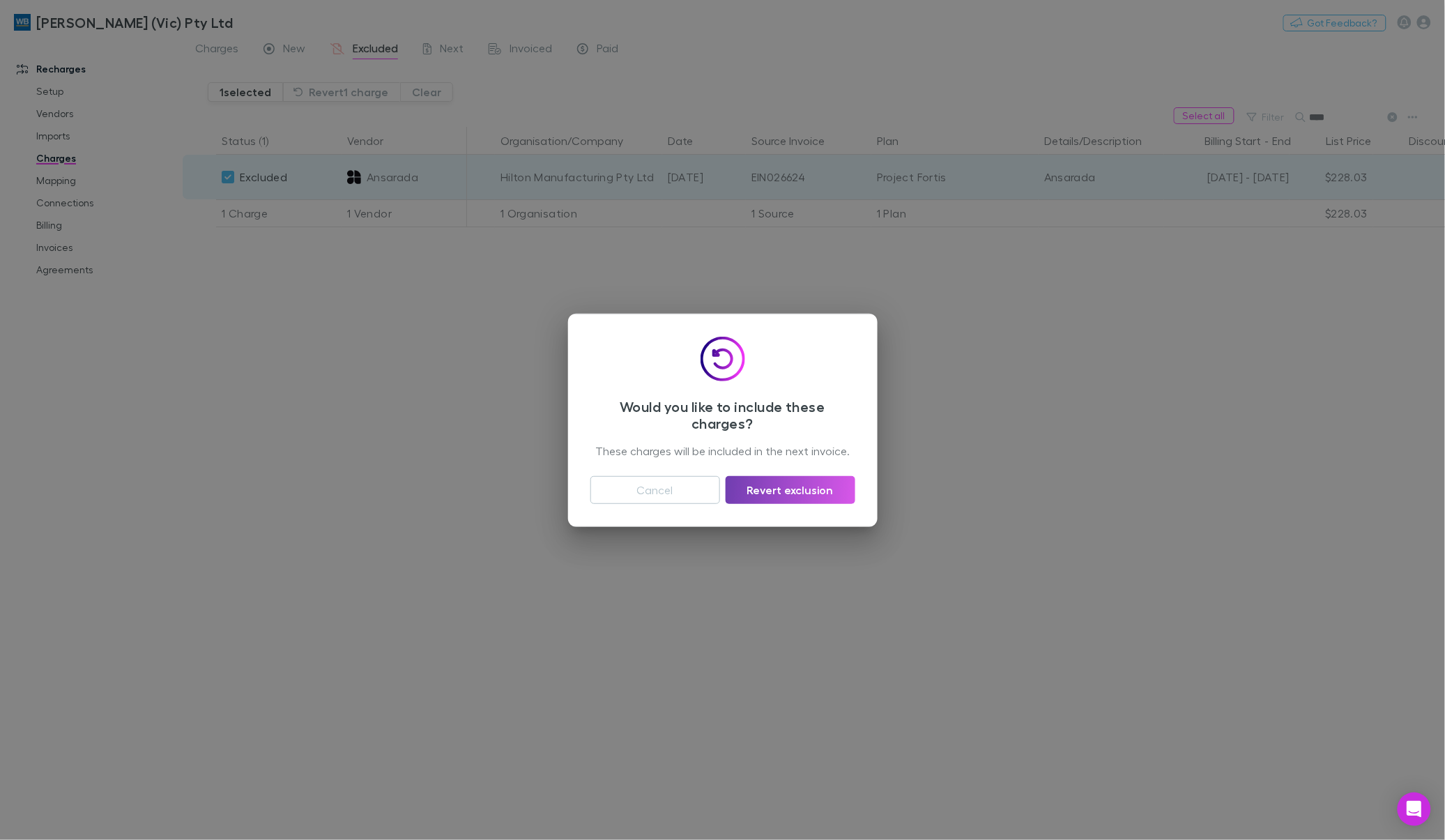
click at [814, 489] on button "Revert exclusion" at bounding box center [790, 490] width 129 height 28
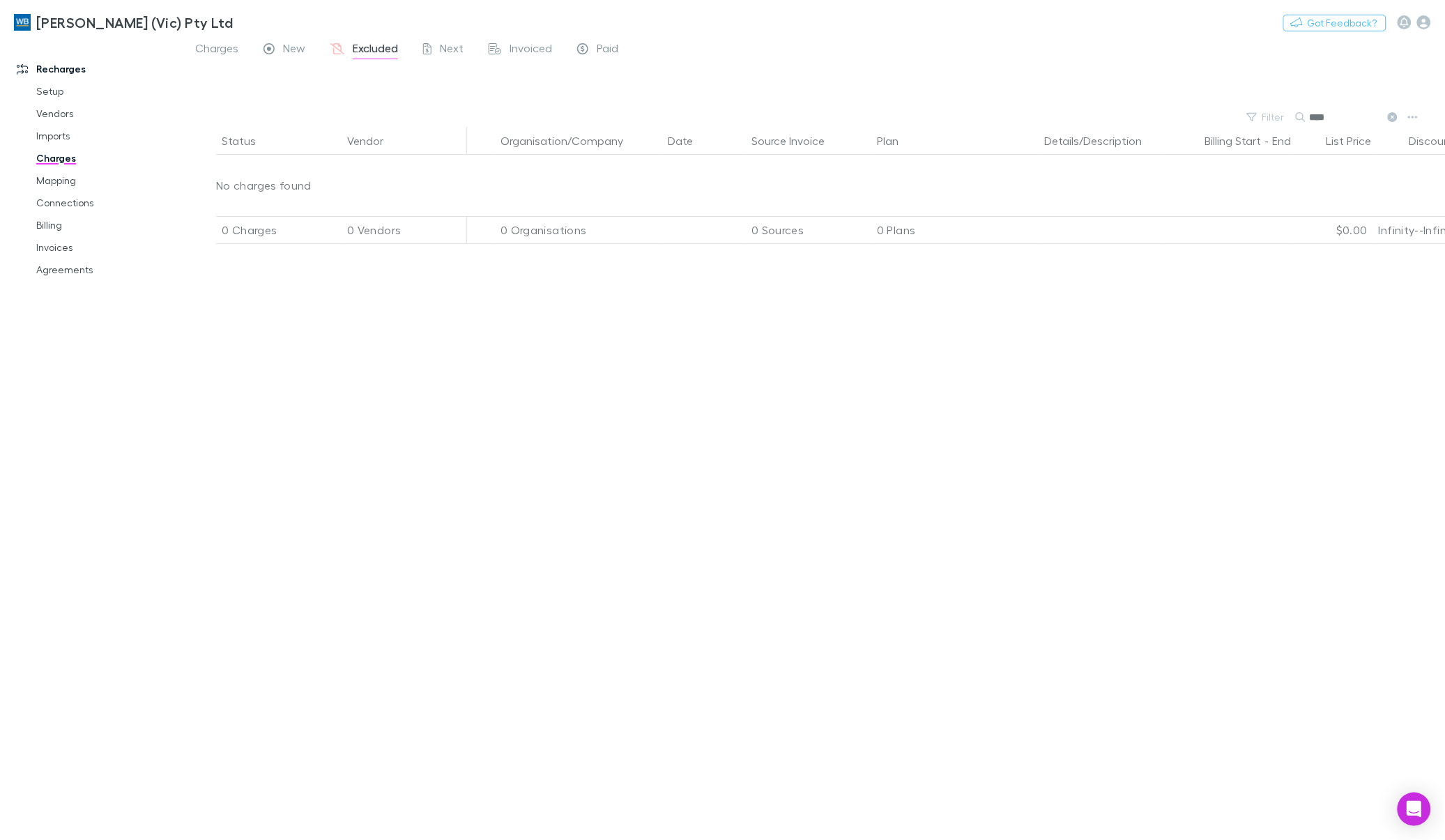
click at [224, 50] on span "Charges" at bounding box center [217, 50] width 43 height 18
click at [221, 50] on span "Charges" at bounding box center [217, 50] width 43 height 18
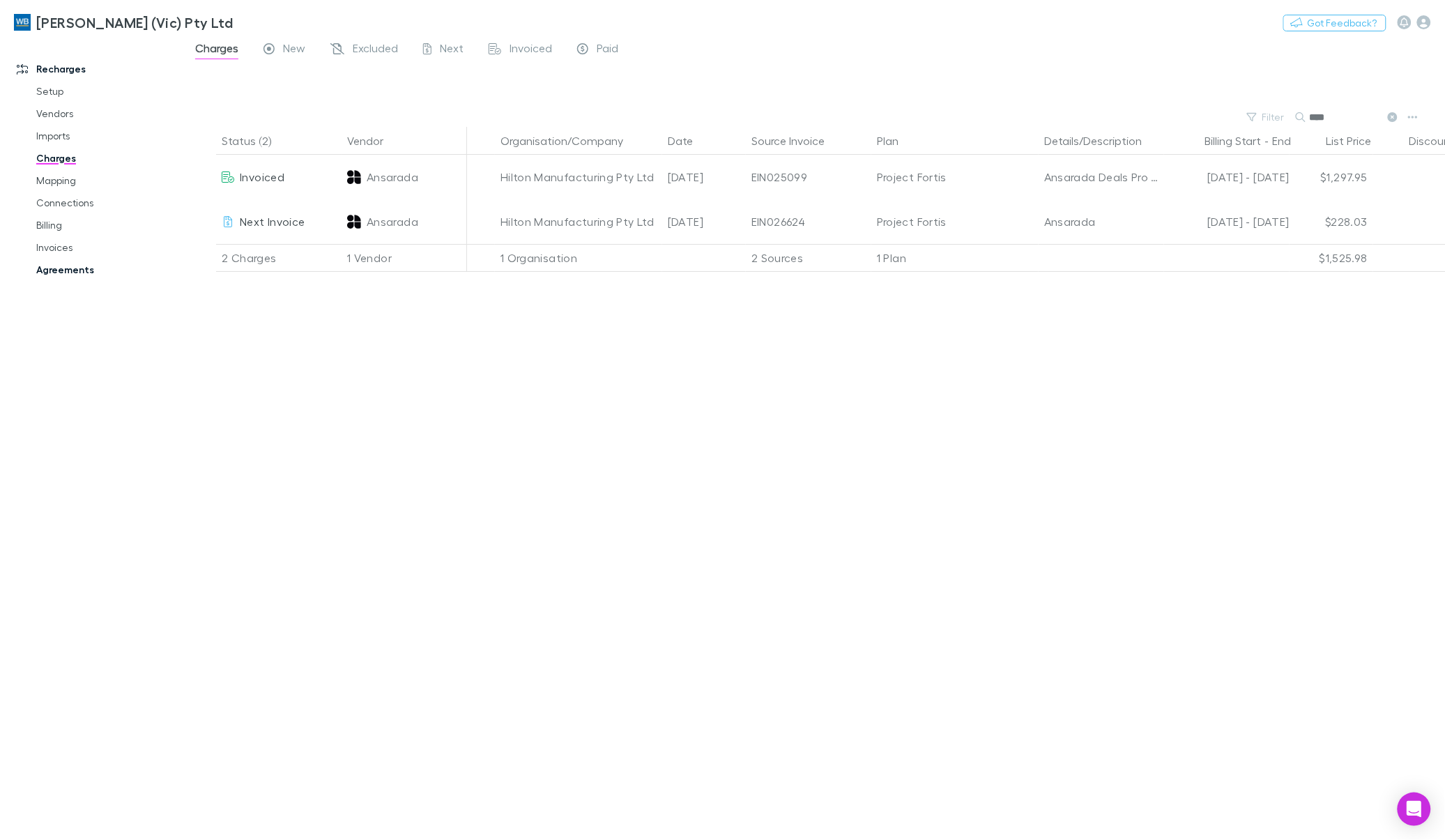
click at [71, 270] on link "Agreements" at bounding box center [108, 270] width 171 height 22
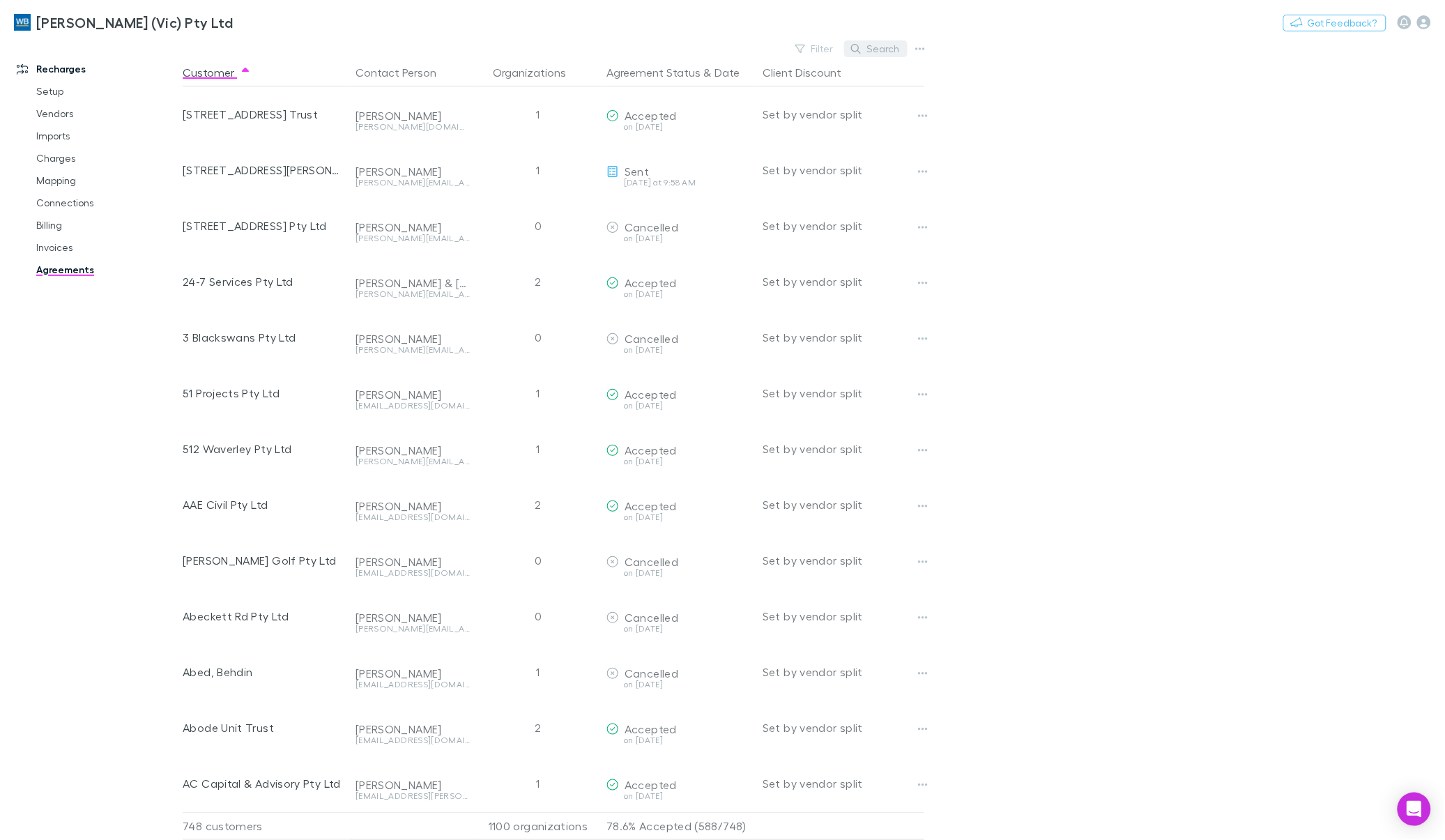
click at [873, 47] on button "Search" at bounding box center [876, 49] width 64 height 17
click at [63, 246] on link "Invoices" at bounding box center [108, 247] width 171 height 22
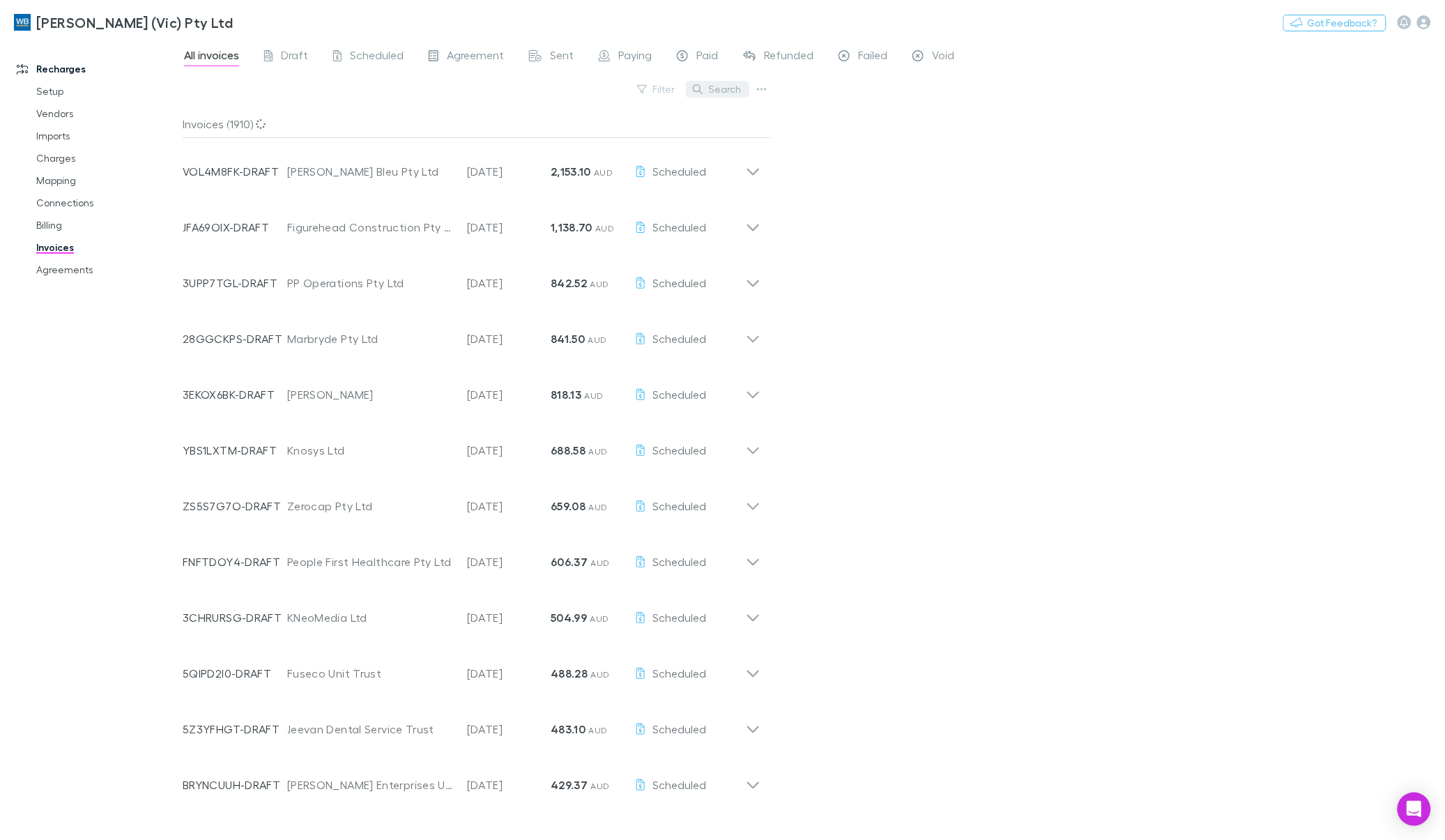
click at [718, 86] on button "Search" at bounding box center [717, 89] width 64 height 17
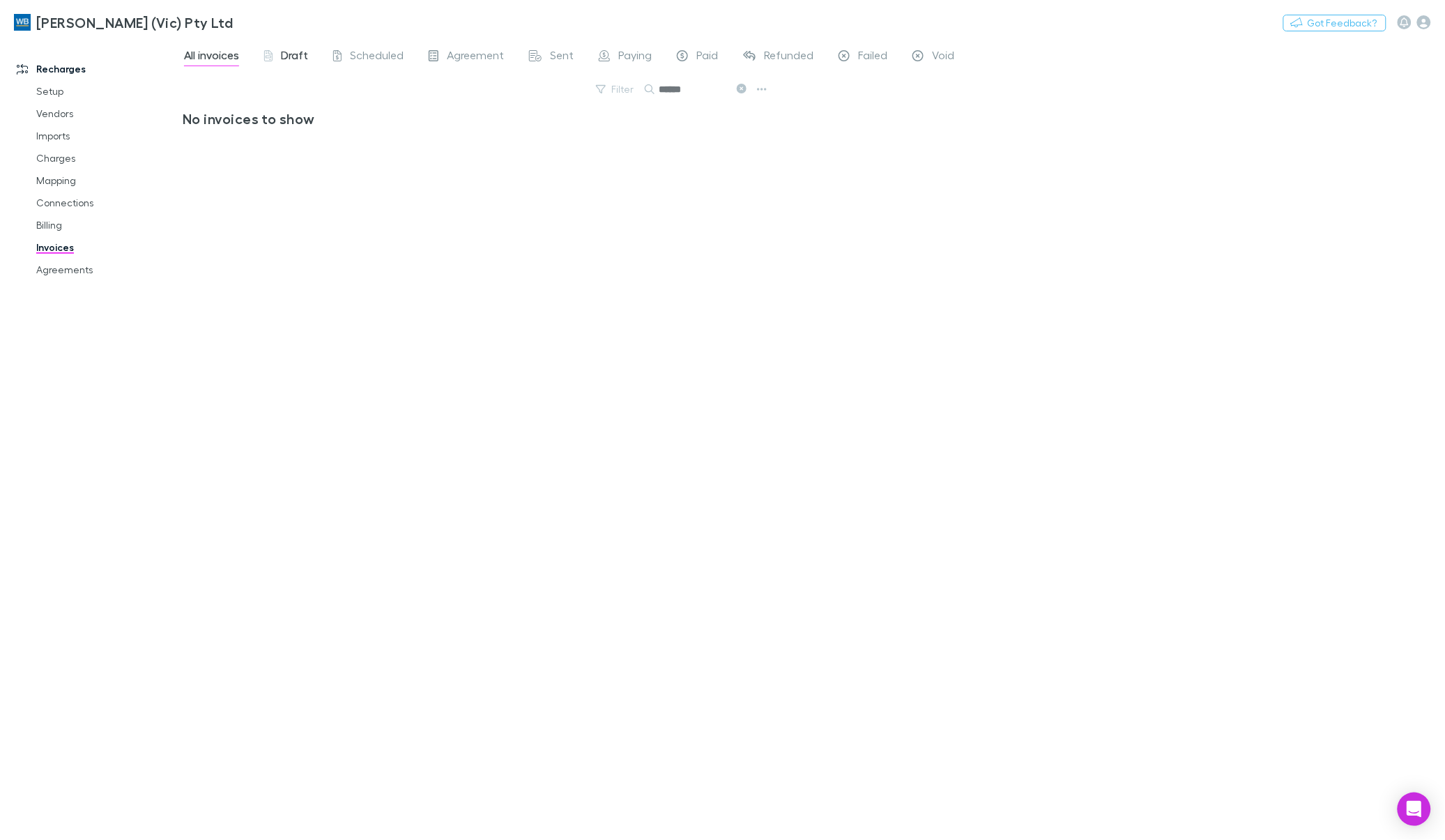
type input "******"
click at [293, 53] on span "Draft" at bounding box center [294, 57] width 27 height 18
click at [393, 57] on span "Scheduled" at bounding box center [376, 57] width 54 height 18
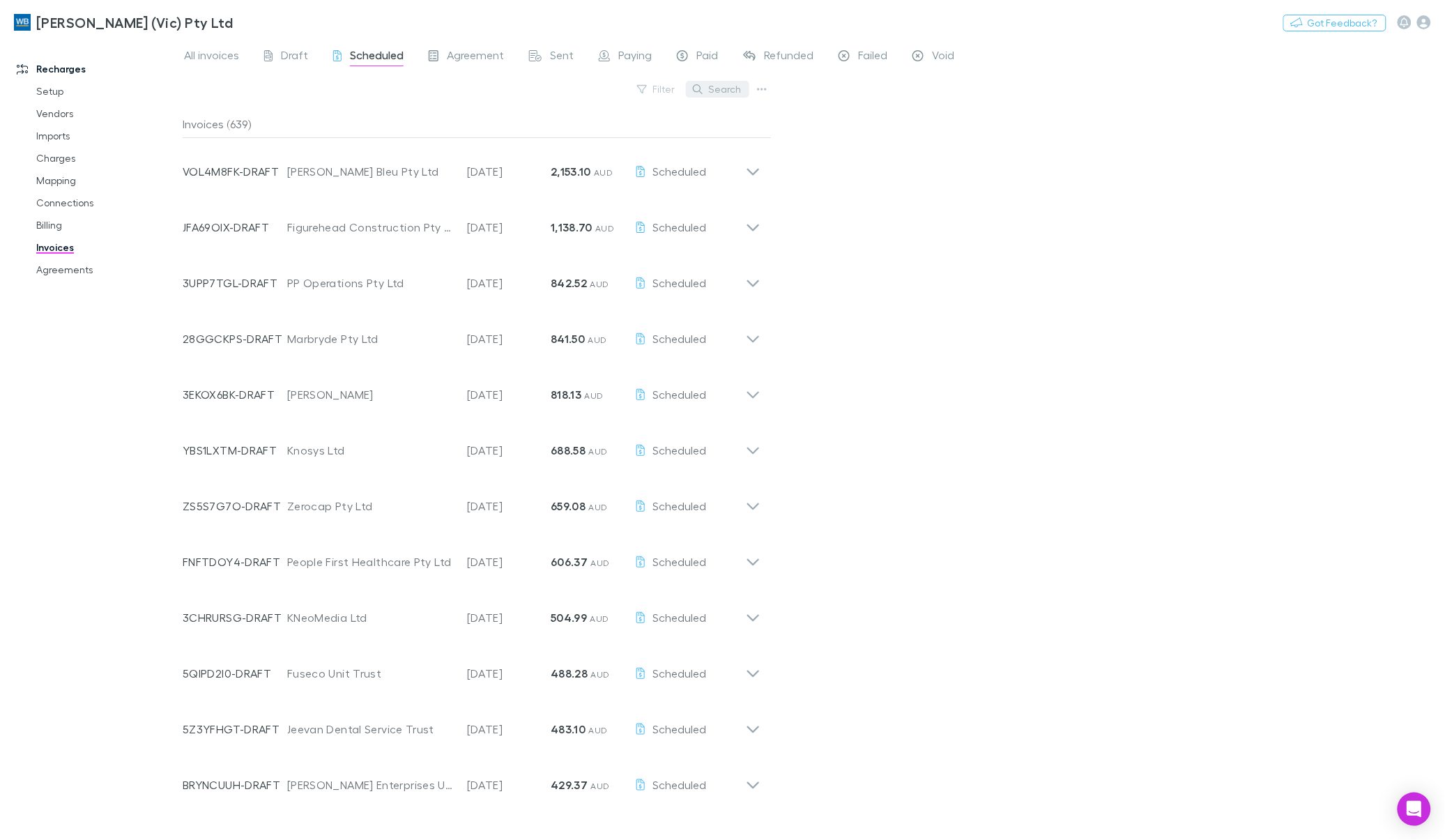
click at [709, 92] on button "Search" at bounding box center [717, 89] width 64 height 17
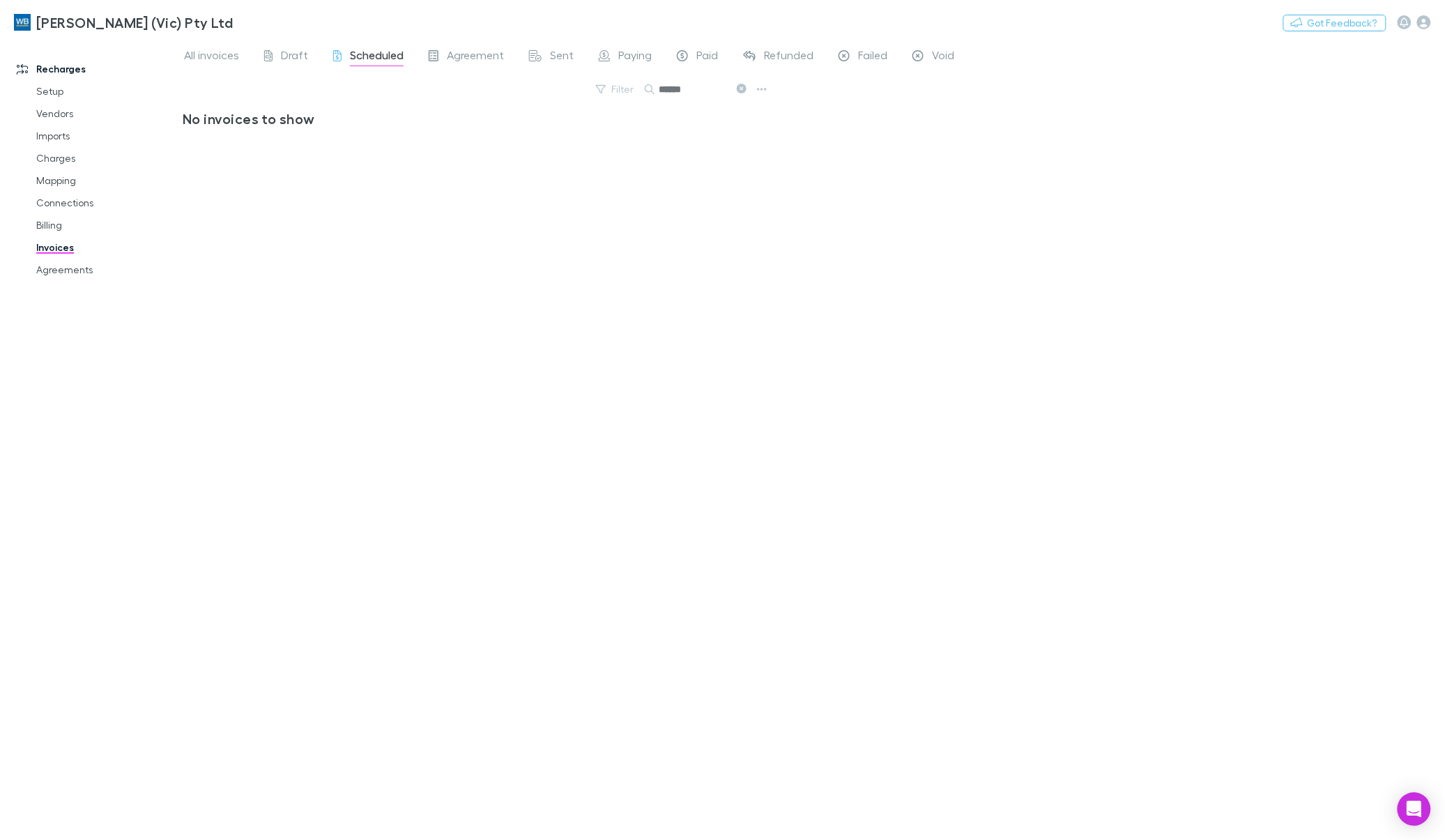
type input "******"
click at [747, 91] on button at bounding box center [741, 89] width 17 height 13
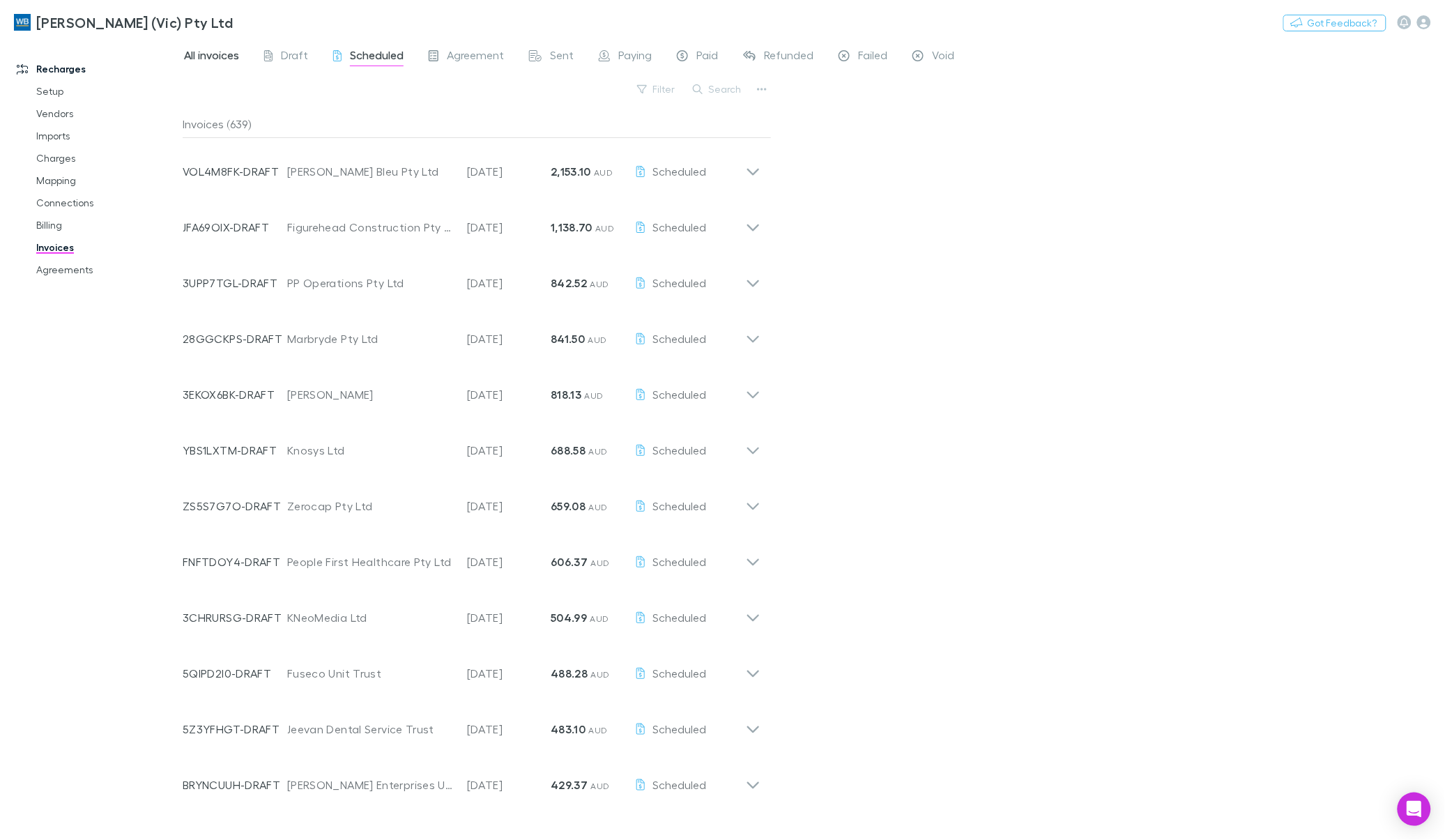
click at [212, 60] on span "All invoices" at bounding box center [211, 57] width 55 height 18
click at [60, 163] on link "Charges" at bounding box center [108, 159] width 171 height 22
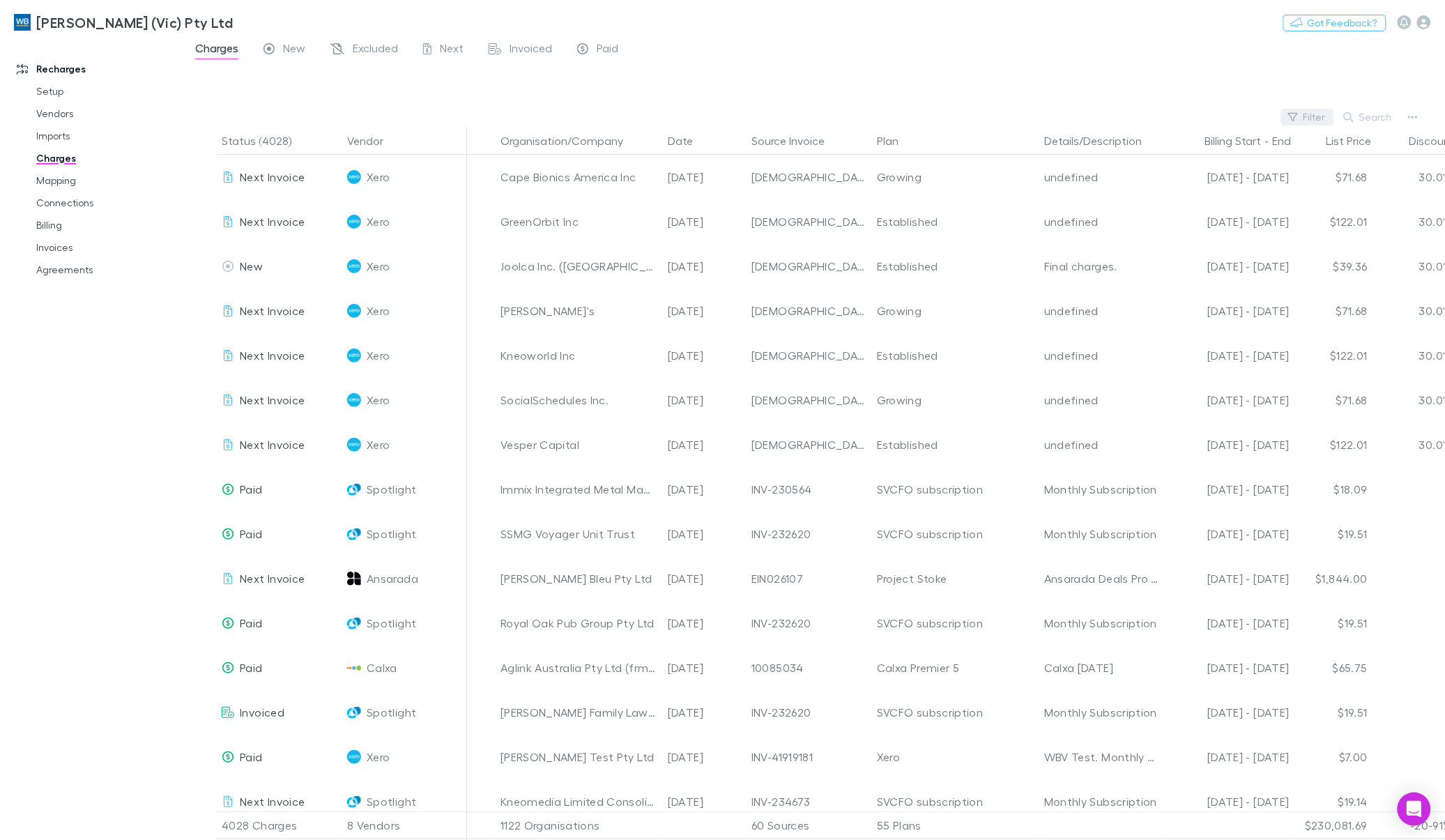
click at [878, 121] on button "Filter" at bounding box center [1307, 117] width 53 height 17
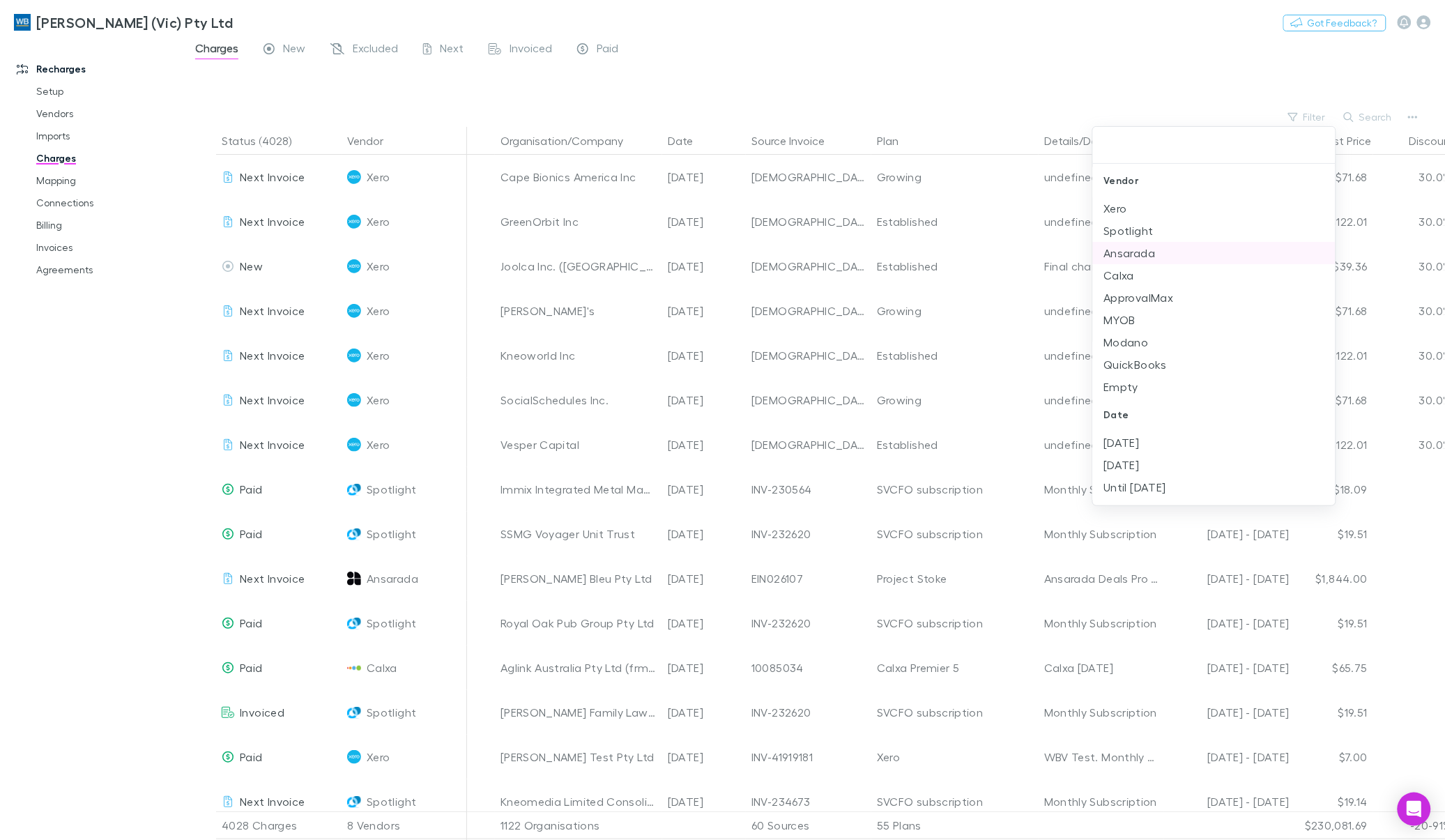
click at [878, 251] on li "Ansarada" at bounding box center [1214, 253] width 242 height 22
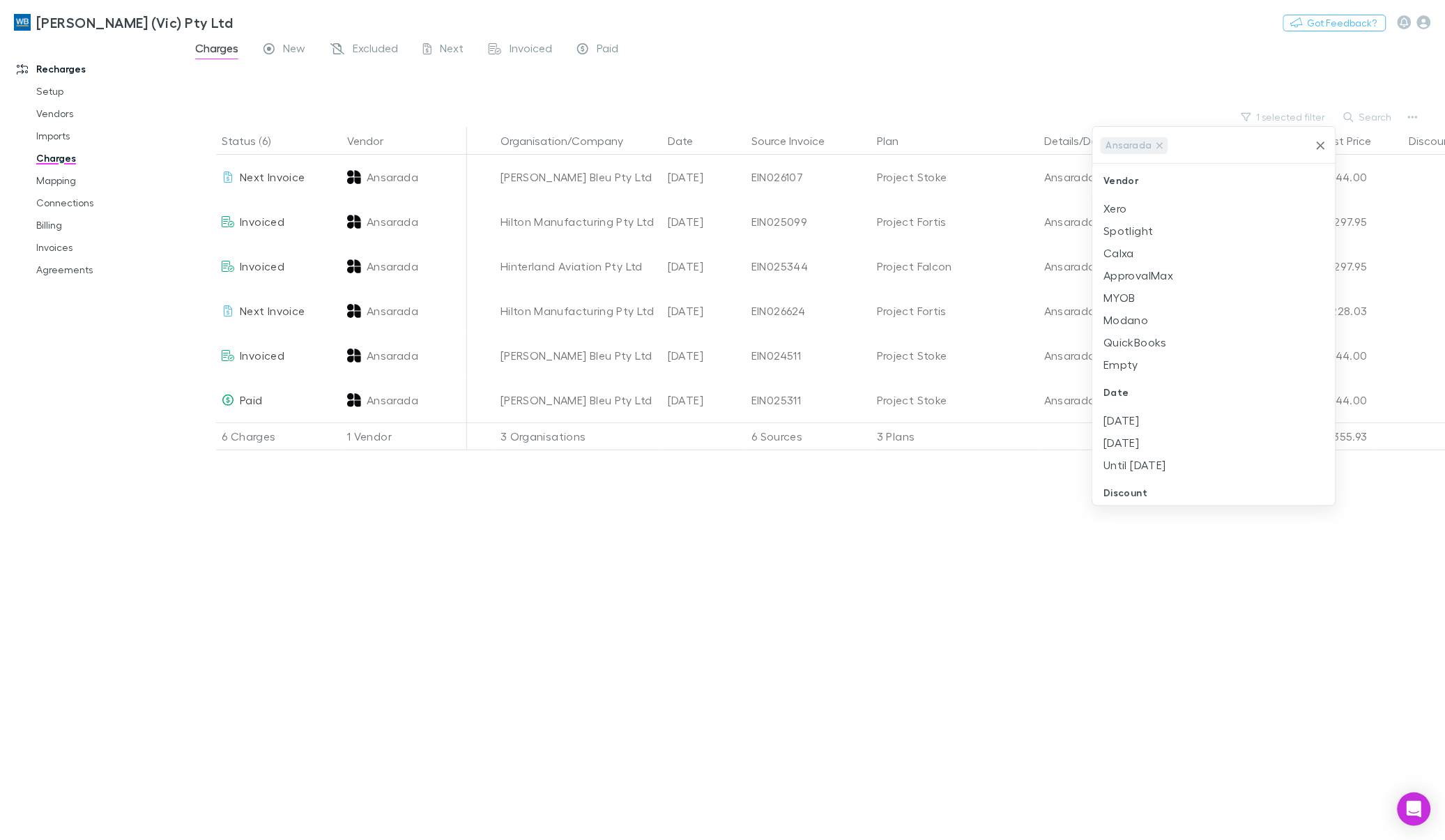
click at [878, 61] on div at bounding box center [722, 420] width 1445 height 840
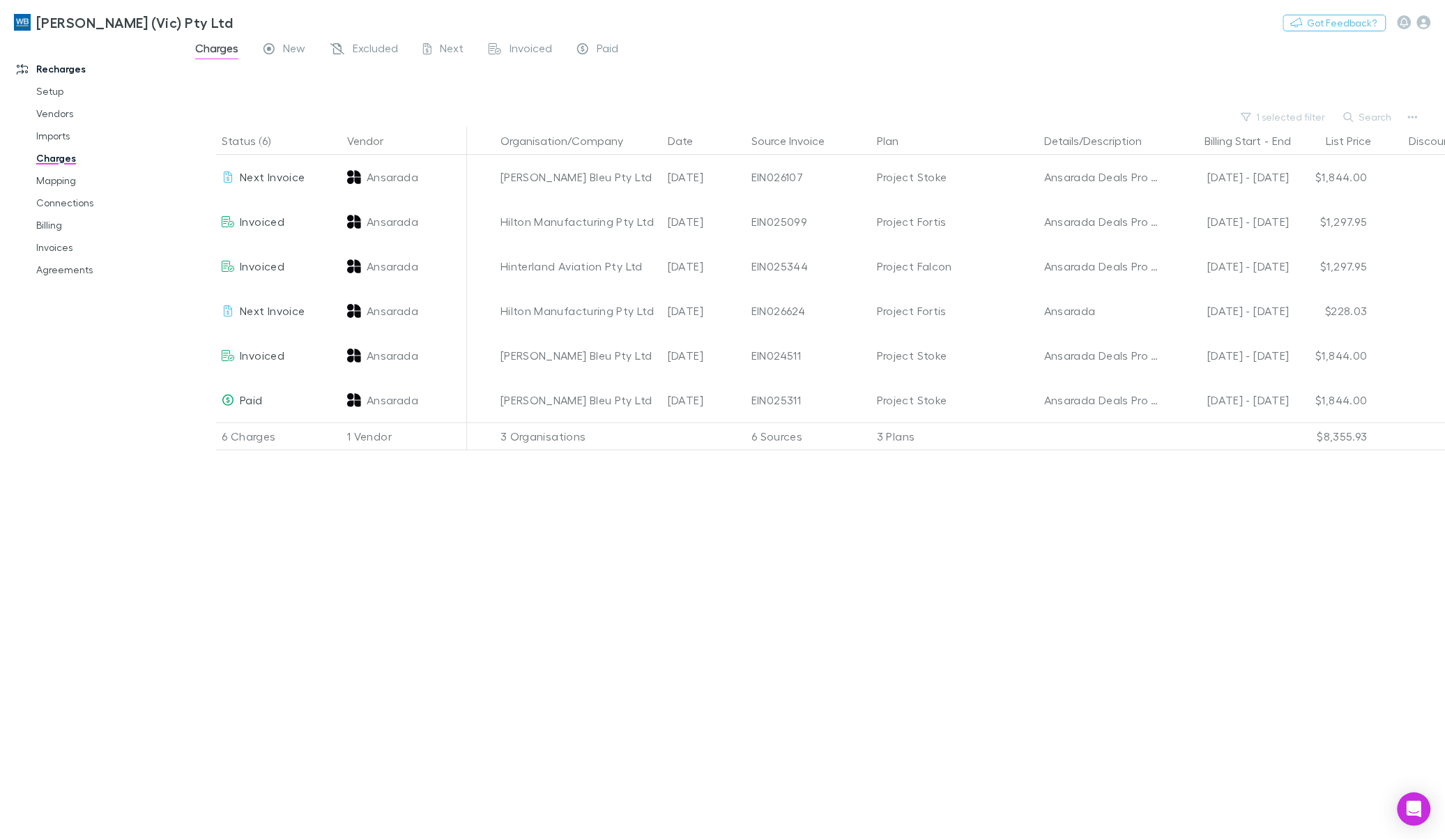
drag, startPoint x: 1079, startPoint y: 311, endPoint x: 781, endPoint y: 570, distance: 394.8
click at [781, 570] on div "Status (6) Vendor Organisation/Company Date Source Invoice Plan Details/Descrip…" at bounding box center [813, 483] width 1262 height 713
click at [878, 300] on div "Ansarada" at bounding box center [1101, 311] width 115 height 45
click at [878, 806] on icon "Open Intercom Messenger" at bounding box center [1414, 809] width 16 height 18
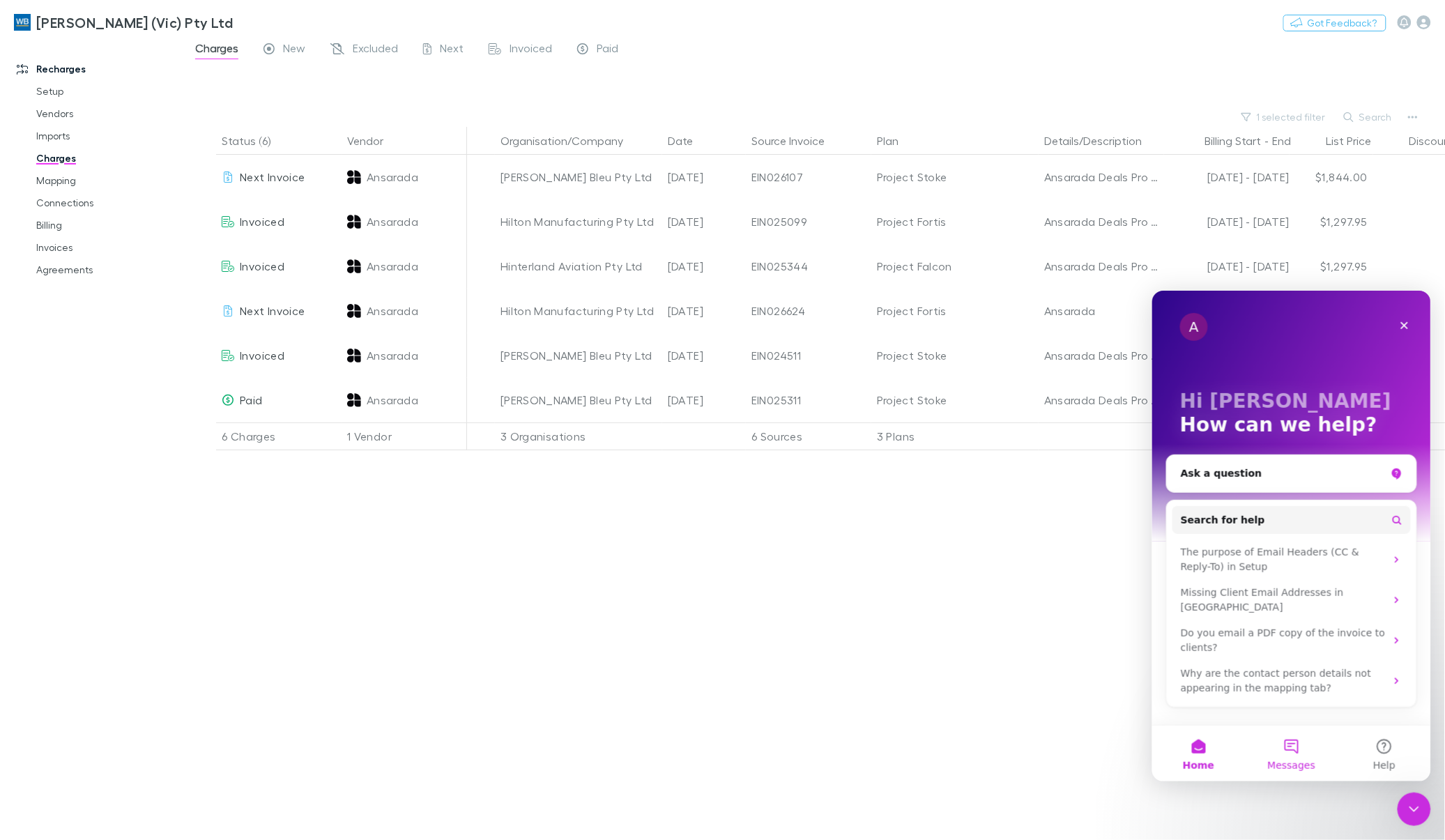
click at [878, 748] on button "Messages" at bounding box center [1290, 753] width 93 height 56
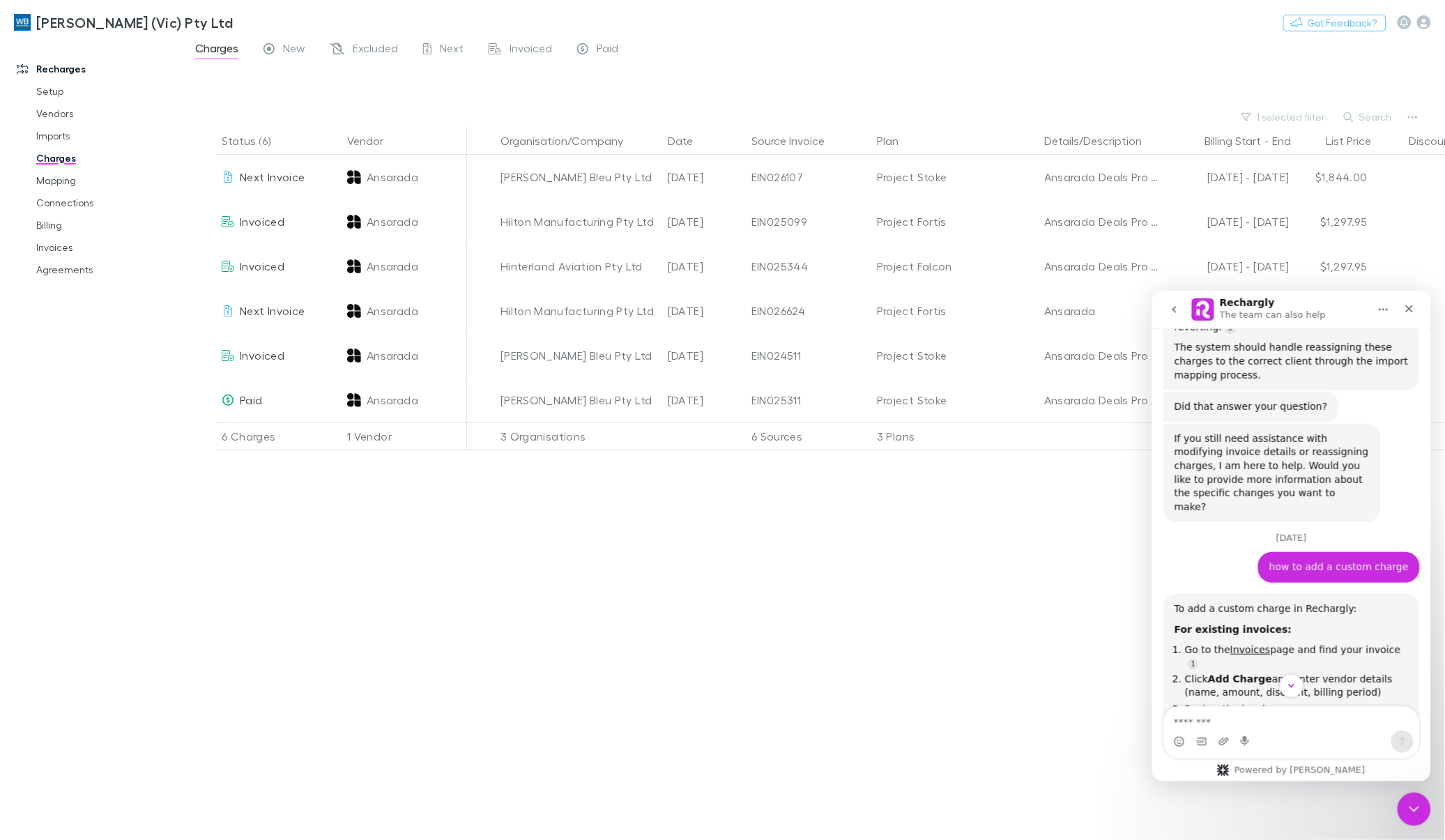
scroll to position [1127, 0]
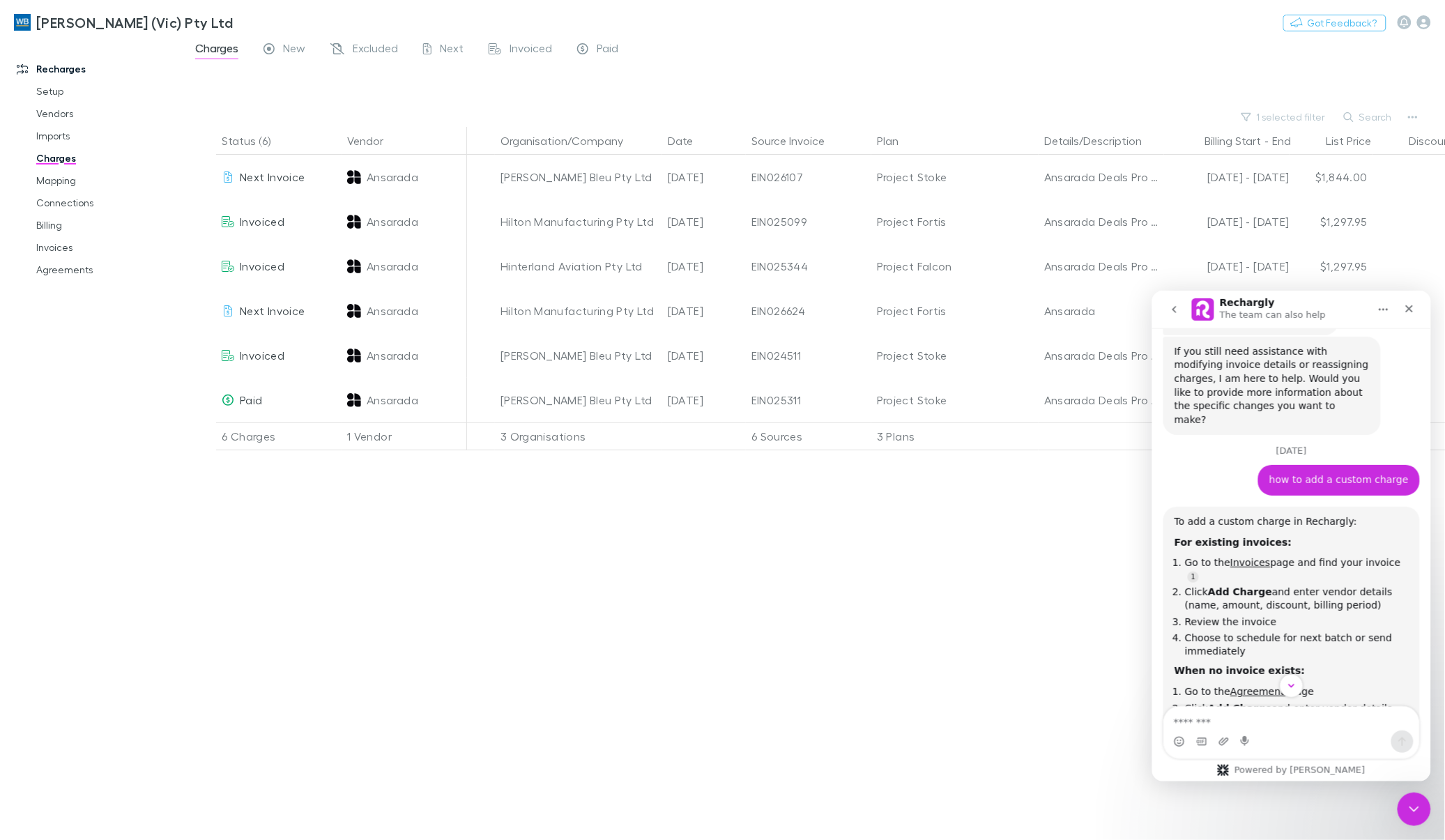
click at [648, 575] on div "Status (6) Vendor Organisation/Company Date Source Invoice Plan Details/Descrip…" at bounding box center [813, 483] width 1262 height 713
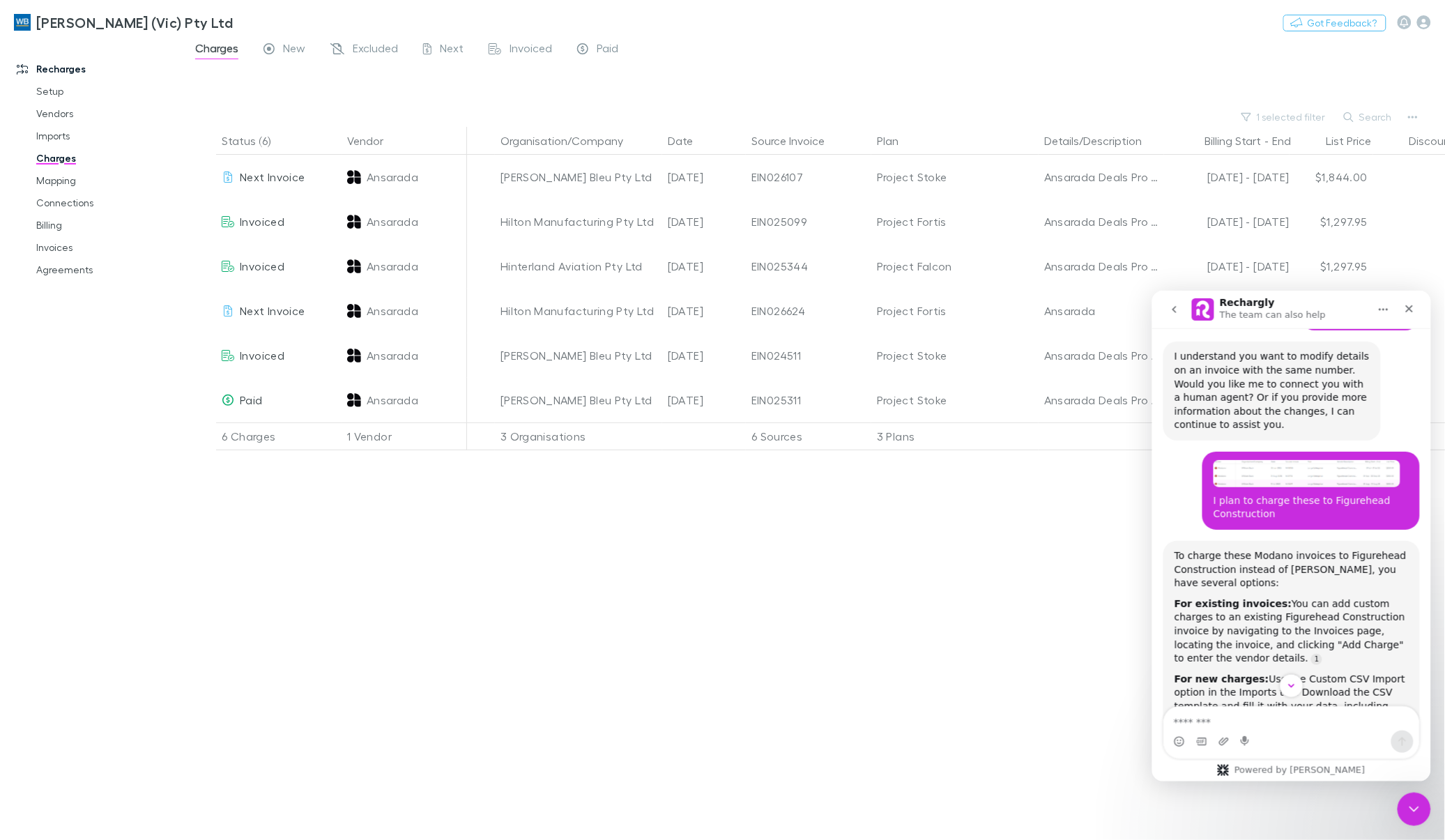
scroll to position [604, 0]
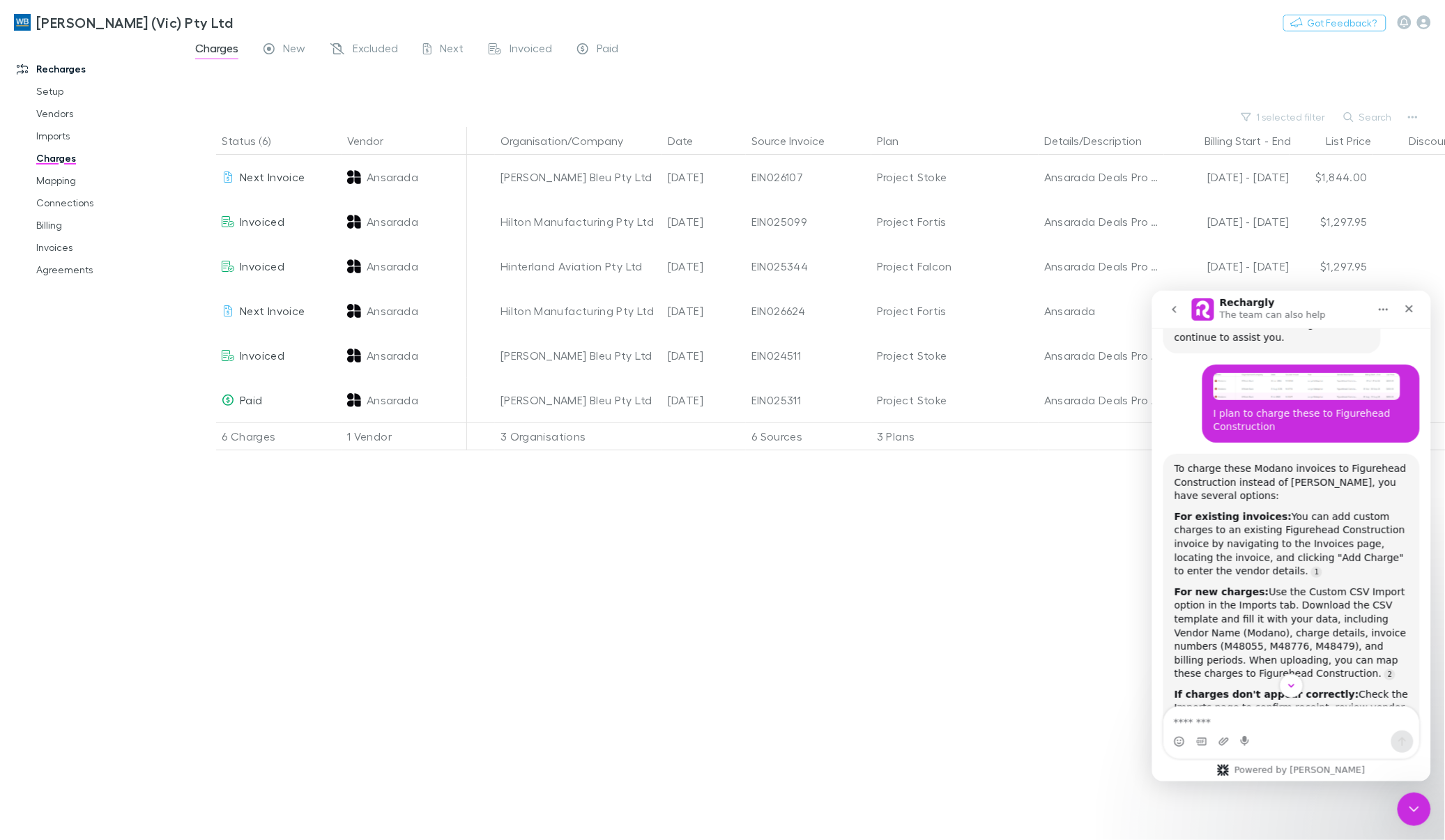
click at [469, 569] on div "Status (6) Vendor Organisation/Company Date Source Invoice Plan Details/Descrip…" at bounding box center [813, 483] width 1262 height 713
click at [878, 309] on icon "Close" at bounding box center [1409, 308] width 11 height 11
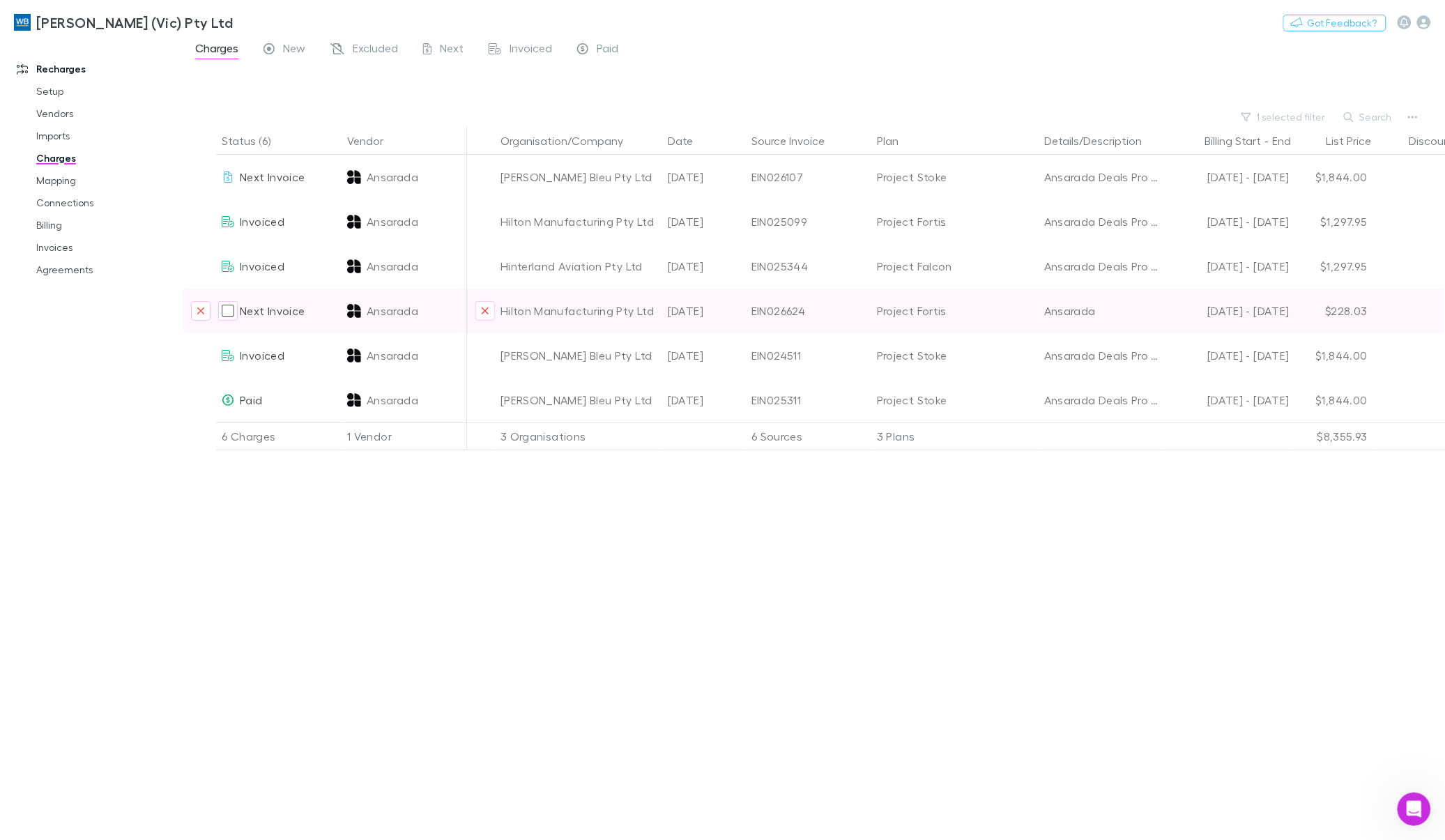
scroll to position [1910, 0]
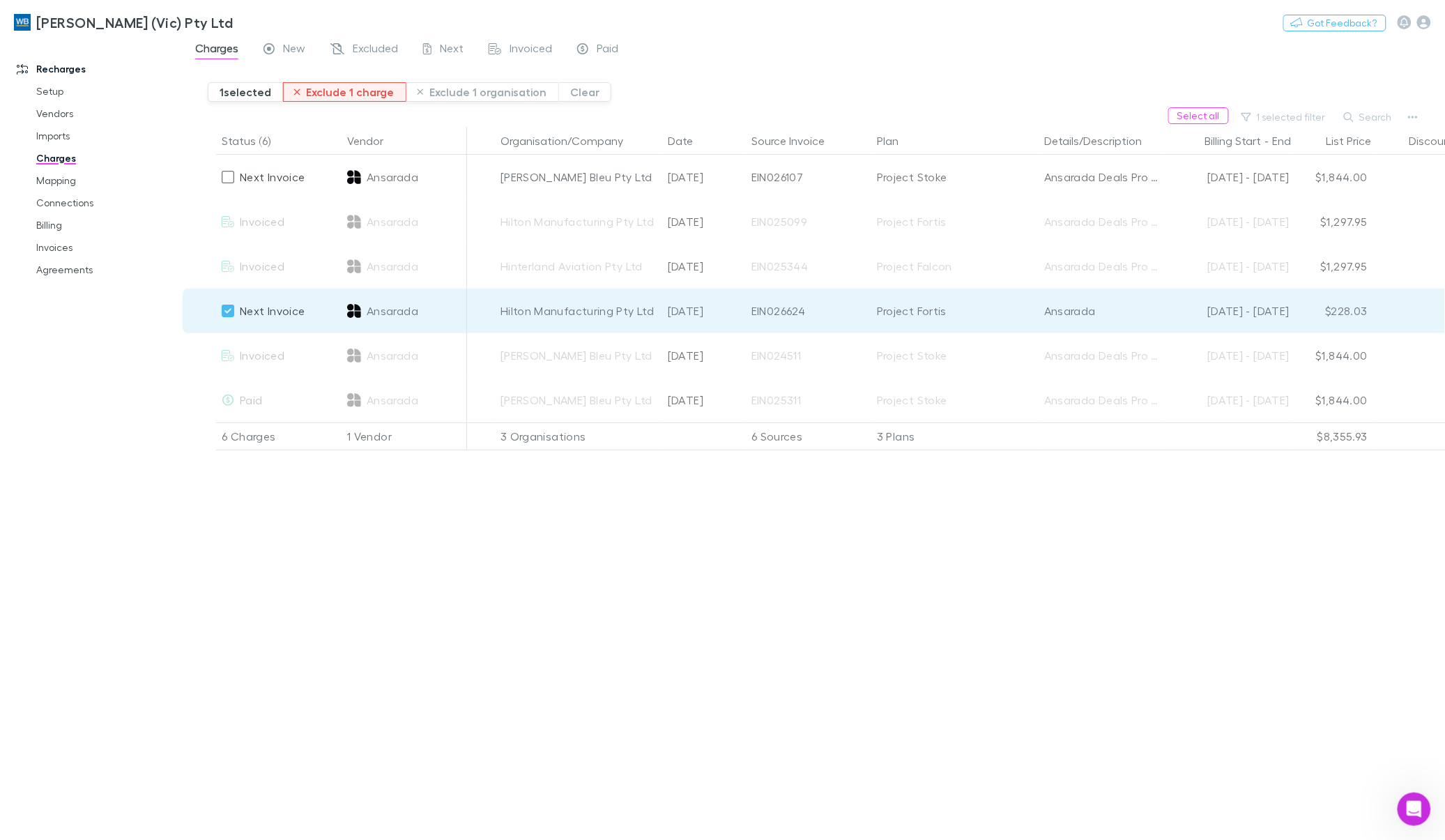
click at [302, 91] on button "Exclude 1 charge" at bounding box center [344, 92] width 124 height 20
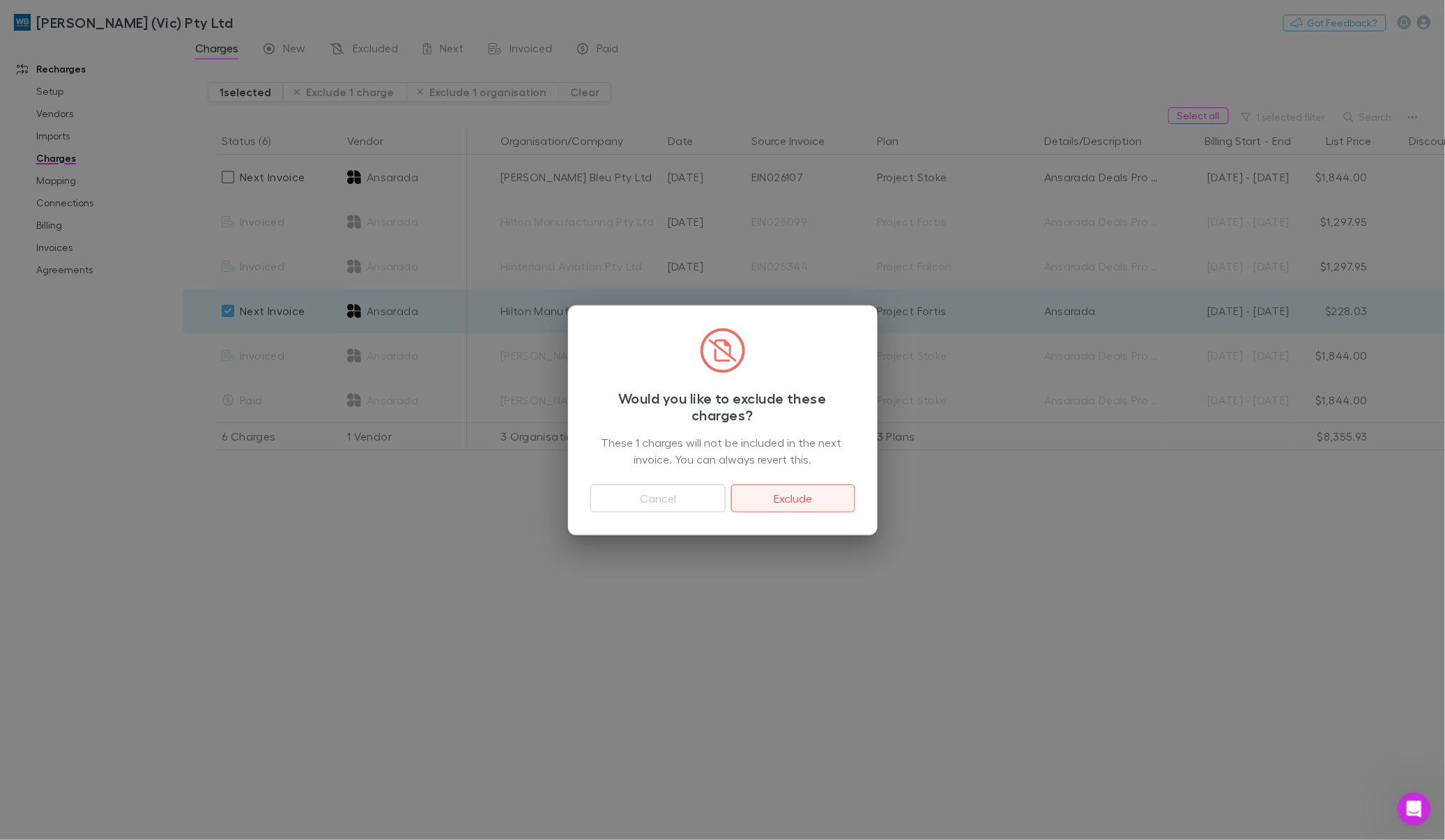
click at [796, 492] on button "Exclude" at bounding box center [793, 499] width 124 height 28
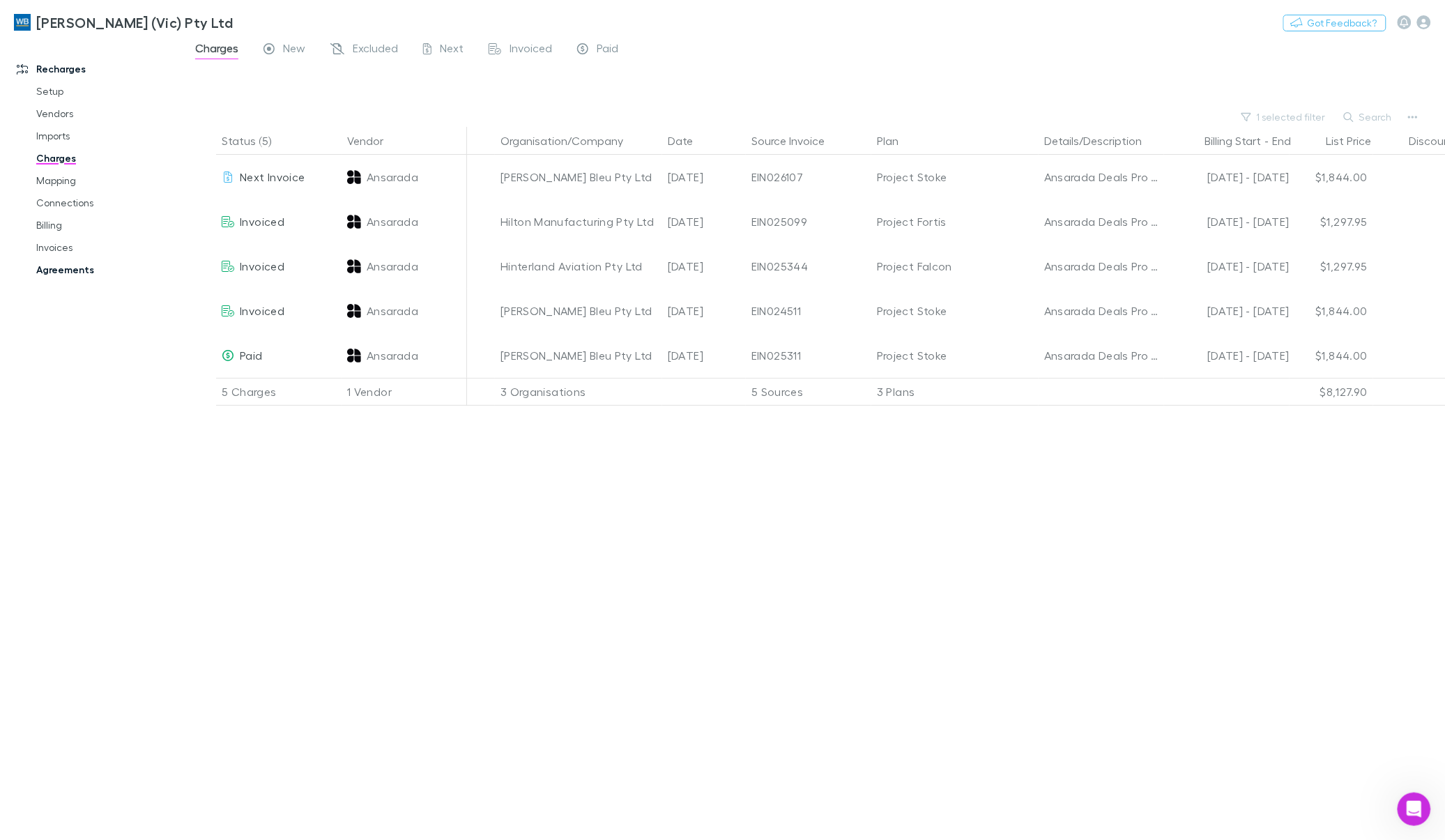
click at [56, 267] on link "Agreements" at bounding box center [108, 270] width 171 height 22
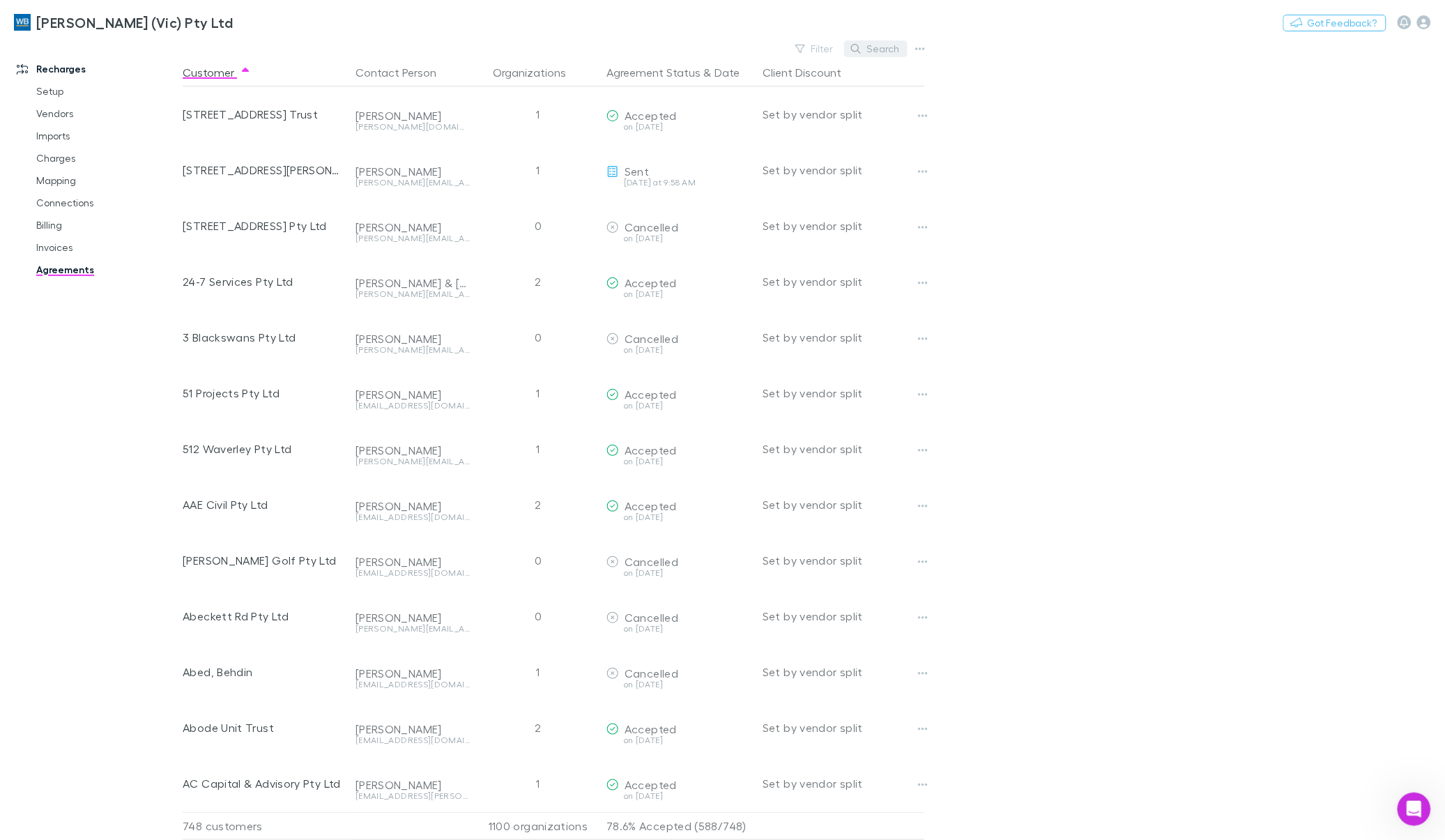
click at [865, 49] on button "Search" at bounding box center [876, 49] width 64 height 17
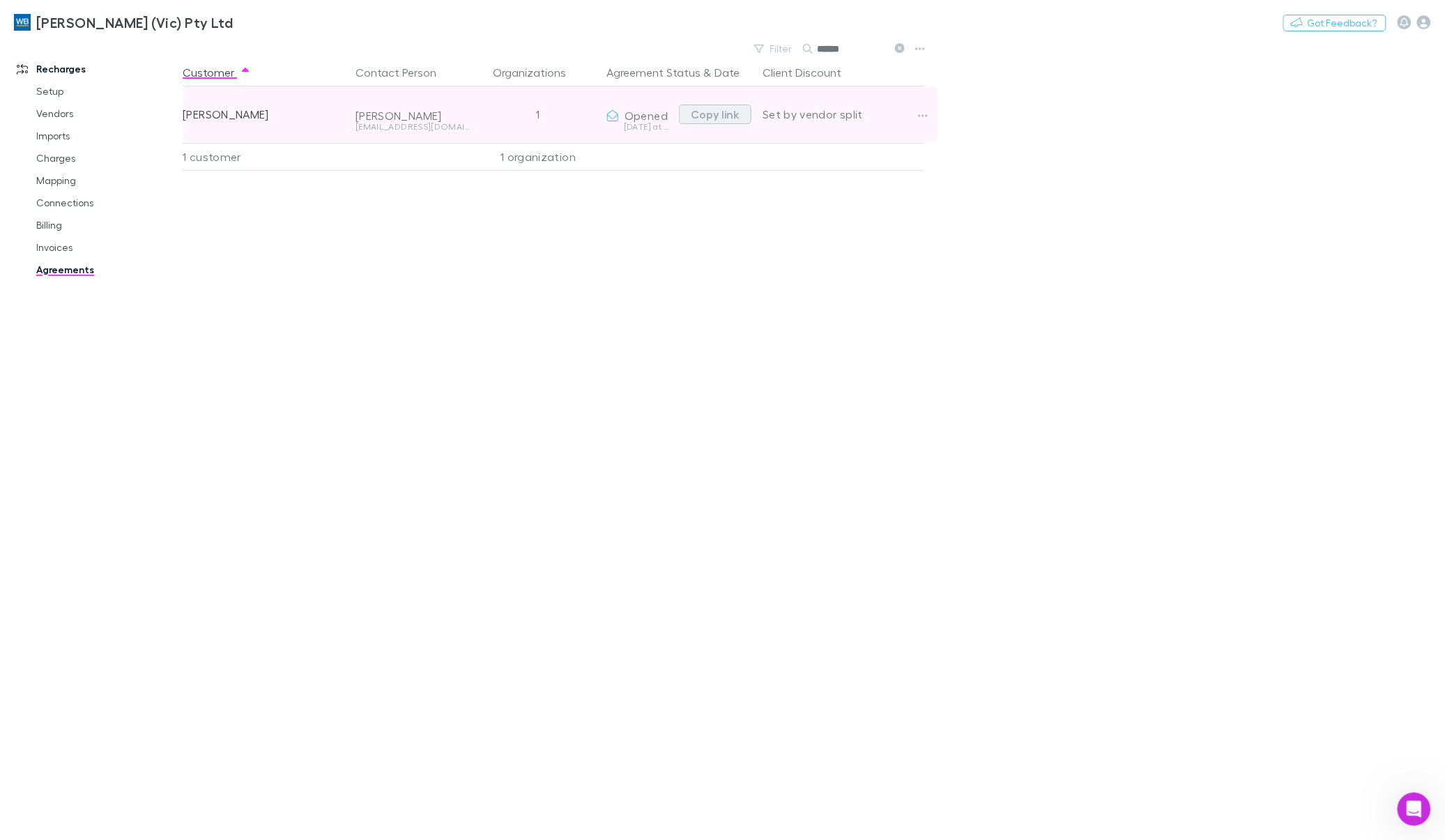
type input "******"
click at [699, 115] on button "Copy link" at bounding box center [715, 115] width 73 height 20
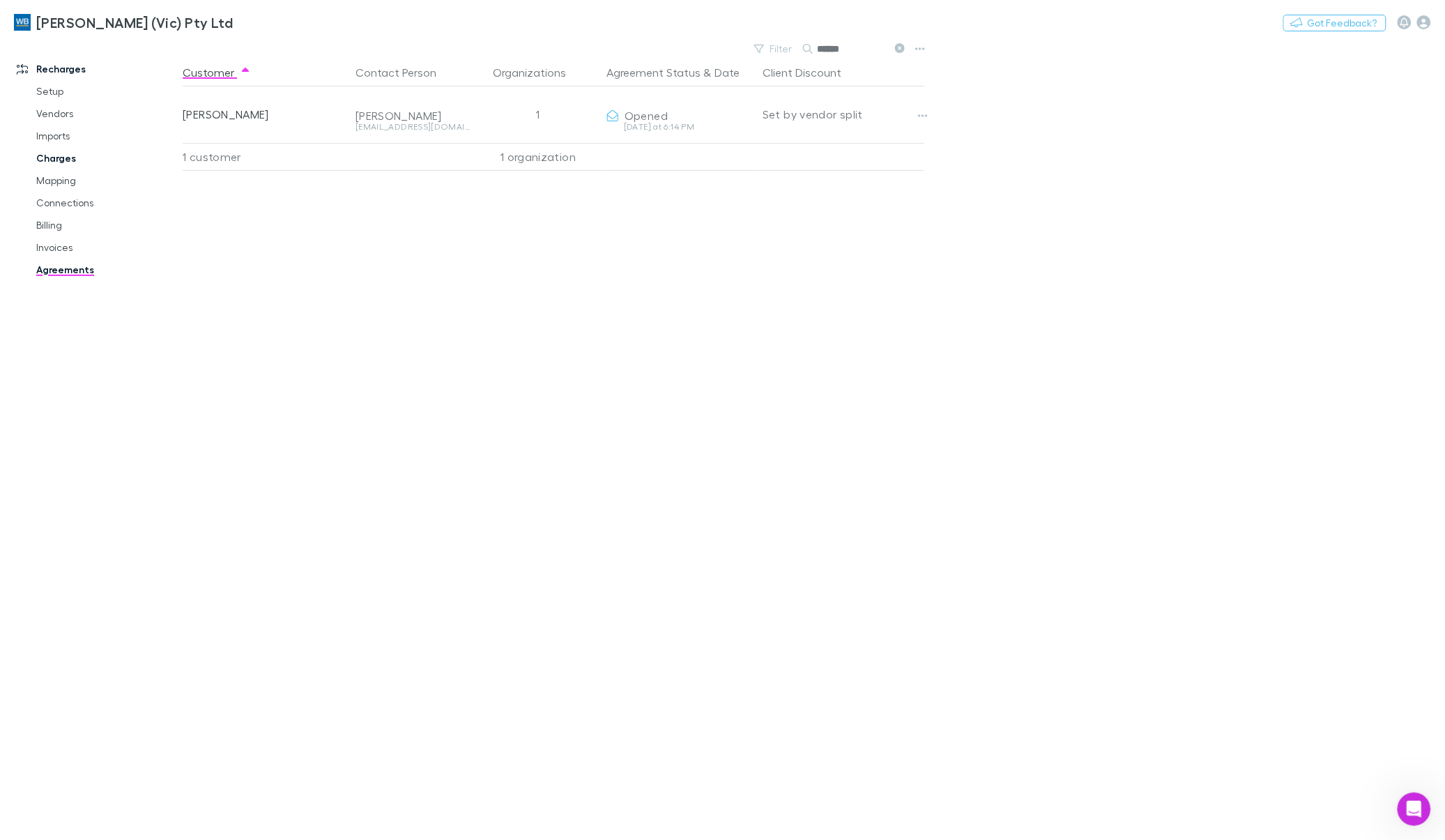
click at [54, 157] on link "Charges" at bounding box center [108, 159] width 171 height 22
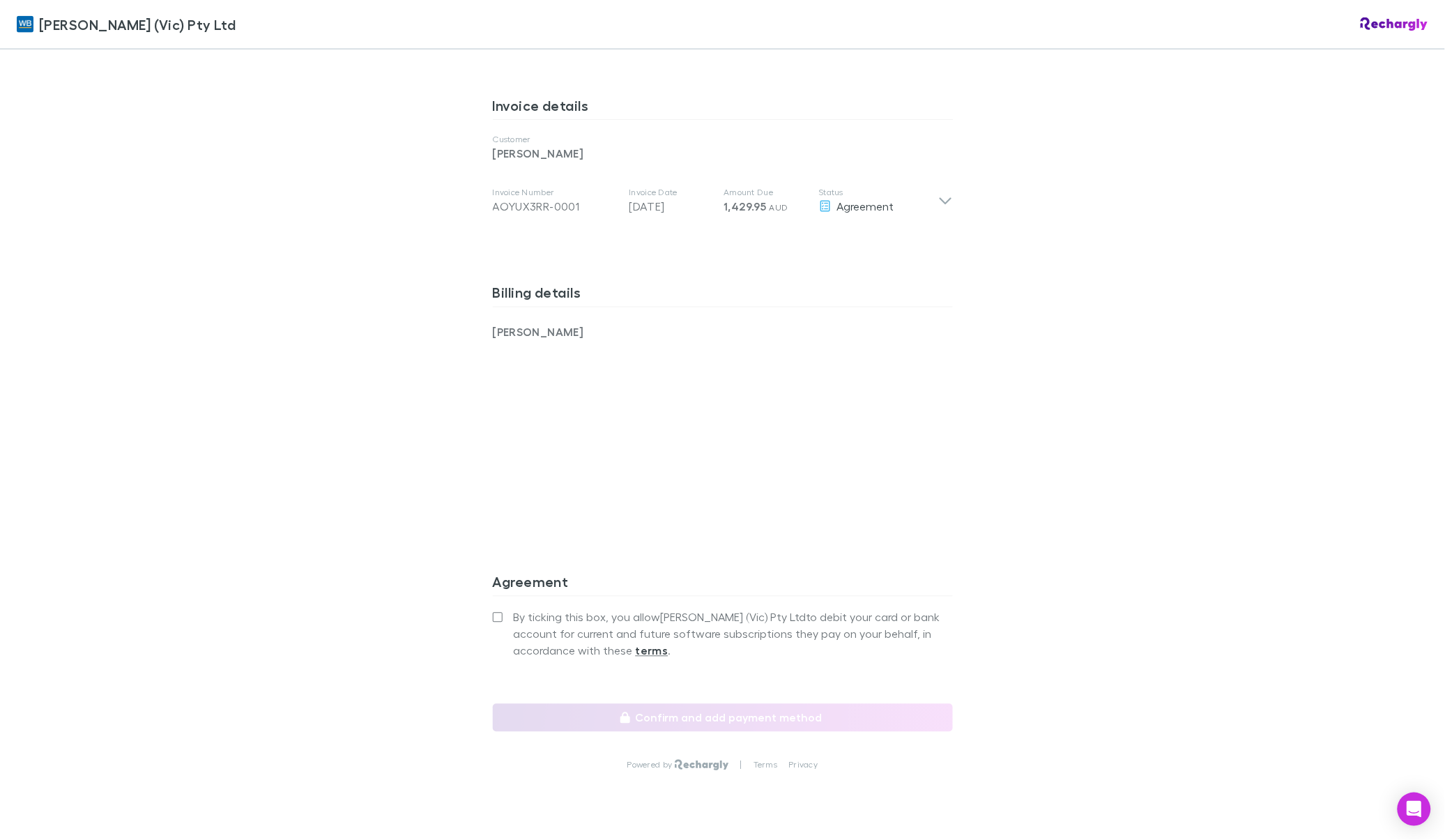
scroll to position [740, 0]
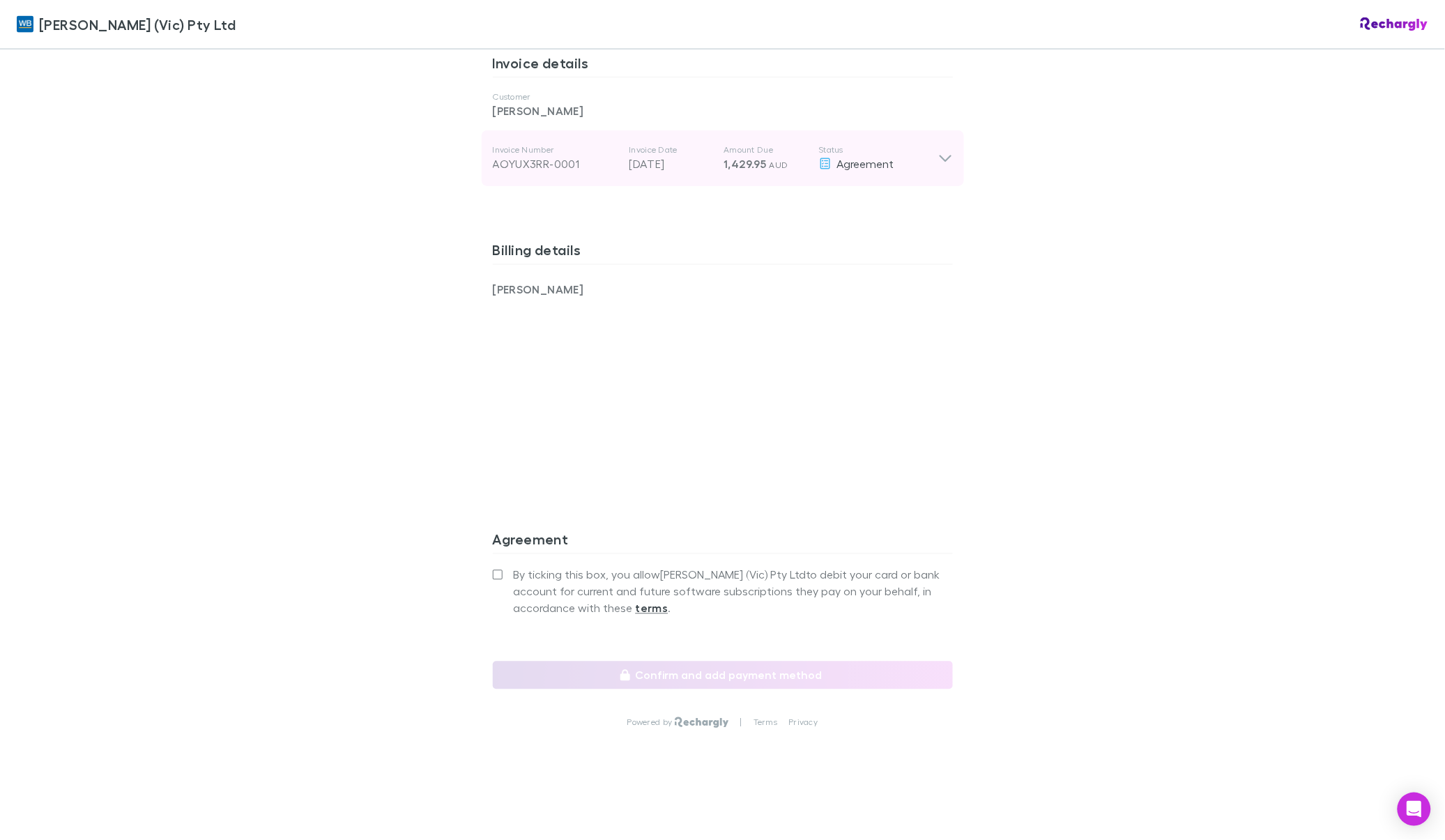
click at [941, 161] on icon at bounding box center [945, 159] width 15 height 17
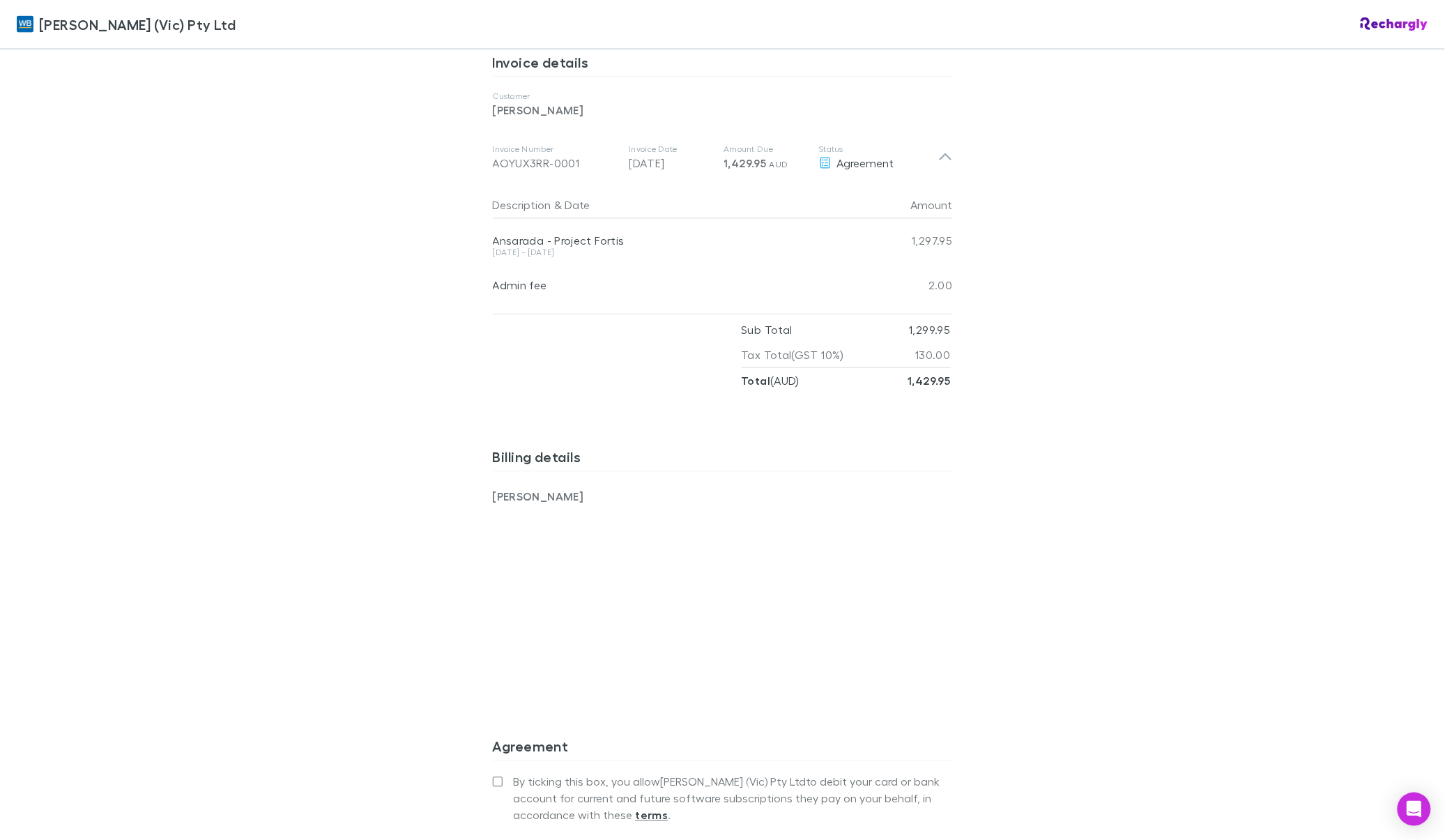
scroll to position [653, 0]
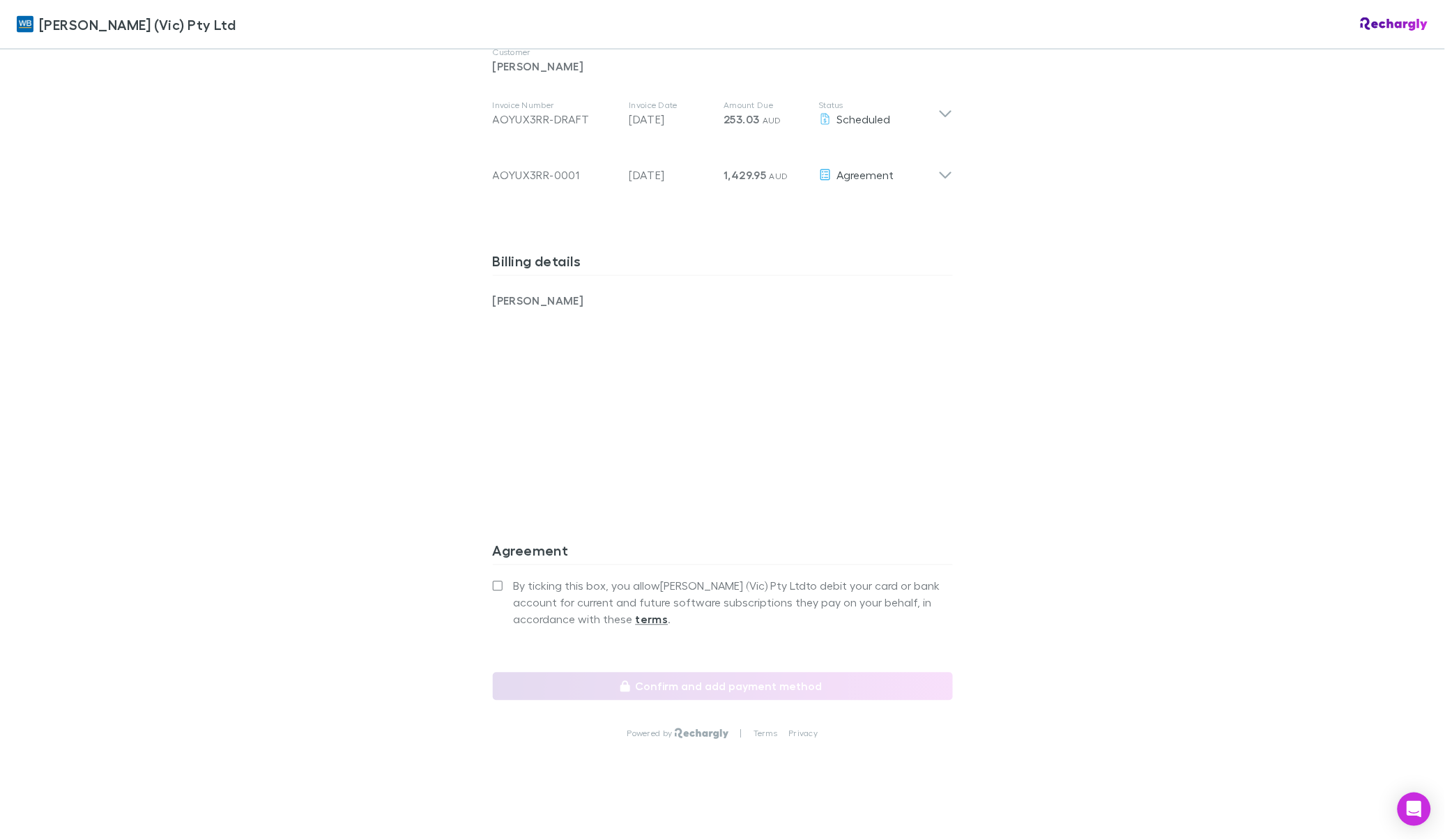
scroll to position [610, 0]
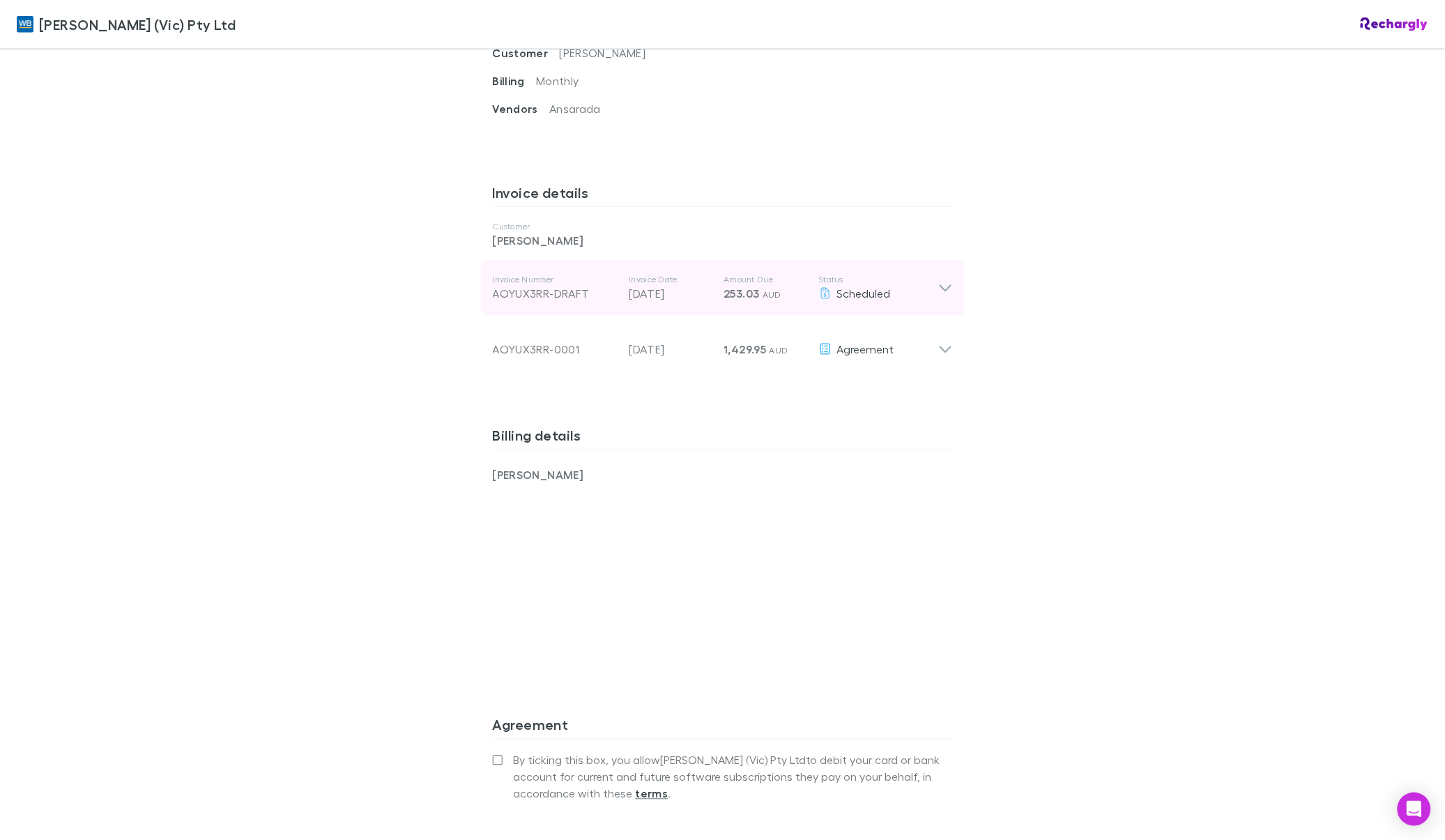
click at [939, 282] on icon at bounding box center [945, 288] width 15 height 17
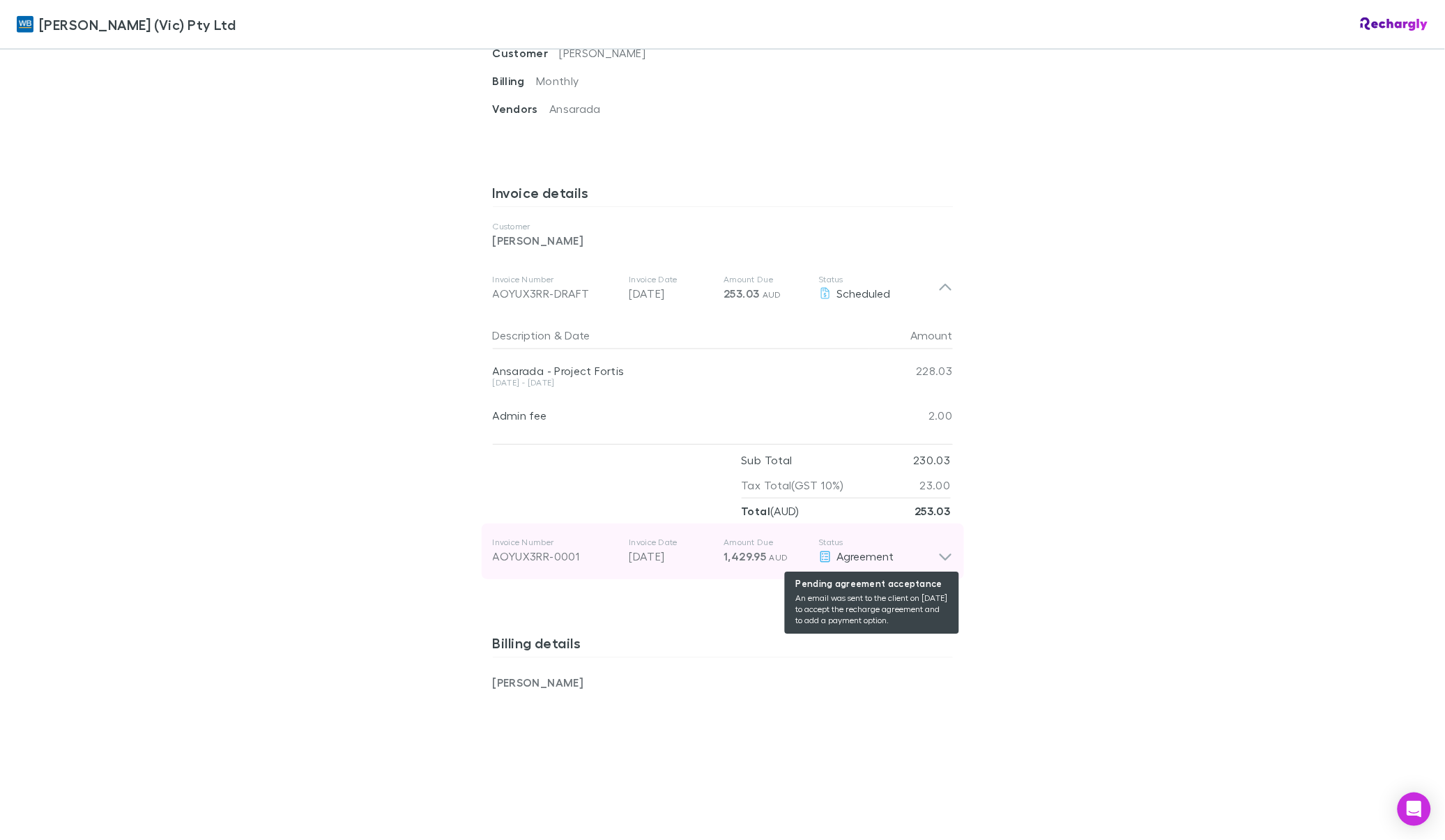
click at [928, 558] on div "Agreement" at bounding box center [879, 557] width 119 height 17
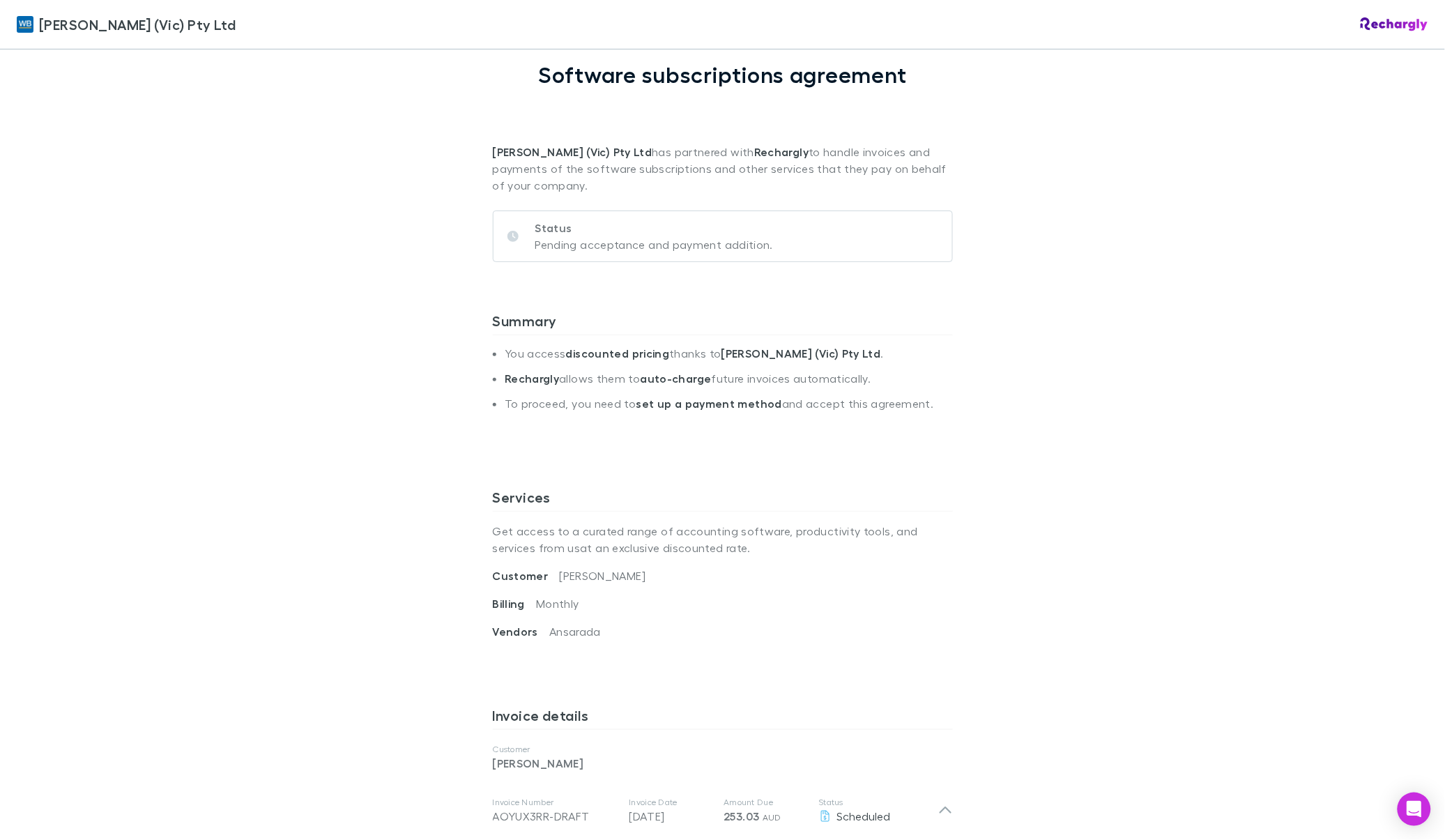
scroll to position [0, 0]
